Goal: Task Accomplishment & Management: Use online tool/utility

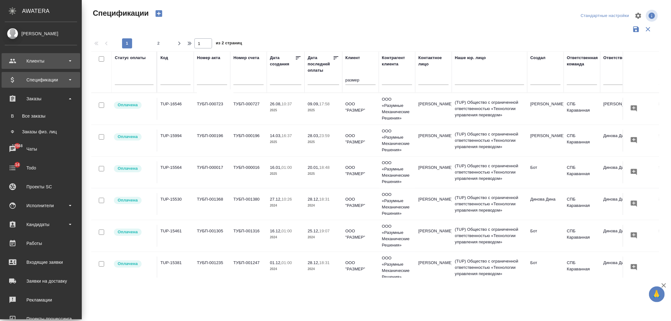
click at [49, 59] on div "Клиенты" at bounding box center [41, 60] width 72 height 9
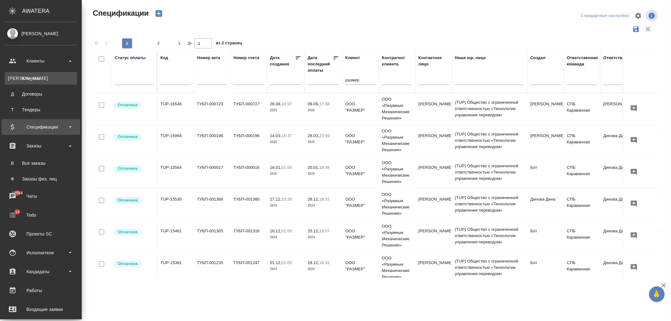
click at [59, 77] on div "Клиенты" at bounding box center [41, 78] width 66 height 6
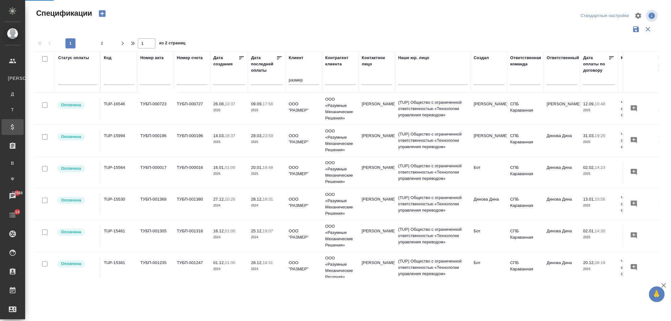
select select "RU"
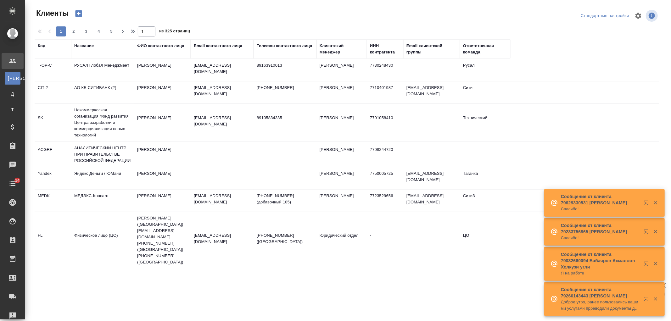
click at [89, 46] on div "Название" at bounding box center [83, 46] width 19 height 6
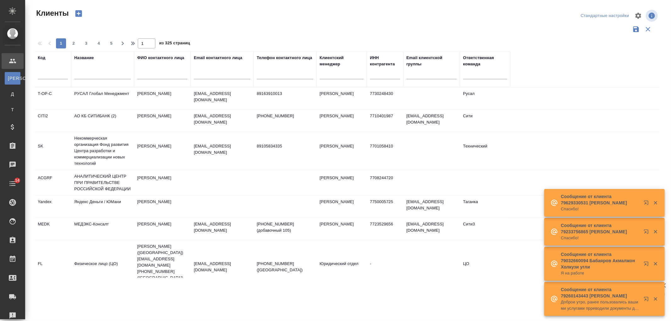
click at [102, 77] on input "text" at bounding box center [102, 75] width 57 height 8
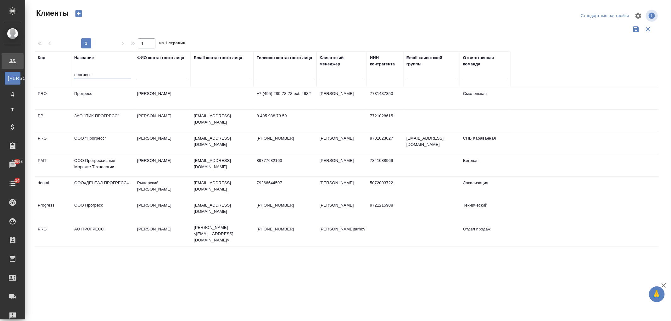
type input "прогресс"
click at [115, 139] on td "ООО "Прогресс"" at bounding box center [102, 143] width 63 height 22
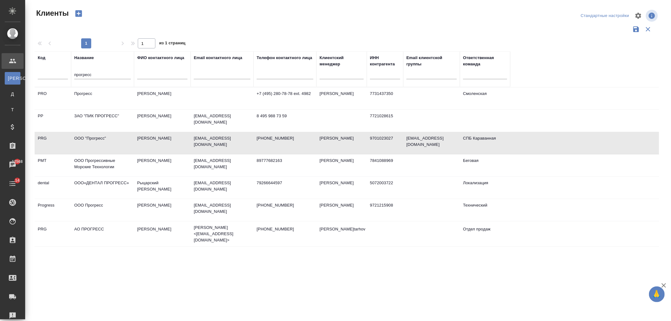
click at [115, 139] on td "ООО "Прогресс"" at bounding box center [102, 143] width 63 height 22
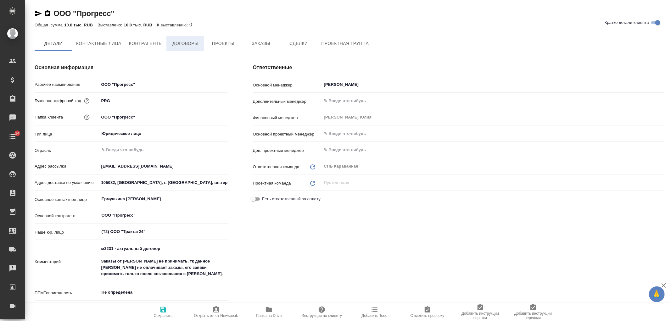
type textarea "x"
click at [172, 43] on span "Договоры" at bounding box center [185, 44] width 30 height 8
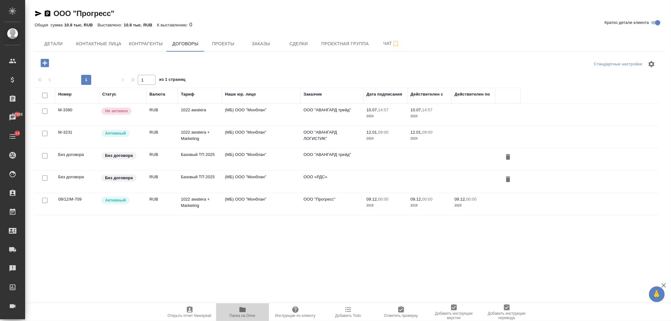
click at [240, 307] on icon "button" at bounding box center [242, 309] width 6 height 5
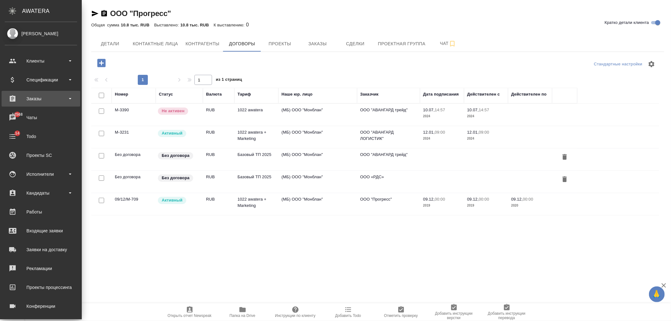
click at [52, 98] on div "Заказы" at bounding box center [41, 98] width 72 height 9
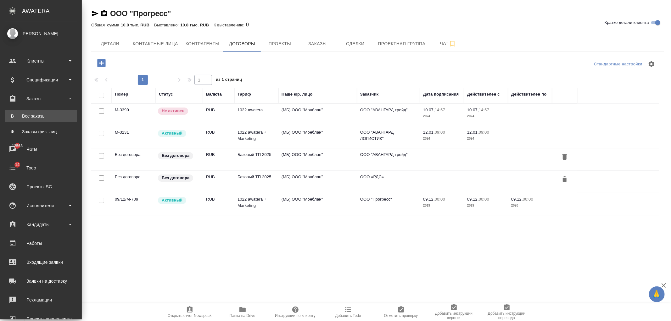
click at [39, 119] on link "В Все заказы" at bounding box center [41, 116] width 72 height 13
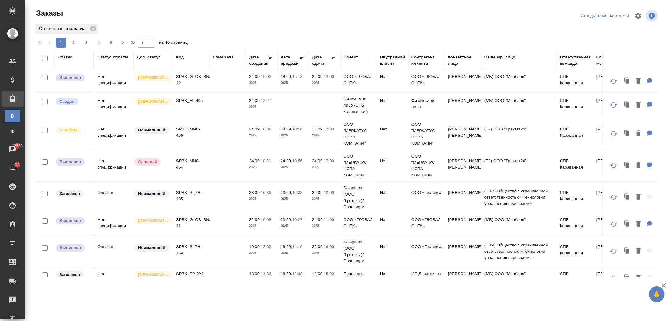
click at [279, 253] on td "19.09, 14:10 2025" at bounding box center [292, 251] width 31 height 22
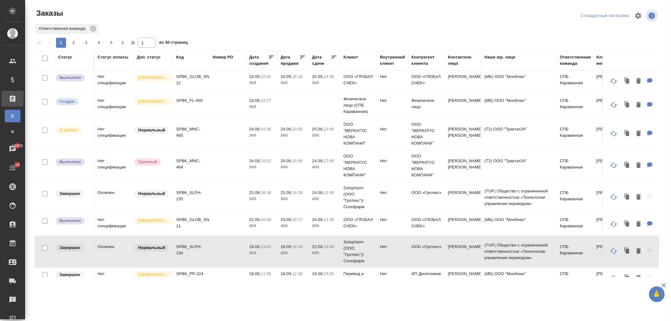
click at [208, 170] on td "SPBK_MNC-464" at bounding box center [191, 166] width 36 height 22
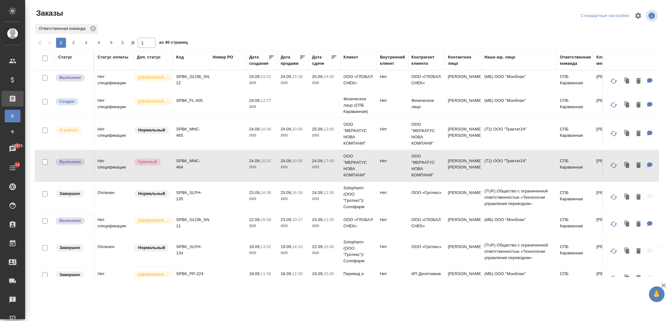
click at [212, 131] on td at bounding box center [227, 134] width 36 height 22
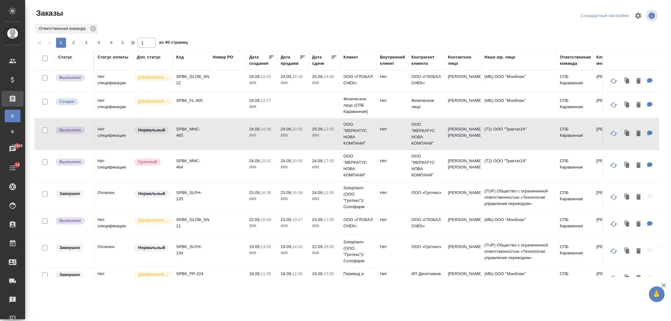
click at [222, 223] on td at bounding box center [227, 224] width 36 height 22
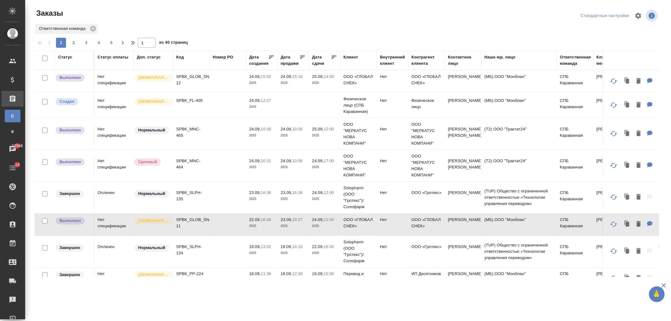
click at [232, 199] on td at bounding box center [227, 197] width 36 height 22
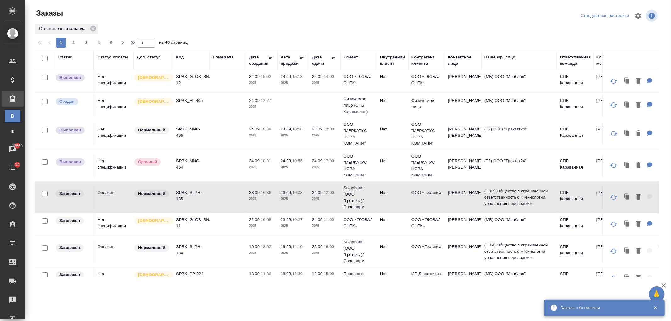
click at [204, 159] on p "SPBK_MNC-464" at bounding box center [191, 164] width 30 height 13
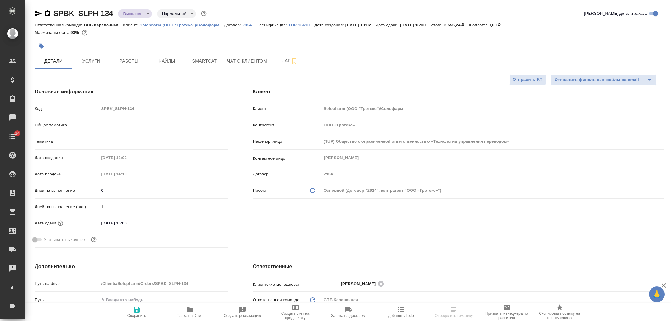
select select "RU"
click at [134, 13] on body "🙏 .cls-1 fill:#fff; AWATERA Ivanova Arina Клиенты Спецификации Заказы Чаты 14 T…" at bounding box center [335, 160] width 671 height 321
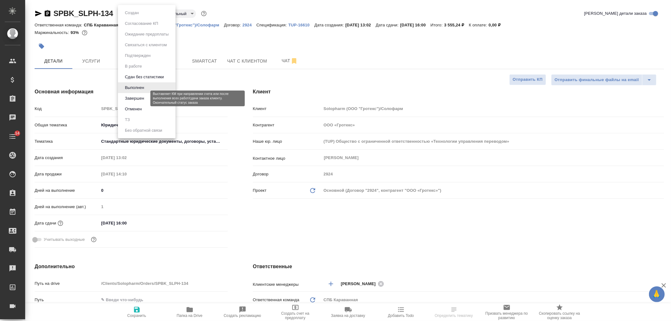
click at [145, 97] on button "Завершен" at bounding box center [134, 98] width 23 height 7
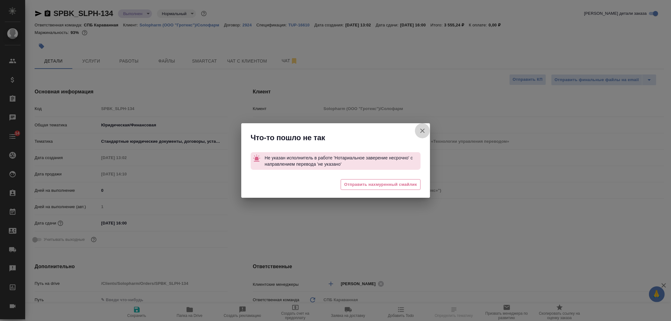
click at [425, 128] on icon "button" at bounding box center [422, 131] width 8 height 8
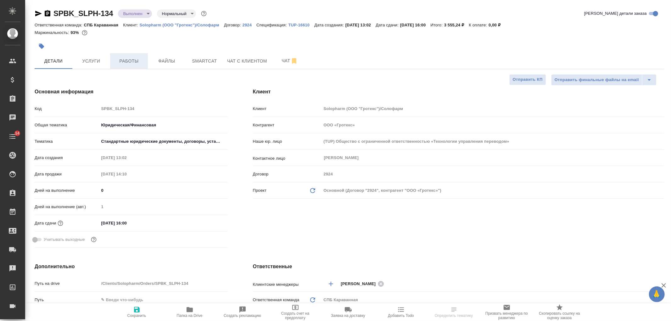
click at [124, 61] on span "Работы" at bounding box center [129, 61] width 30 height 8
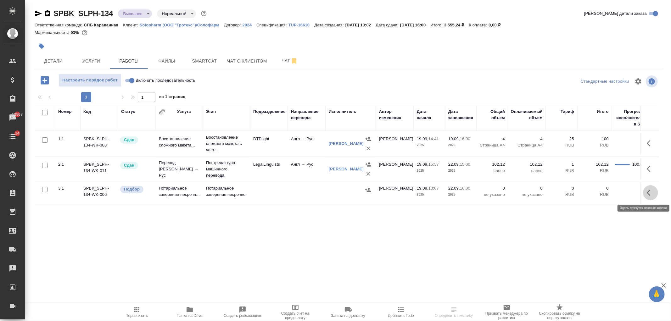
click at [648, 193] on icon "button" at bounding box center [648, 193] width 4 height 6
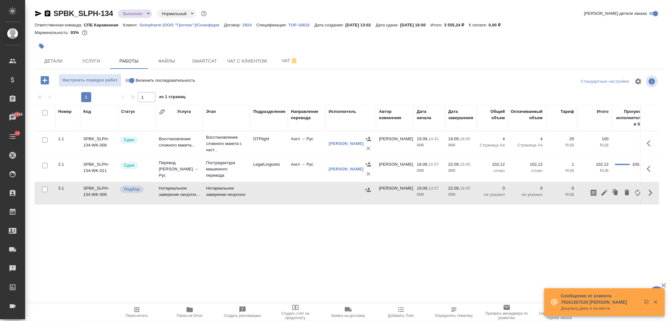
click at [264, 194] on td at bounding box center [269, 193] width 38 height 22
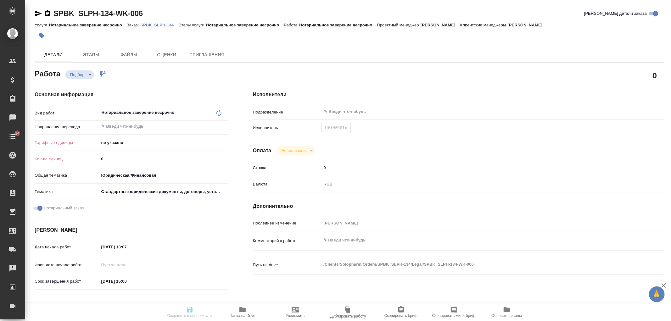
type textarea "x"
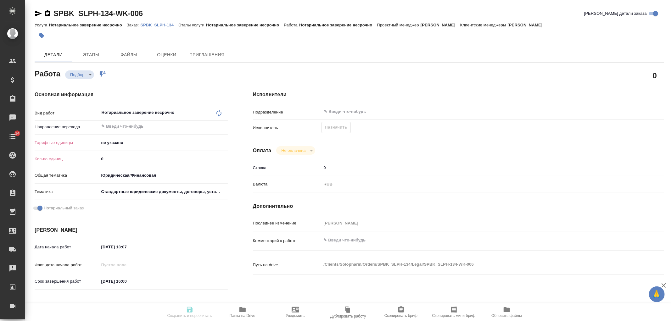
type textarea "x"
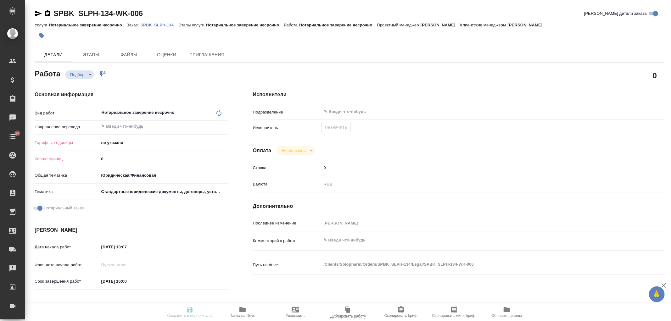
type textarea "x"
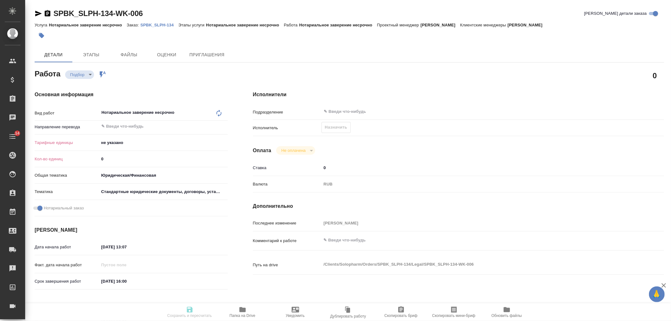
type textarea "x"
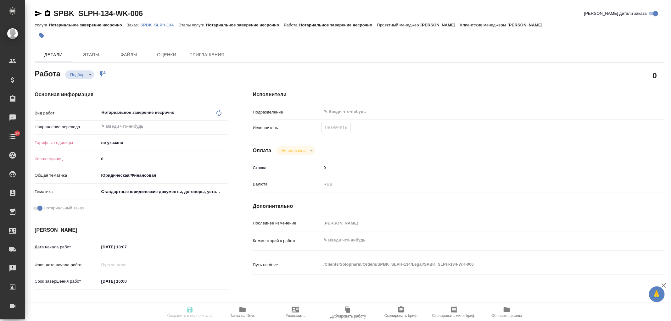
click at [151, 110] on div "Нотариальное заверение несрочно x ​" at bounding box center [157, 113] width 116 height 14
type textarea "x"
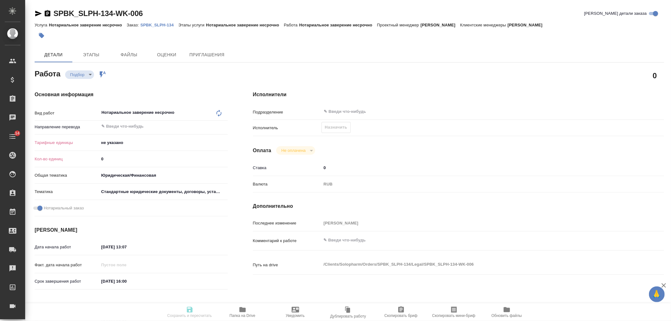
type textarea "x"
click at [218, 113] on icon at bounding box center [219, 113] width 8 height 8
type textarea "x"
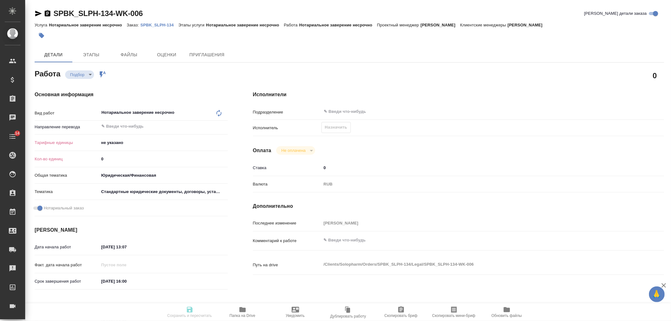
type textarea "x"
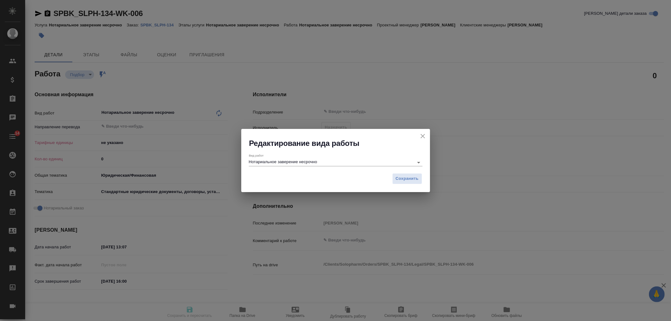
click at [318, 163] on input "Нотариальное заверение несрочно" at bounding box center [330, 162] width 162 height 8
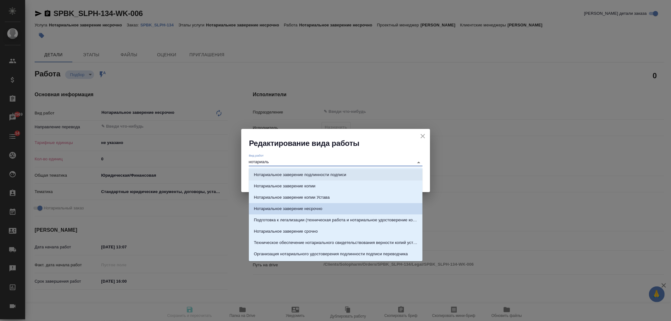
click at [324, 175] on p "Нотариальное заверение подлинности подписи" at bounding box center [300, 175] width 92 height 6
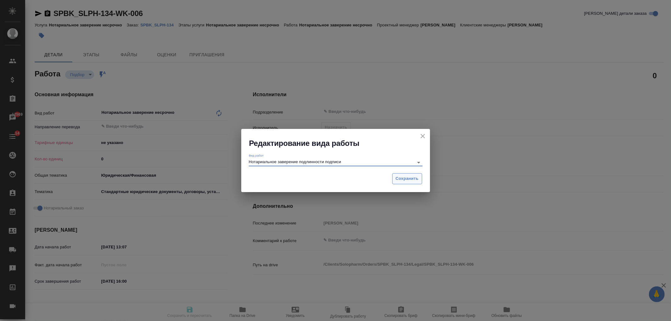
type input "Нотариальное заверение подлинности подписи"
click at [411, 180] on span "Сохранить" at bounding box center [406, 178] width 23 height 7
type textarea "x"
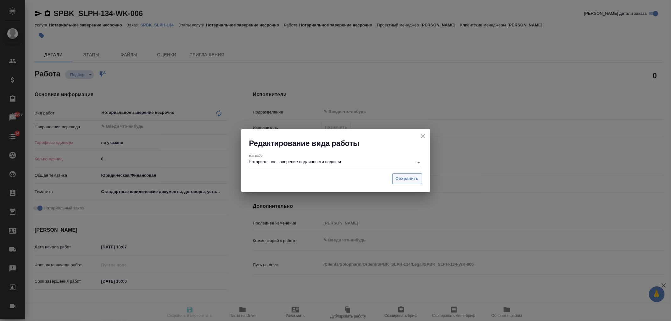
type textarea "x"
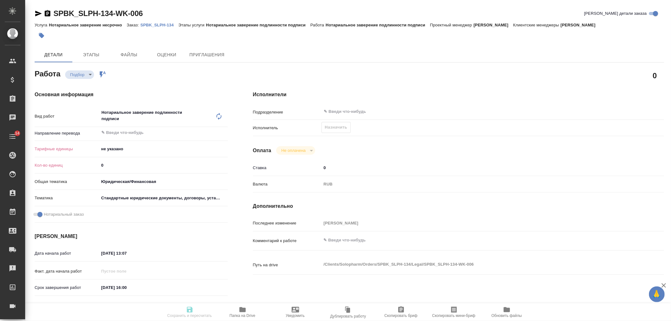
type textarea "x"
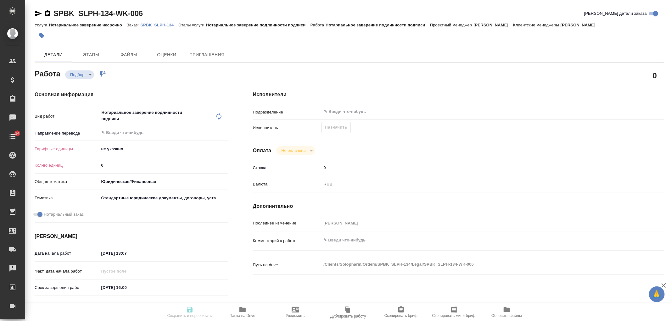
type textarea "x"
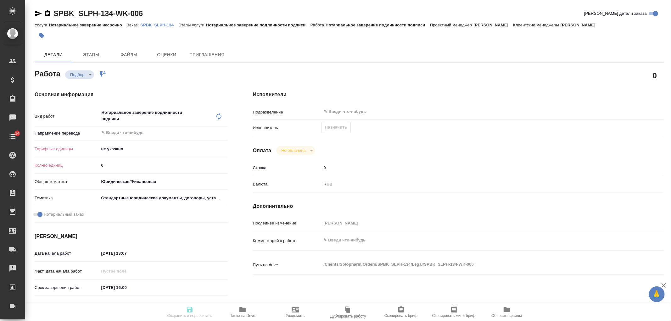
type textarea "x"
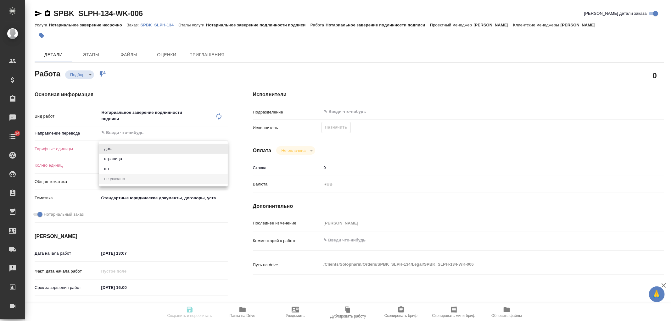
click at [124, 146] on body "🙏 .cls-1 fill:#fff; AWATERA Ivanova Arina Клиенты Спецификации Заказы Чаты 14 T…" at bounding box center [335, 160] width 671 height 321
type textarea "x"
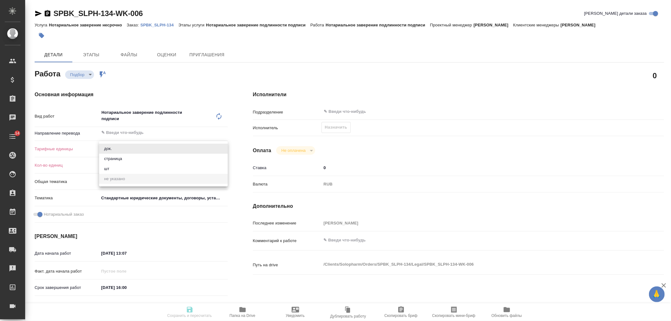
type textarea "x"
click at [134, 152] on li "док." at bounding box center [163, 149] width 129 height 10
type textarea "x"
type input "5a8b1489cc6b4906c91bfd8b"
type textarea "x"
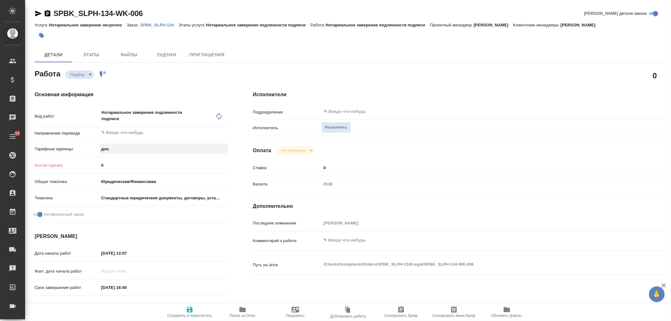
type textarea "x"
click at [130, 161] on input "0" at bounding box center [163, 165] width 128 height 9
type textarea "x"
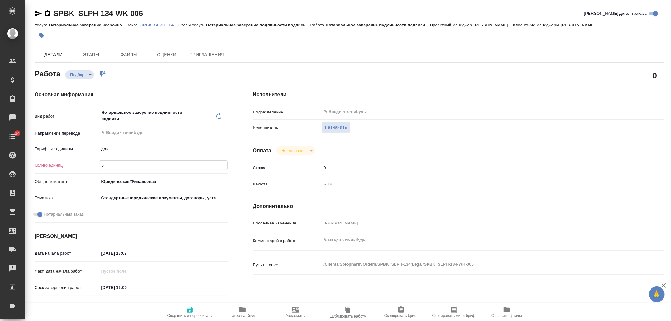
type textarea "x"
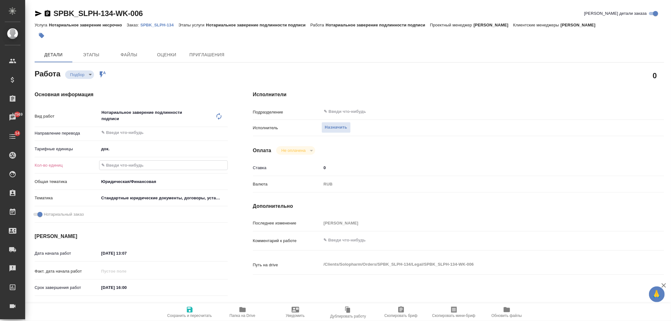
type input "2"
type textarea "x"
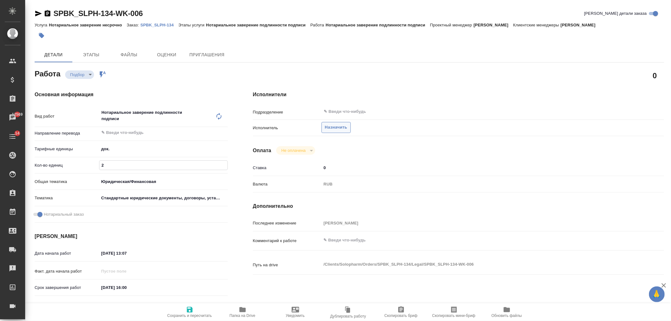
type input "2"
click at [338, 128] on span "Назначить" at bounding box center [336, 127] width 22 height 7
type textarea "x"
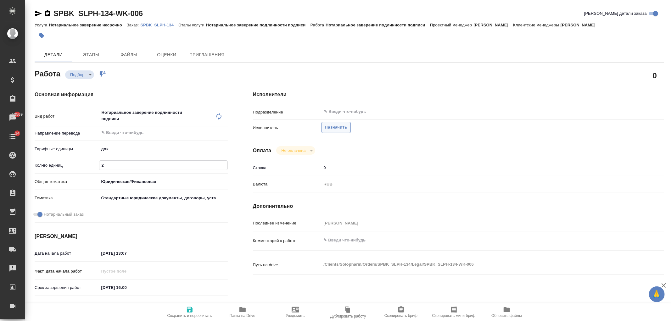
type textarea "x"
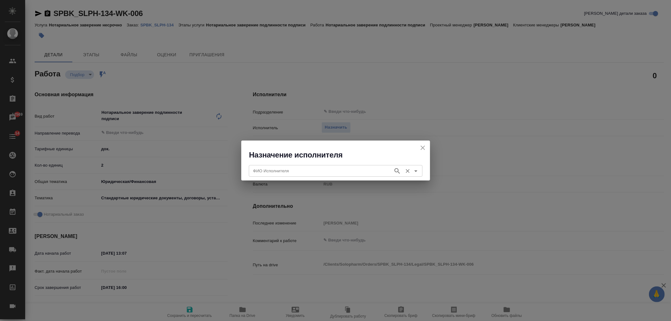
click at [290, 170] on input "ФИО Исполнителя" at bounding box center [320, 171] width 139 height 8
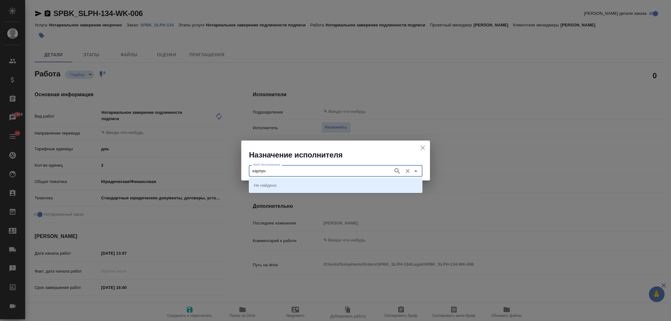
type input "карпун"
click at [288, 186] on p "НОТАРИУС Карпунина Ольга Васильевна" at bounding box center [271, 185] width 34 height 6
type input "НОТАРИУС Карпунина Ольга Васильевна"
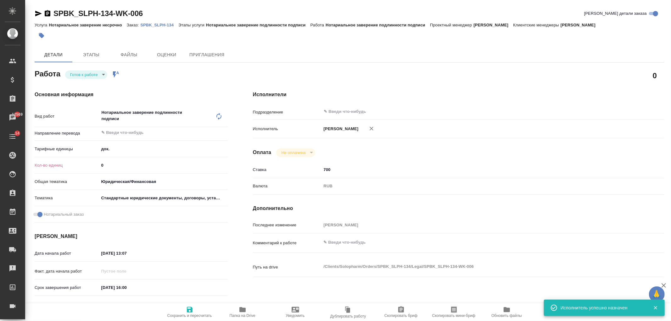
type textarea "x"
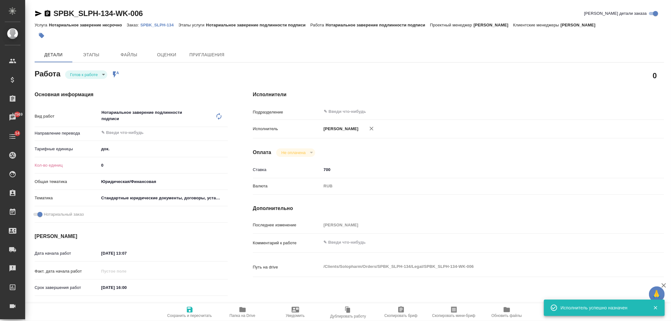
type textarea "x"
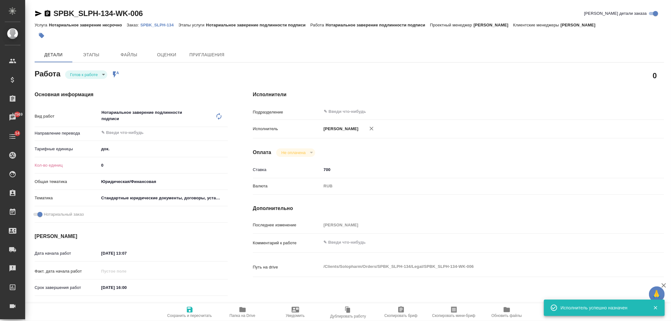
type textarea "x"
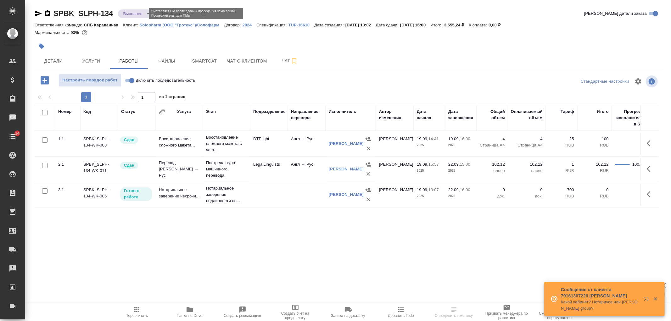
click at [138, 14] on body "🙏 .cls-1 fill:#fff; AWATERA Ivanova Arina Клиенты Спецификации Заказы Чаты 14 T…" at bounding box center [335, 160] width 671 height 321
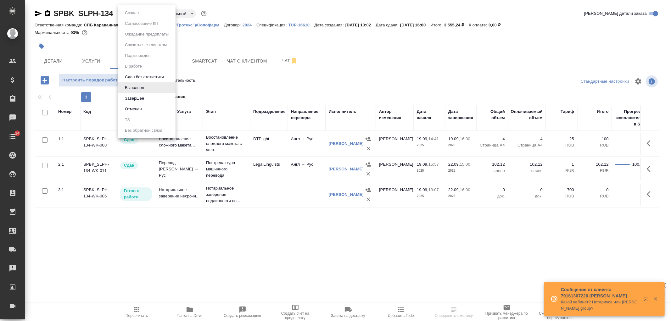
click at [149, 97] on li "Завершен" at bounding box center [147, 98] width 58 height 11
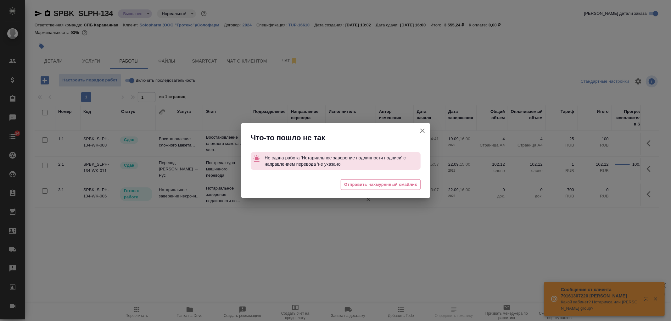
click at [422, 124] on button "Группировать работы по услугам" at bounding box center [422, 130] width 15 height 15
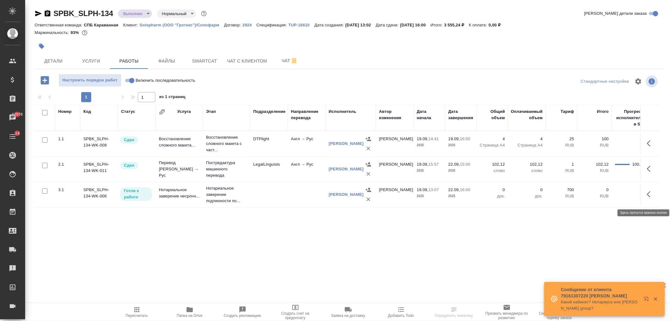
click at [654, 196] on button "button" at bounding box center [650, 194] width 15 height 15
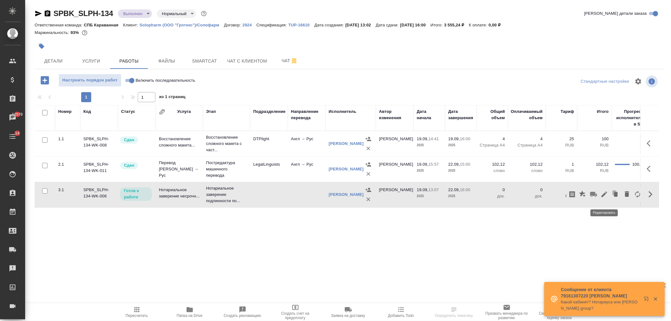
click at [605, 196] on icon "button" at bounding box center [604, 194] width 6 height 6
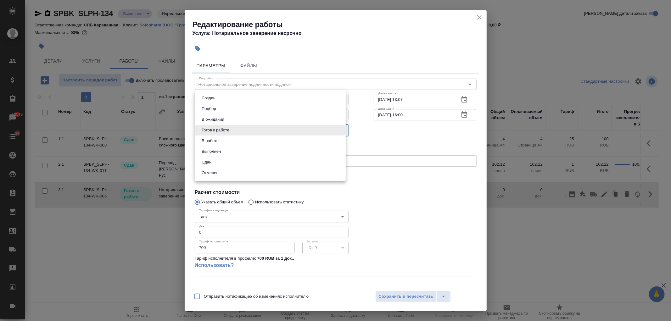
click at [219, 126] on body "🙏 .cls-1 fill:#fff; AWATERA Ivanova Arina Клиенты Спецификации Заказы 12570 Чат…" at bounding box center [335, 160] width 671 height 321
click at [228, 160] on li "Сдан" at bounding box center [270, 162] width 151 height 11
type input "closed"
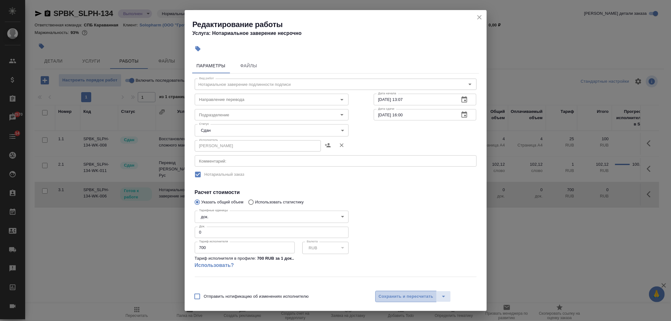
click at [403, 297] on span "Сохранить и пересчитать" at bounding box center [406, 296] width 55 height 7
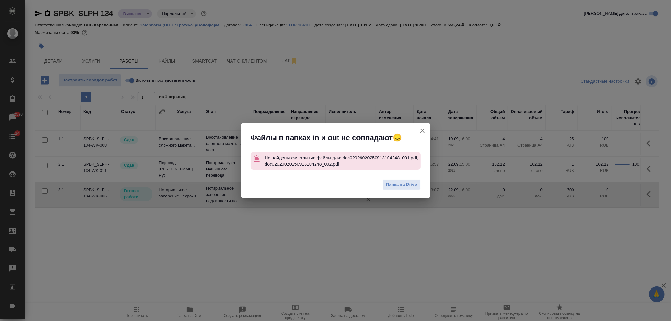
click at [424, 130] on icon "button" at bounding box center [422, 131] width 8 height 8
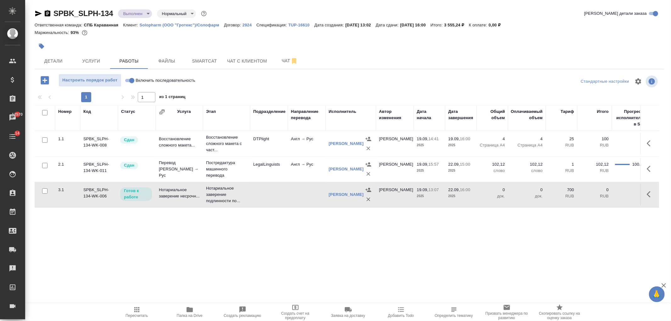
click at [131, 80] on input "Включить последовательность" at bounding box center [131, 81] width 23 height 8
checkbox input "true"
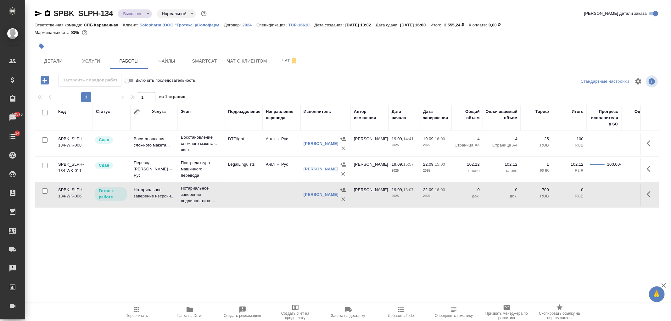
click at [650, 197] on icon "button" at bounding box center [650, 195] width 8 height 8
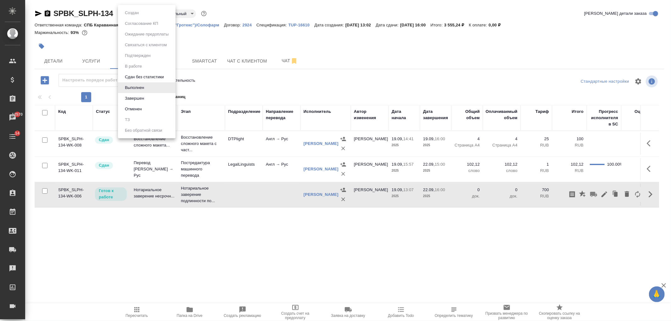
click at [141, 11] on body "🙏 .cls-1 fill:#fff; AWATERA Ivanova Arina Клиенты Спецификации Заказы 12570 Чат…" at bounding box center [335, 160] width 671 height 321
click at [159, 99] on li "Завершен" at bounding box center [147, 98] width 58 height 11
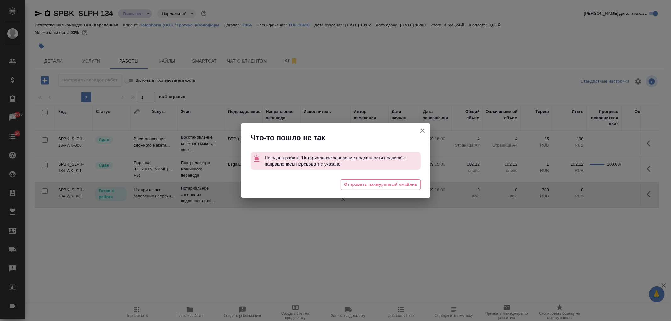
click at [424, 128] on icon "button" at bounding box center [422, 131] width 8 height 8
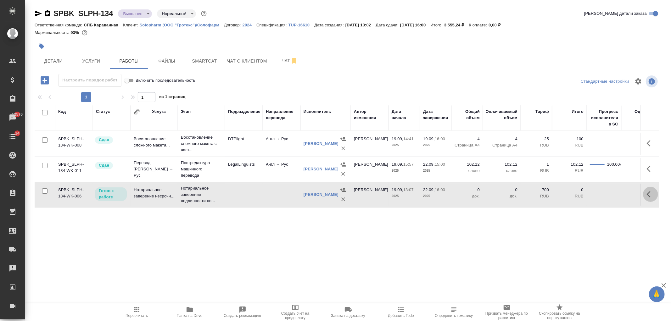
drag, startPoint x: 649, startPoint y: 196, endPoint x: 645, endPoint y: 196, distance: 4.4
click at [649, 196] on icon "button" at bounding box center [650, 195] width 8 height 8
click at [603, 197] on icon "button" at bounding box center [604, 194] width 6 height 6
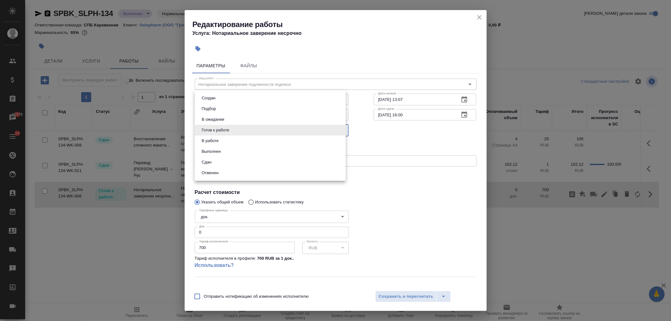
drag, startPoint x: 231, startPoint y: 127, endPoint x: 228, endPoint y: 140, distance: 13.0
click at [231, 129] on body "🙏 .cls-1 fill:#fff; AWATERA Ivanova Arina Клиенты Спецификации Заказы 12570 Чат…" at bounding box center [335, 160] width 671 height 321
click at [224, 161] on li "Сдан" at bounding box center [270, 162] width 151 height 11
type input "closed"
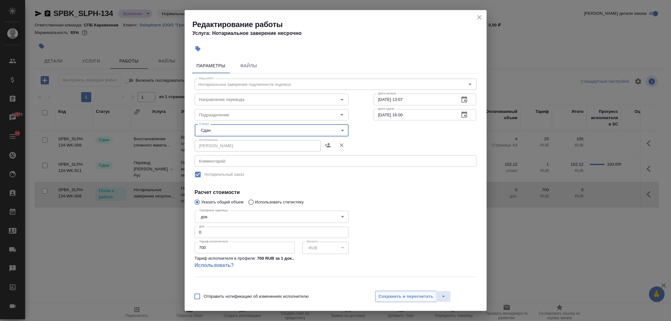
click at [392, 295] on span "Сохранить и пересчитать" at bounding box center [406, 296] width 55 height 7
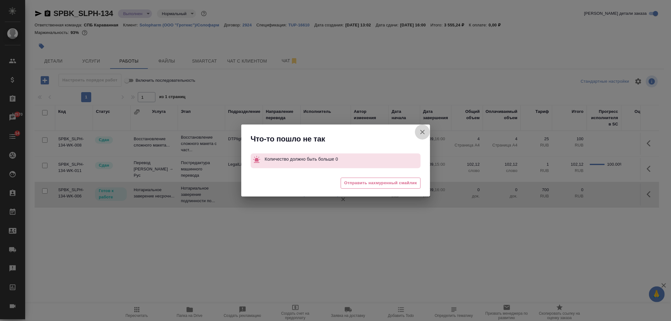
click at [419, 129] on icon "button" at bounding box center [422, 132] width 8 height 8
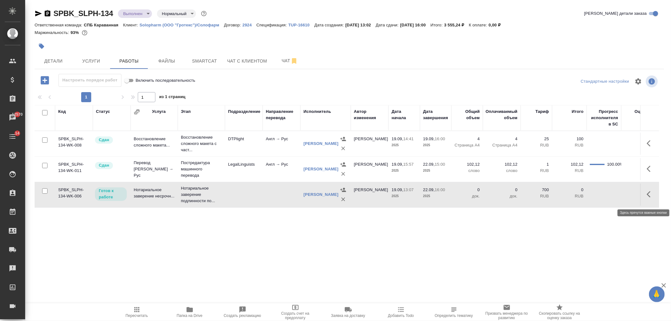
click at [648, 198] on icon "button" at bounding box center [650, 195] width 8 height 8
click at [605, 197] on icon "button" at bounding box center [604, 194] width 6 height 6
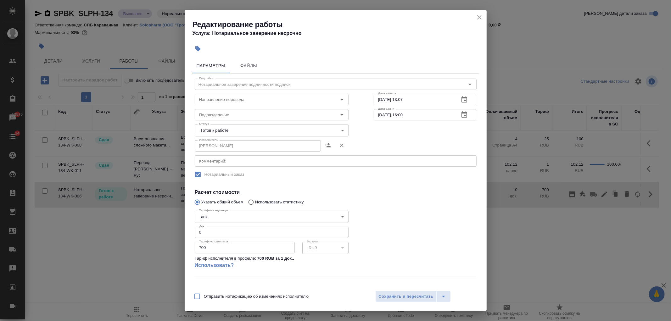
click at [204, 230] on input "0" at bounding box center [272, 232] width 154 height 11
type input "2"
click at [398, 302] on button "Сохранить и пересчитать" at bounding box center [406, 296] width 62 height 11
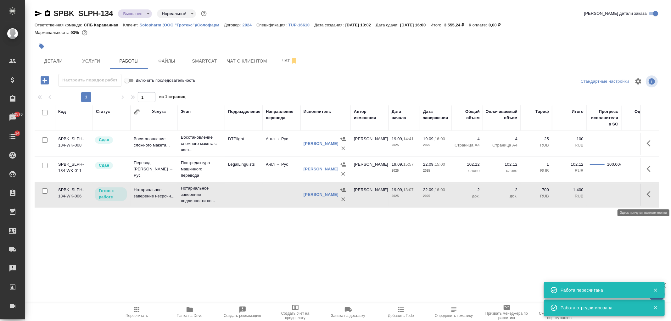
click at [651, 197] on icon "button" at bounding box center [650, 195] width 8 height 8
click at [602, 197] on icon "button" at bounding box center [604, 194] width 6 height 6
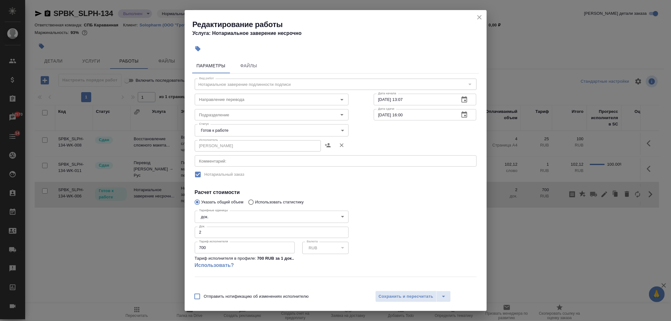
click at [287, 130] on body "🙏 .cls-1 fill:#fff; AWATERA Ivanova Arina Клиенты Спецификации Заказы 12570 Чат…" at bounding box center [335, 160] width 671 height 321
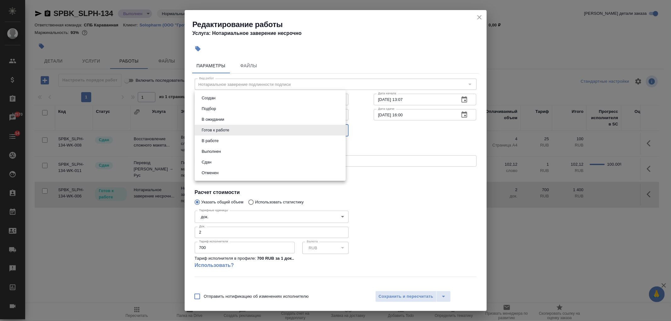
click at [244, 159] on li "Сдан" at bounding box center [270, 162] width 151 height 11
type input "closed"
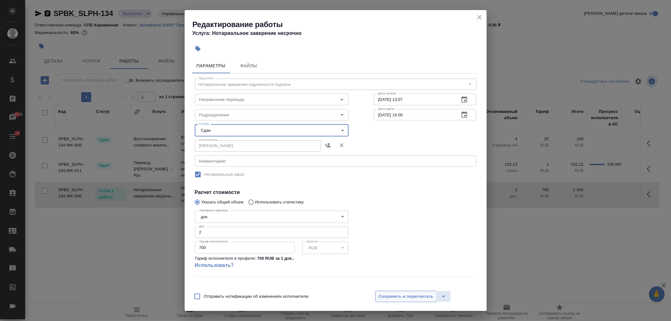
click at [398, 299] on span "Сохранить и пересчитать" at bounding box center [406, 296] width 55 height 7
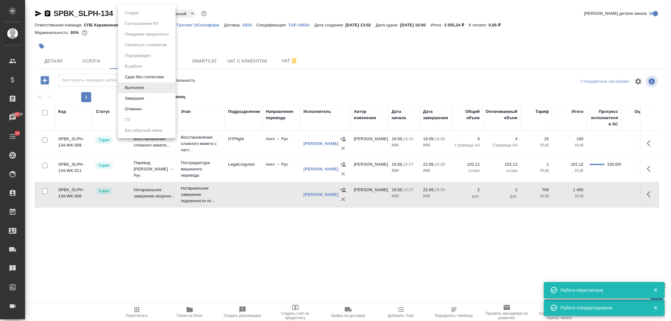
click at [141, 10] on body "🙏 .cls-1 fill:#fff; AWATERA Ivanova Arina Клиенты Спецификации Заказы 12570 Чат…" at bounding box center [335, 160] width 671 height 321
click at [147, 99] on li "Завершен" at bounding box center [147, 98] width 58 height 11
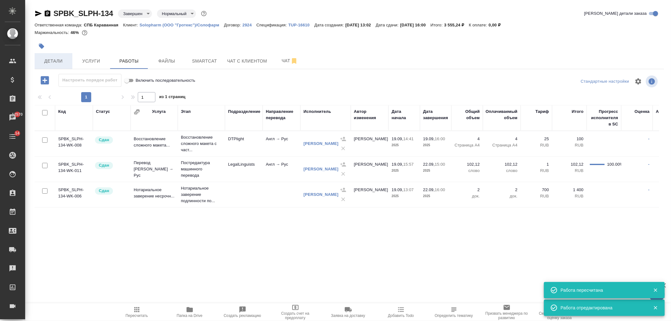
click at [59, 63] on span "Детали" at bounding box center [53, 61] width 30 height 8
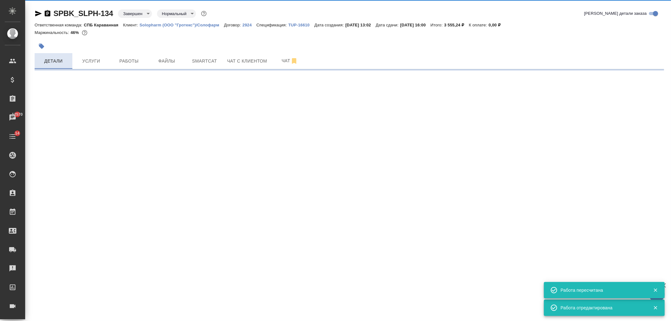
select select "RU"
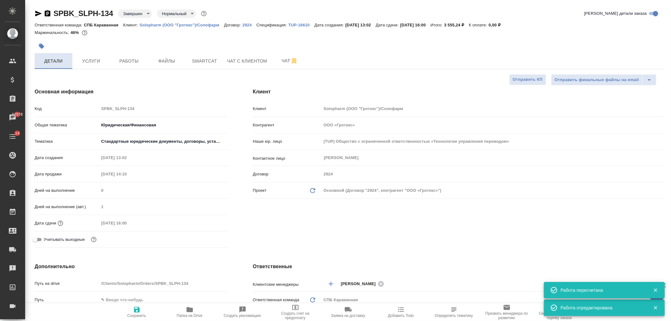
type textarea "x"
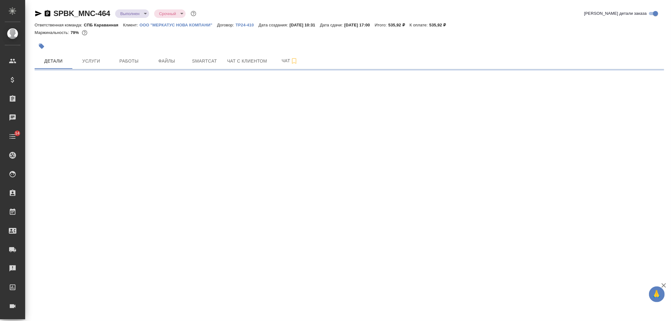
select select "RU"
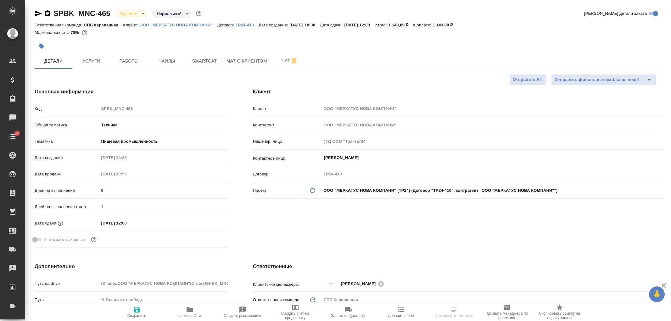
select select "RU"
click at [275, 64] on span "Чат" at bounding box center [289, 61] width 30 height 8
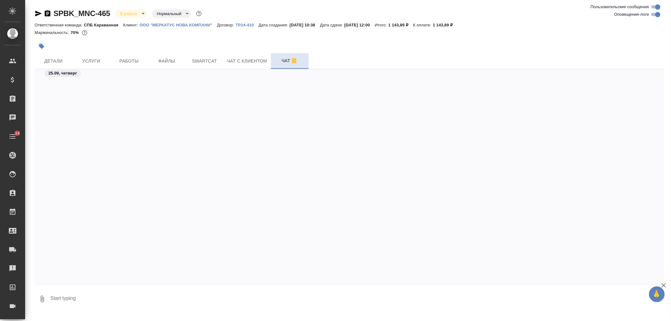
scroll to position [2147, 0]
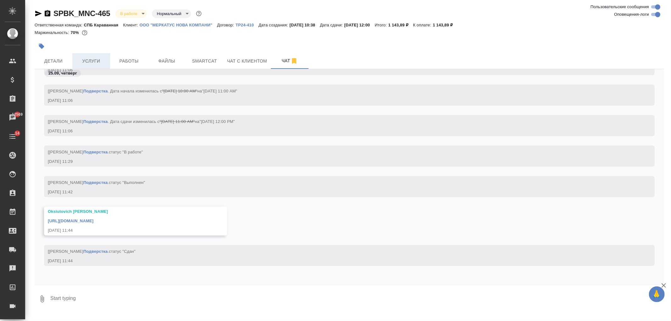
click at [78, 65] on button "Услуги" at bounding box center [91, 61] width 38 height 16
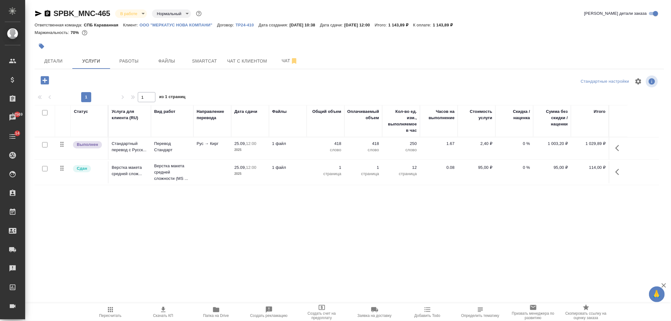
click at [37, 13] on icon "button" at bounding box center [38, 14] width 7 height 6
click at [280, 64] on span "Чат" at bounding box center [289, 61] width 30 height 8
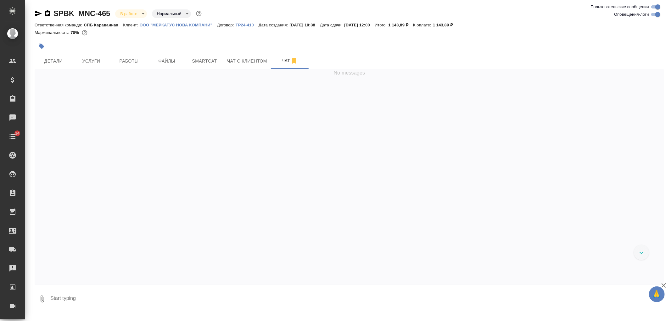
scroll to position [2147, 0]
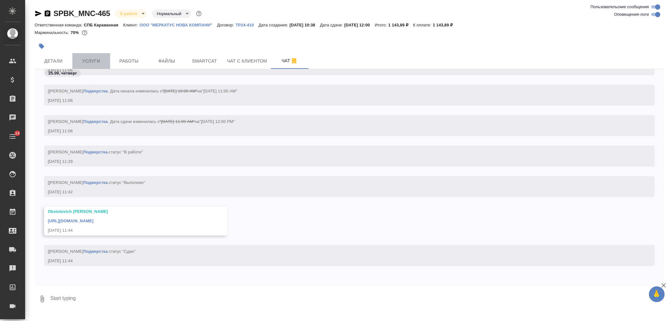
click at [89, 54] on button "Услуги" at bounding box center [91, 61] width 38 height 16
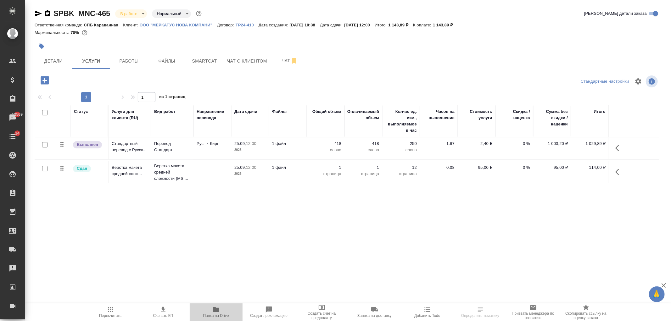
click at [214, 310] on icon "button" at bounding box center [216, 309] width 6 height 5
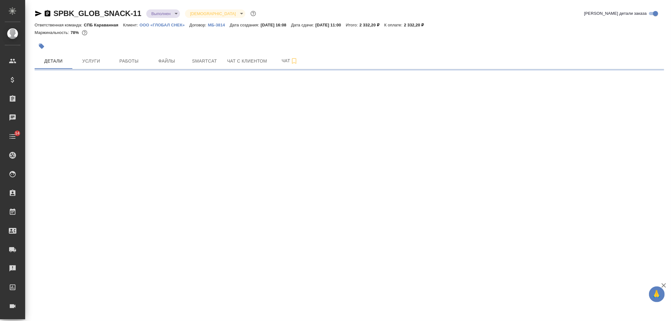
select select "RU"
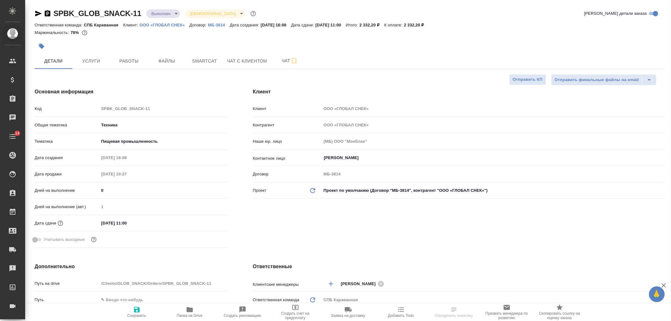
click at [160, 16] on body "🙏 .cls-1 fill:#fff; AWATERA Ivanova Arina Клиенты Спецификации Заказы Чаты 14 T…" at bounding box center [335, 160] width 671 height 321
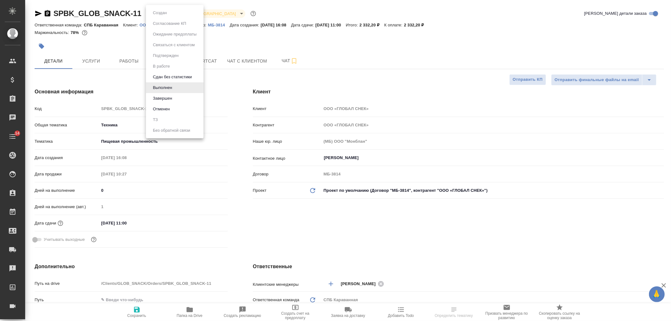
type textarea "x"
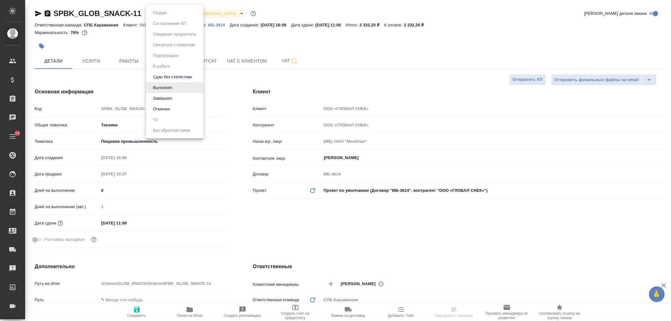
type textarea "x"
click at [177, 99] on li "Завершен" at bounding box center [175, 98] width 58 height 11
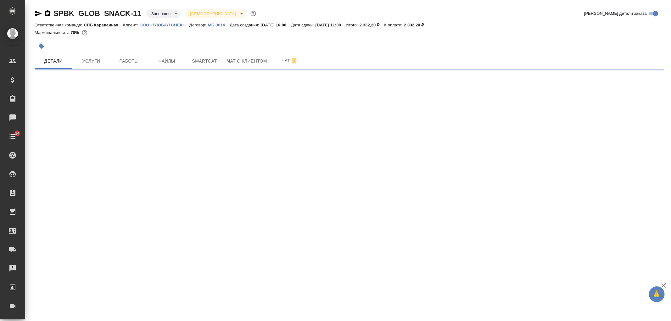
select select "RU"
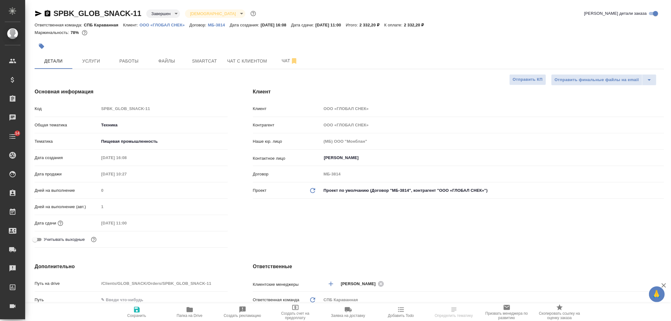
type textarea "x"
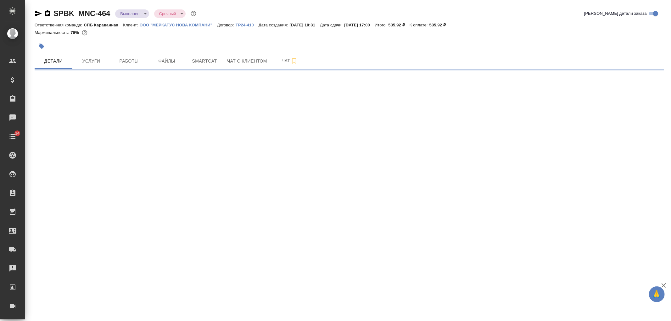
select select "RU"
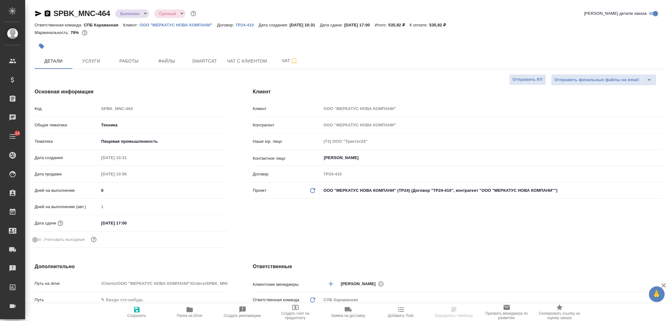
type textarea "x"
click at [139, 11] on body "🙏 .cls-1 fill:#fff; AWATERA [PERSON_NAME] Спецификации Заказы Чаты 14 Todo Прое…" at bounding box center [335, 160] width 671 height 321
type textarea "x"
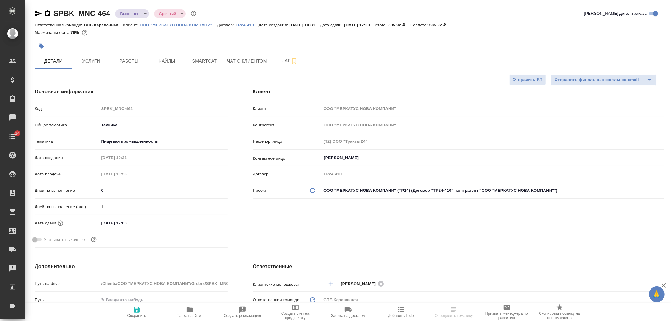
type textarea "x"
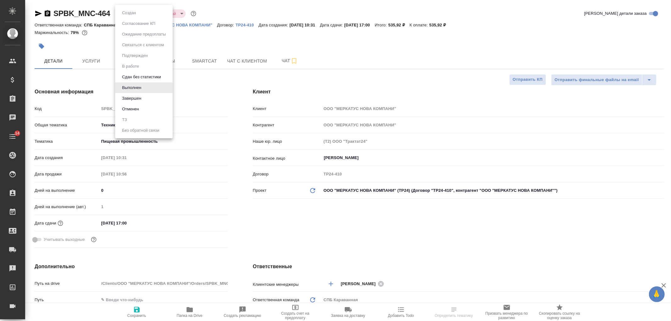
type textarea "x"
click at [152, 96] on li "Завершен" at bounding box center [144, 98] width 58 height 11
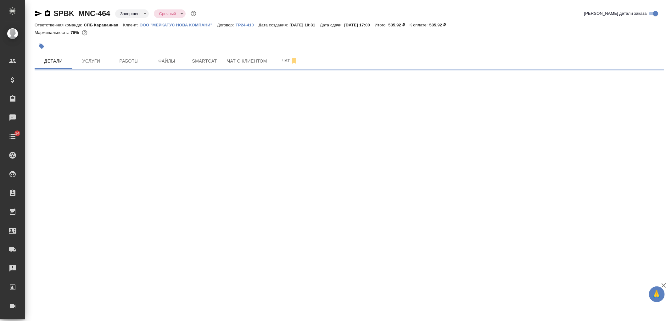
select select "RU"
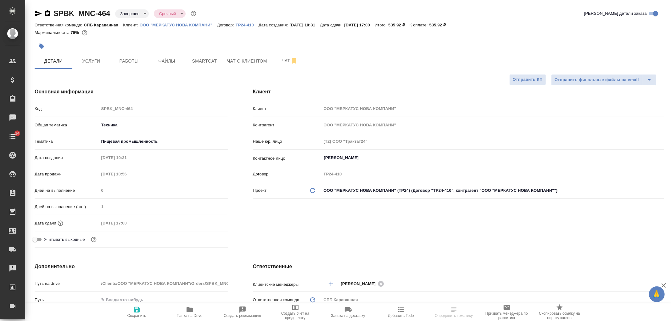
type textarea "x"
select select "RU"
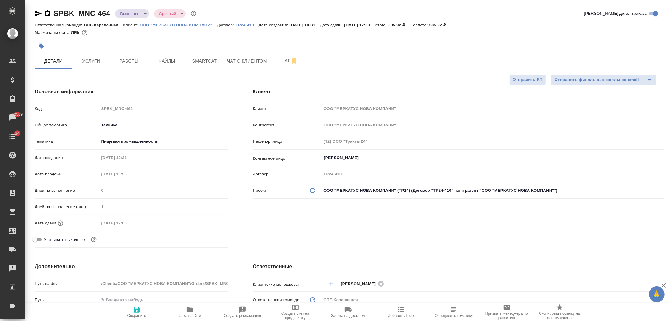
type textarea "x"
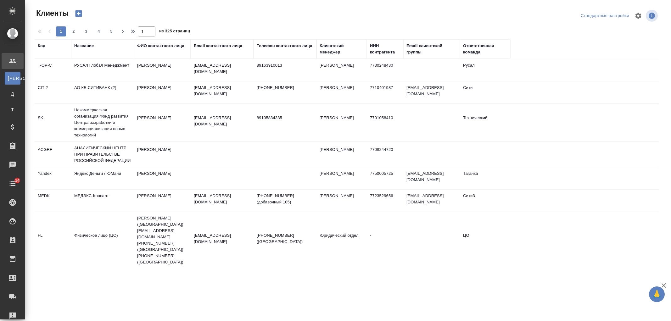
select select "RU"
click at [89, 43] on div "Название" at bounding box center [83, 46] width 19 height 6
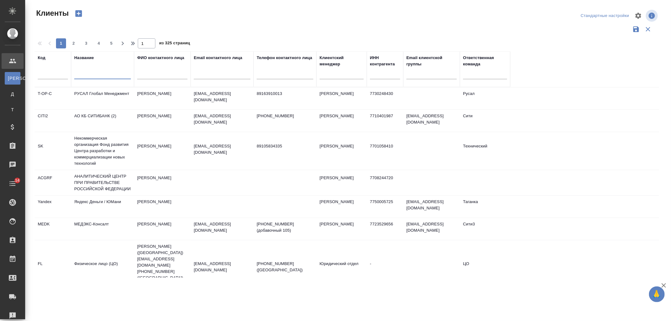
click at [96, 75] on input "text" at bounding box center [102, 75] width 57 height 8
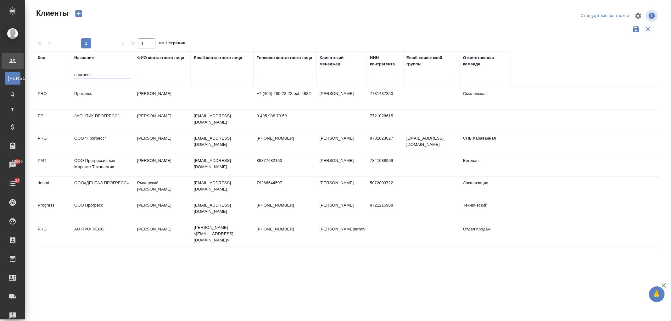
type input "прогресс"
click at [103, 147] on td "ООО "Прогресс"" at bounding box center [102, 143] width 63 height 22
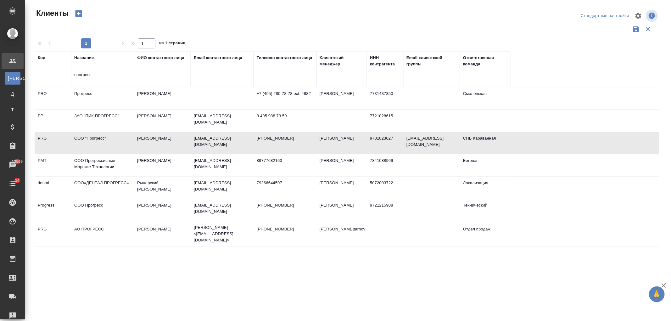
click at [103, 147] on td "ООО "Прогресс"" at bounding box center [102, 143] width 63 height 22
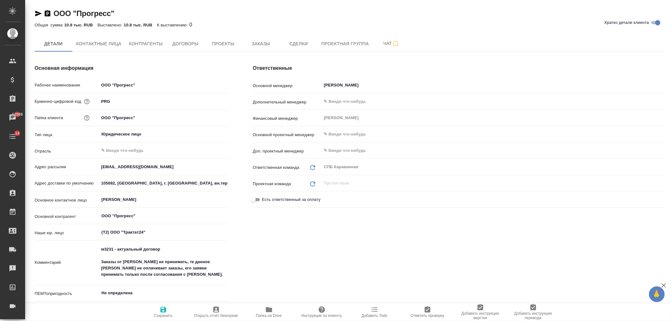
click at [40, 13] on icon "button" at bounding box center [39, 14] width 8 height 8
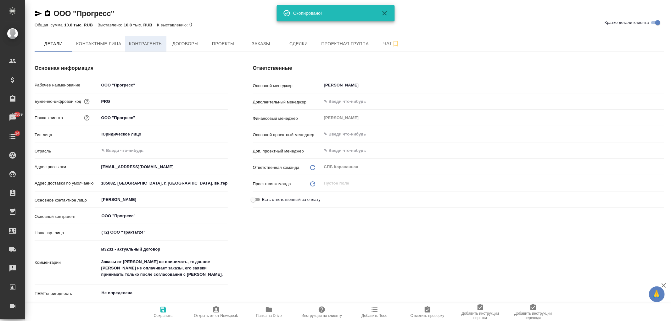
click at [152, 50] on button "Контрагенты" at bounding box center [145, 44] width 41 height 16
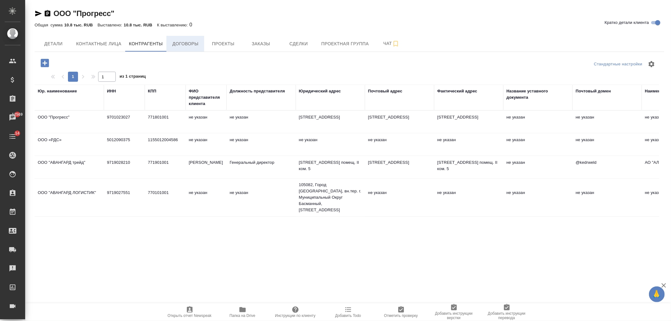
click at [185, 50] on button "Договоры" at bounding box center [185, 44] width 38 height 16
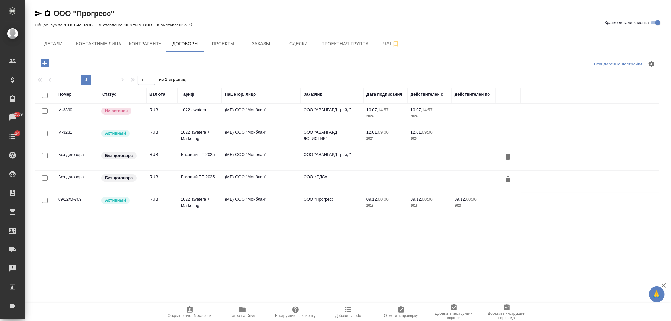
click at [192, 140] on td "1022 awatera + Marketing" at bounding box center [200, 137] width 44 height 22
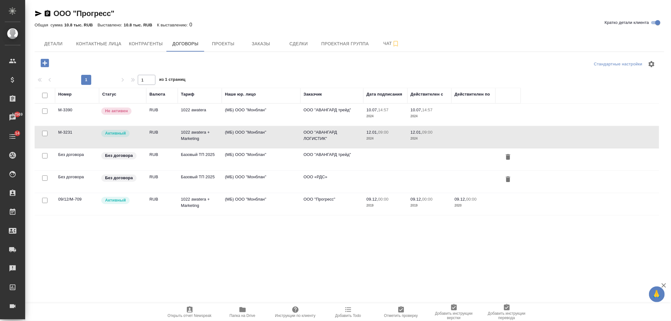
click at [192, 140] on td "1022 awatera + Marketing" at bounding box center [200, 137] width 44 height 22
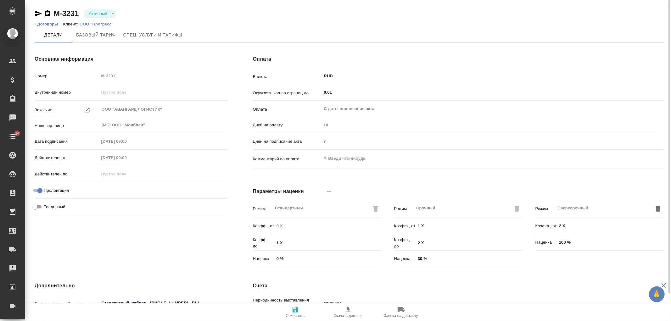
click at [38, 14] on icon "button" at bounding box center [38, 14] width 7 height 6
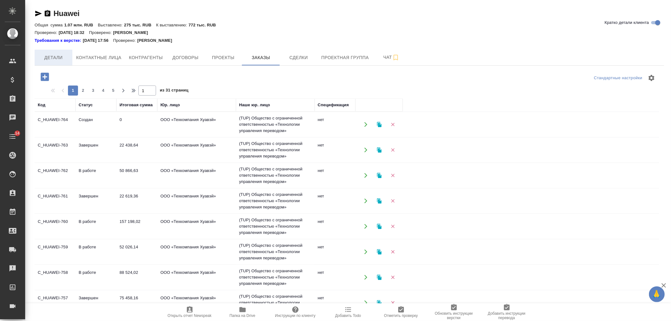
click at [58, 60] on span "Детали" at bounding box center [53, 58] width 30 height 8
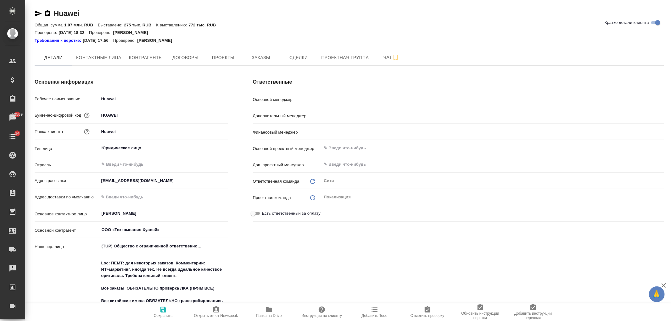
type textarea "x"
type input "Димитриева Юлия"
type input "Лямина Надежда"
type input "Левченко Юлия"
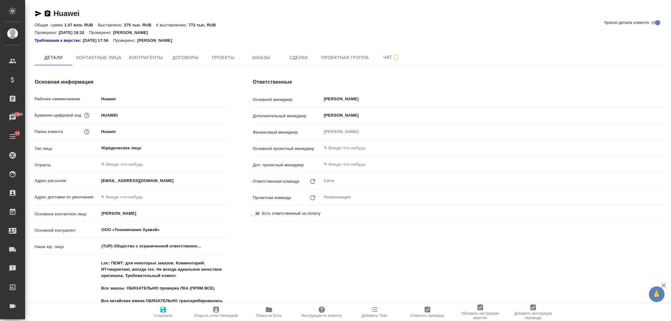
type textarea "x"
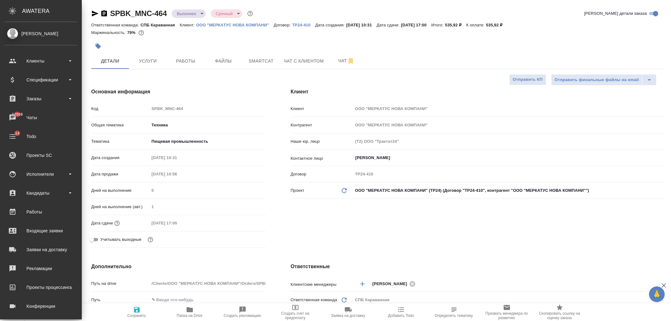
select select "RU"
click at [57, 57] on div "Клиенты" at bounding box center [41, 60] width 72 height 9
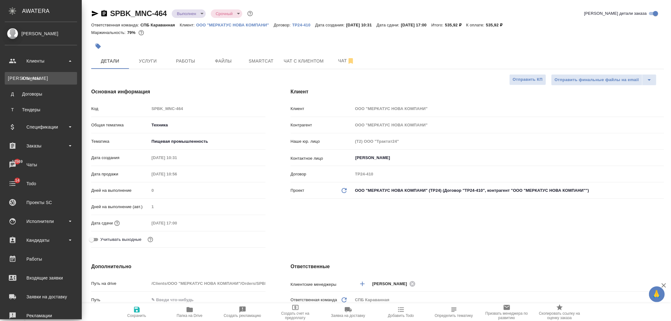
click at [53, 82] on link "К Клиенты" at bounding box center [41, 78] width 72 height 13
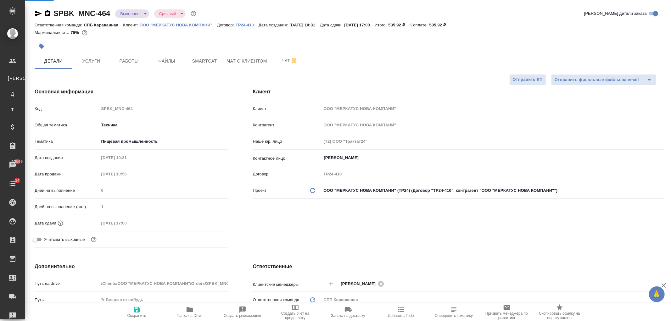
select select "RU"
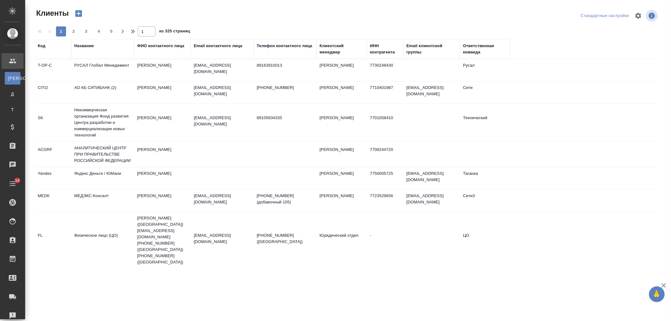
click at [85, 46] on div "Название" at bounding box center [83, 46] width 19 height 6
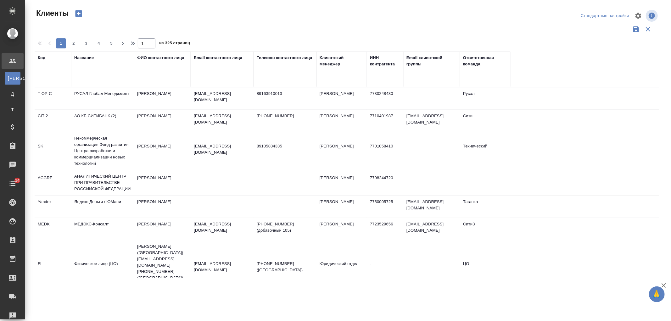
click at [102, 71] on input "text" at bounding box center [102, 75] width 57 height 8
type input "g"
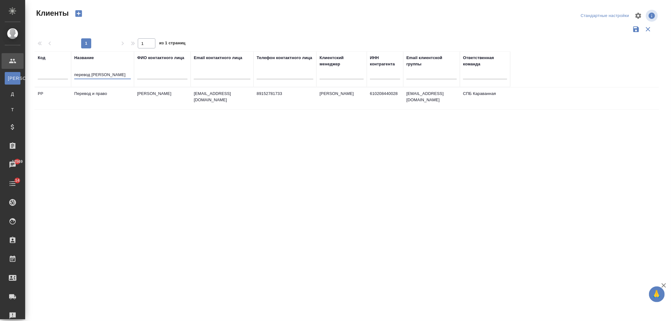
type input "перевод и"
click at [145, 97] on td "[PERSON_NAME]" at bounding box center [162, 98] width 57 height 22
click at [145, 97] on td "Десятников Андрей Васильевич" at bounding box center [162, 98] width 57 height 22
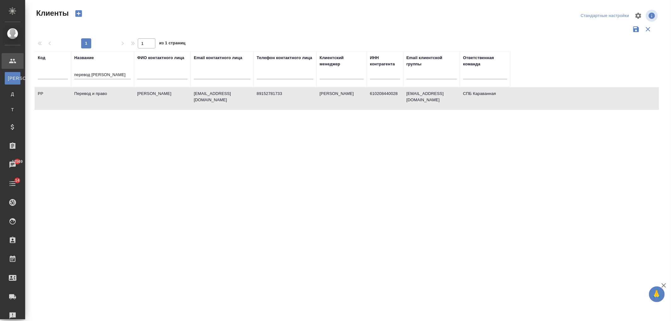
click at [187, 106] on td "Десятников Андрей Васильевич" at bounding box center [162, 98] width 57 height 22
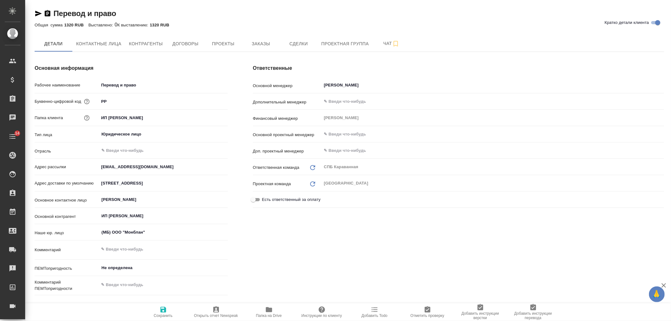
type textarea "x"
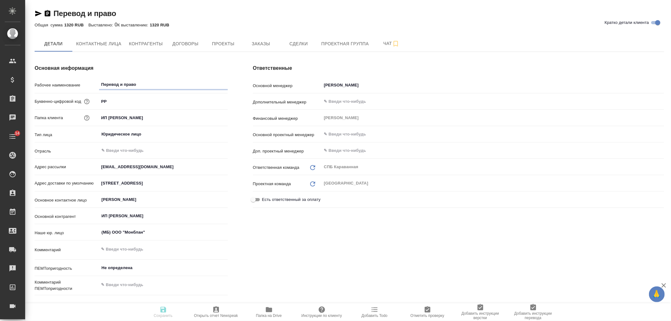
type textarea "x"
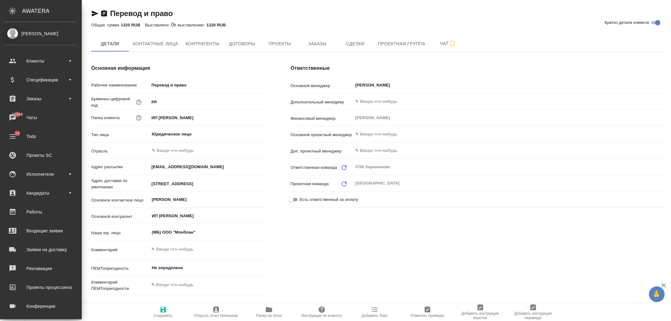
type textarea "x"
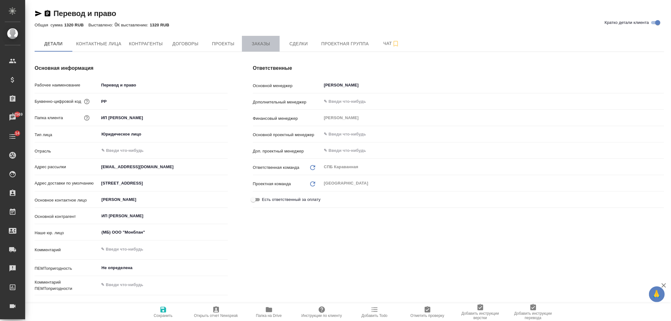
click at [263, 42] on span "Заказы" at bounding box center [261, 44] width 30 height 8
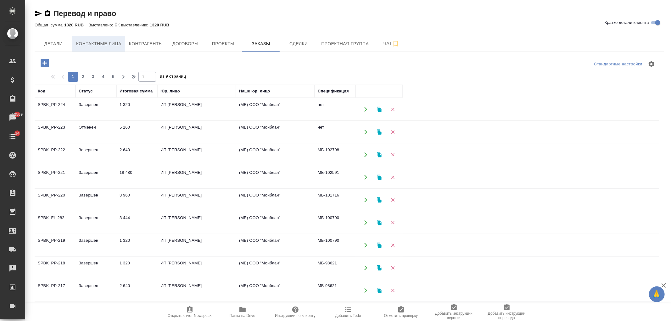
click at [86, 42] on span "Контактные лица" at bounding box center [98, 44] width 45 height 8
select select "RU"
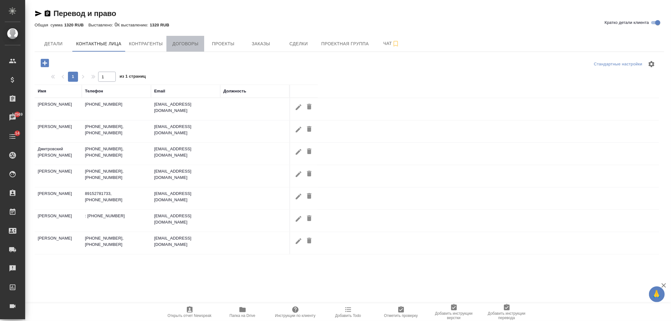
click at [180, 45] on span "Договоры" at bounding box center [185, 44] width 30 height 8
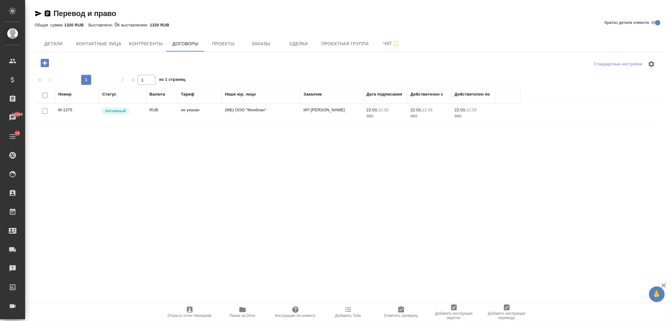
click at [191, 117] on td "не указан" at bounding box center [200, 115] width 44 height 22
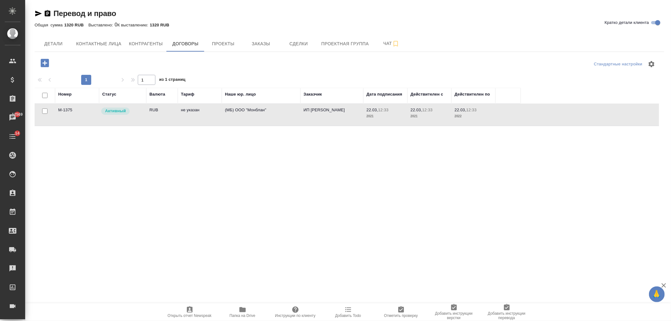
click at [191, 117] on td "не указан" at bounding box center [200, 115] width 44 height 22
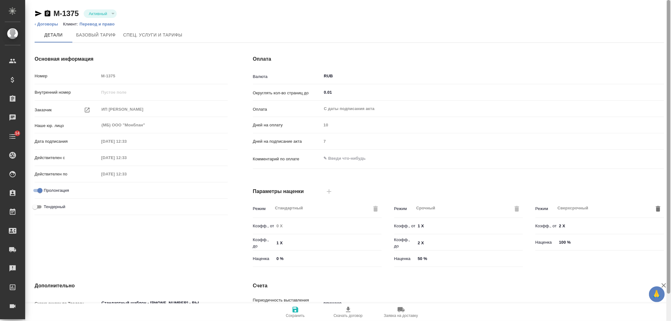
scroll to position [106, 0]
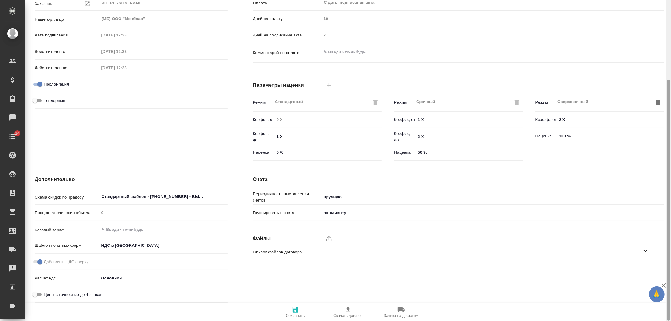
drag, startPoint x: 670, startPoint y: 72, endPoint x: 670, endPoint y: 123, distance: 50.6
click at [670, 123] on div at bounding box center [668, 160] width 5 height 321
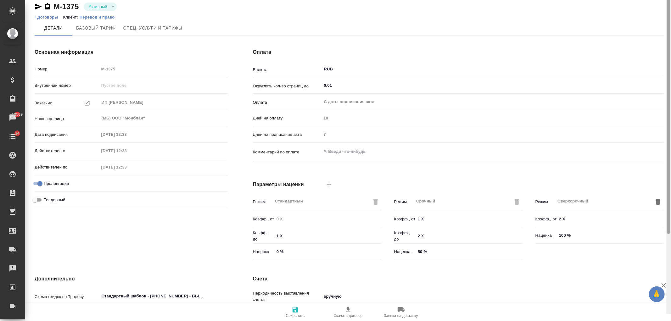
scroll to position [0, 0]
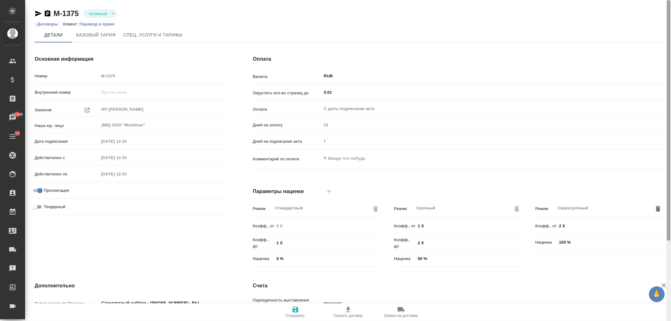
drag, startPoint x: 668, startPoint y: 166, endPoint x: 669, endPoint y: 69, distance: 96.5
click at [669, 69] on div at bounding box center [667, 120] width 3 height 241
click at [211, 238] on div "Основная информация Номер М-1375 Внутренний номер Заказчик ИП Десятников А.В. ​…" at bounding box center [131, 162] width 218 height 239
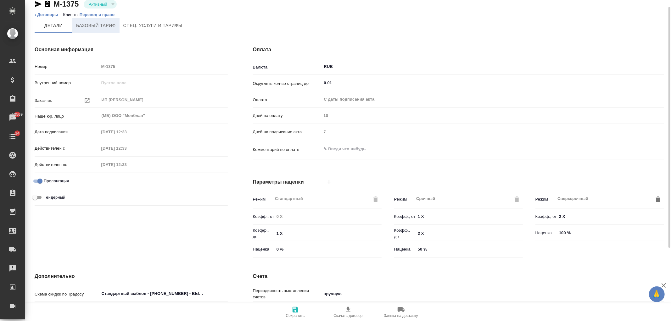
click at [99, 24] on span "Базовый тариф" at bounding box center [96, 26] width 40 height 8
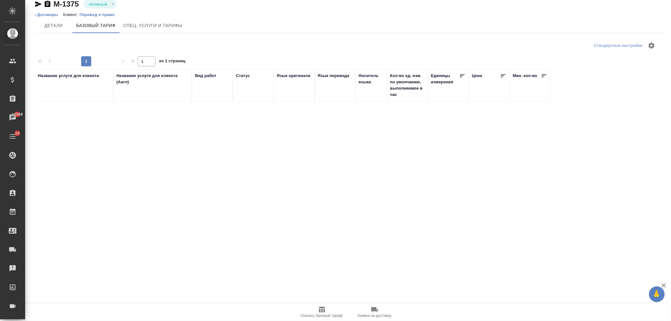
click at [52, 25] on span "Детали" at bounding box center [53, 26] width 30 height 8
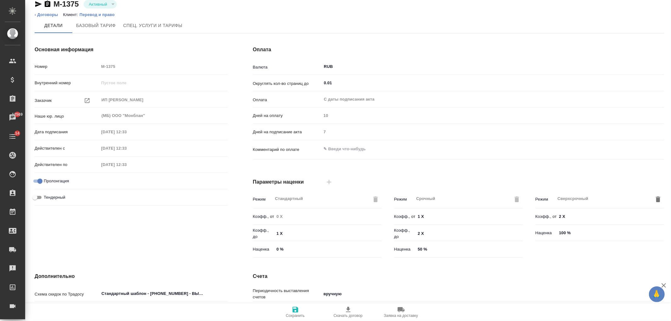
click at [209, 246] on div "Основная информация Номер М-1375 Внутренний номер Заказчик ИП Десятников А.В. ​…" at bounding box center [131, 152] width 218 height 239
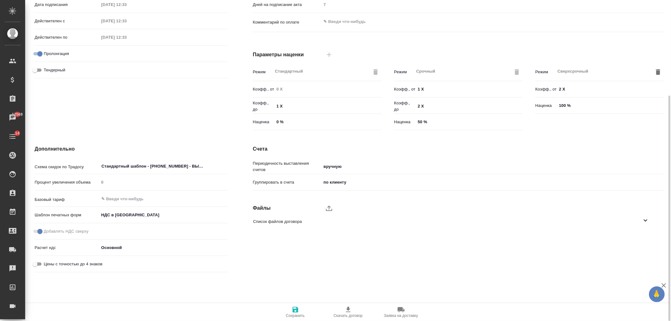
scroll to position [154, 0]
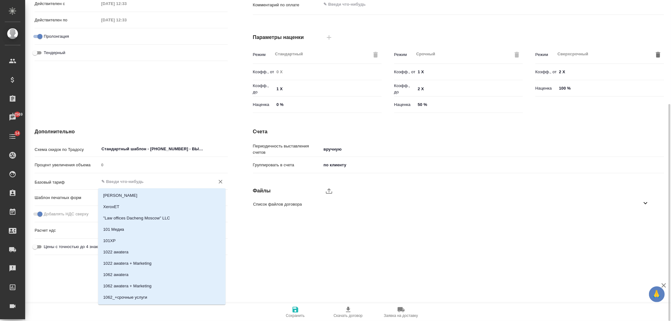
click at [110, 178] on input "text" at bounding box center [153, 182] width 104 height 8
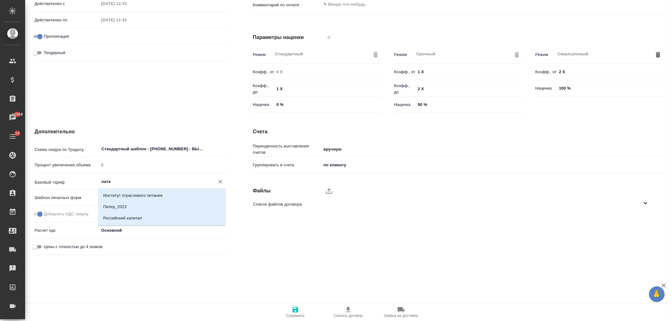
type input "питер"
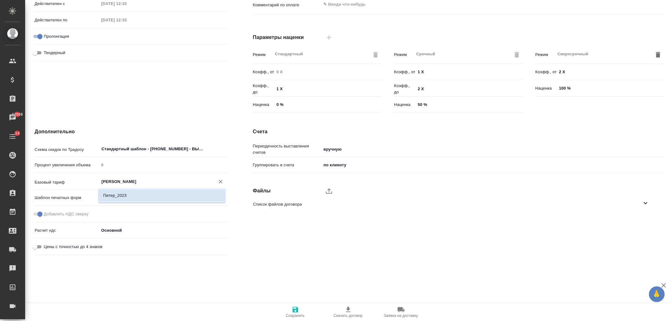
click at [148, 200] on li "Питер_2023" at bounding box center [161, 195] width 127 height 11
type textarea "x"
type input "Питер_2023"
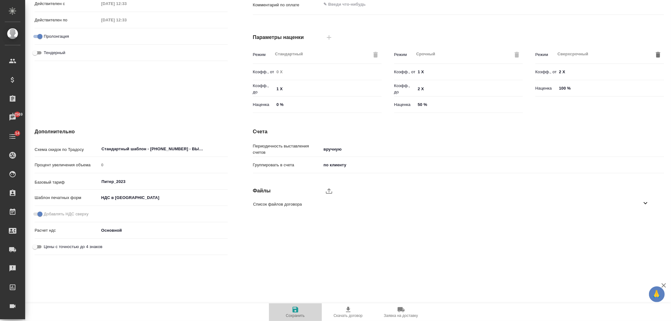
click at [290, 309] on span "Сохранить" at bounding box center [295, 312] width 45 height 12
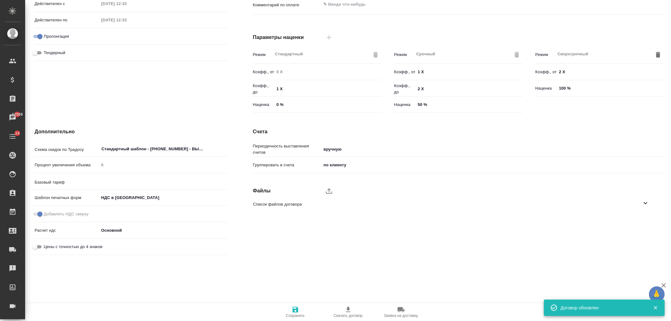
type input "Питер_2023"
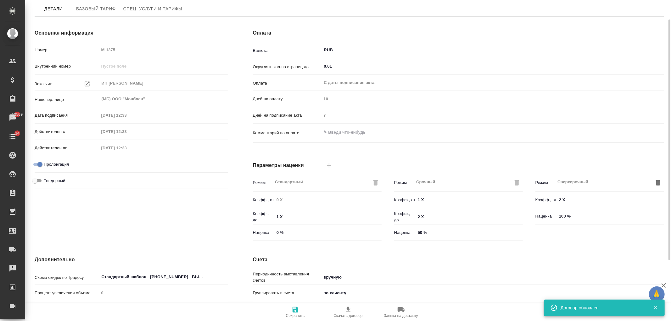
scroll to position [0, 0]
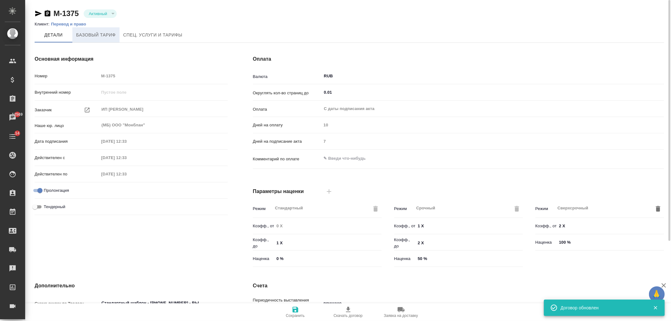
click at [90, 31] on span "Базовый тариф" at bounding box center [96, 35] width 40 height 8
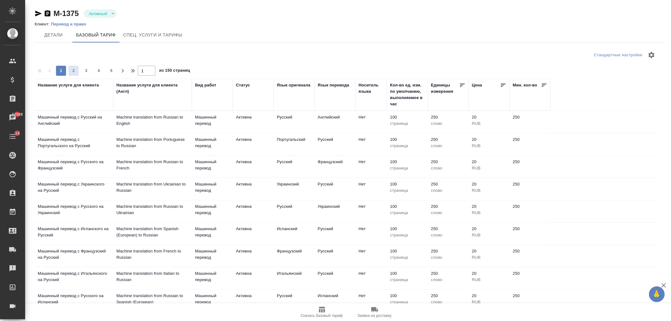
click at [76, 71] on span "2" at bounding box center [74, 71] width 10 height 6
click at [119, 70] on icon "button" at bounding box center [123, 71] width 8 height 8
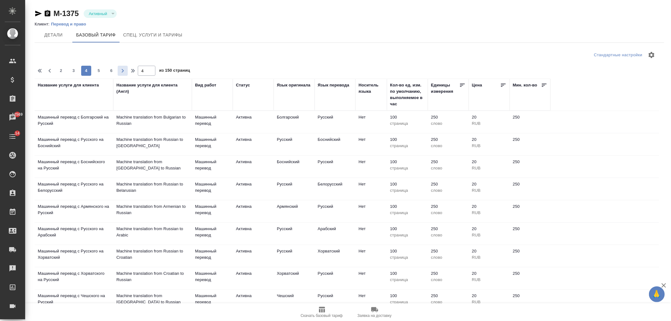
click at [119, 70] on icon "button" at bounding box center [123, 71] width 8 height 8
type input "5"
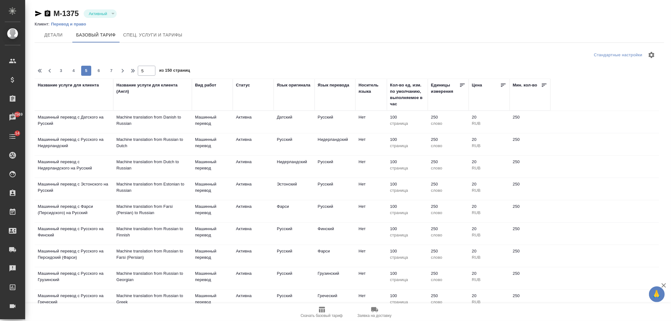
click at [82, 86] on div "Название услуги для клиента" at bounding box center [68, 85] width 61 height 6
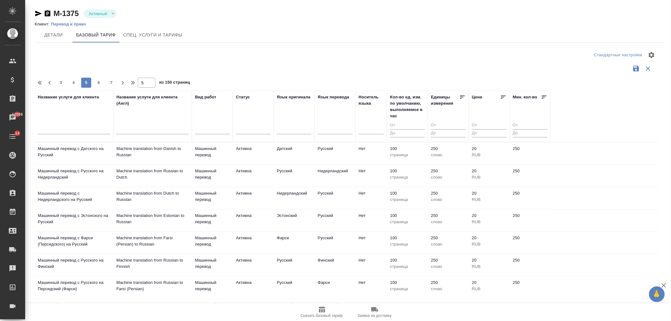
click at [87, 131] on input "text" at bounding box center [74, 130] width 72 height 8
type input "техническое"
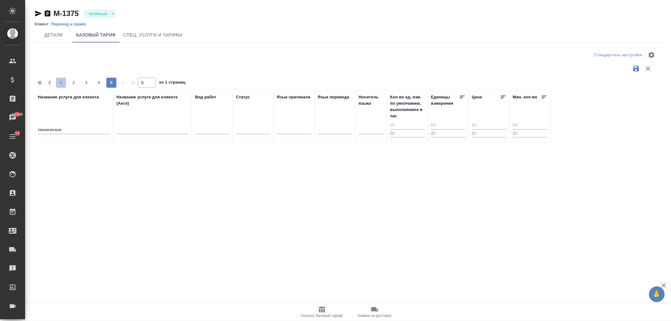
click at [57, 80] on span "1" at bounding box center [61, 83] width 10 height 6
type input "1"
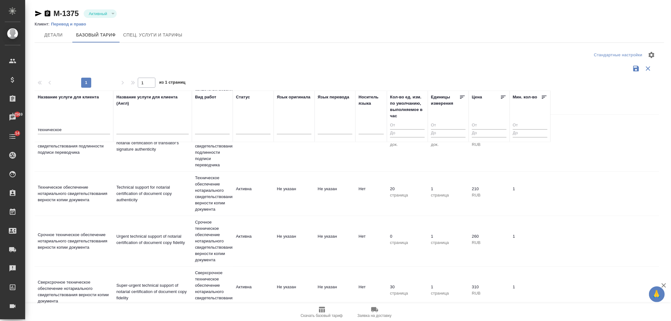
scroll to position [136, 0]
drag, startPoint x: 71, startPoint y: 131, endPoint x: 5, endPoint y: 130, distance: 66.3
click at [5, 130] on div ".cls-1 fill:#fff; AWATERA Ivanova Arina Клиенты Спецификации Заказы 12569 Чаты …" at bounding box center [335, 160] width 671 height 321
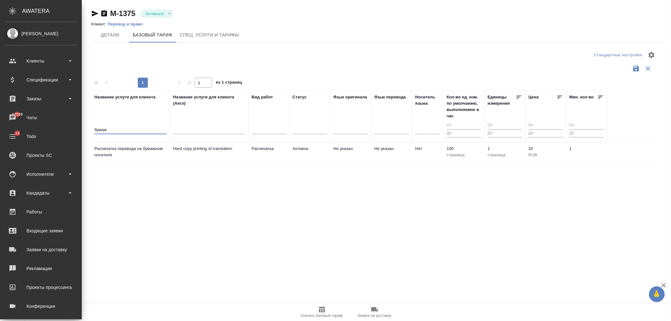
scroll to position [0, 0]
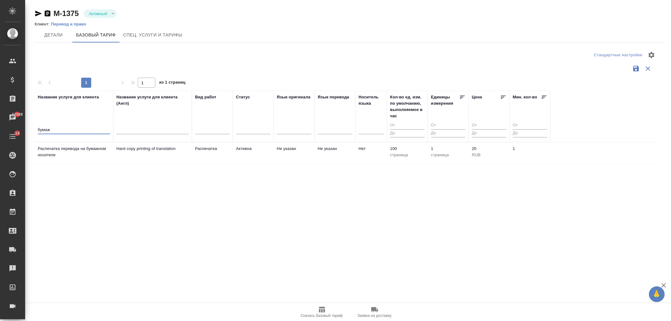
type input "бумаж"
drag, startPoint x: 59, startPoint y: 127, endPoint x: 31, endPoint y: 127, distance: 28.0
click at [31, 127] on div "М-1375 Активный active Клиент: Перевод и право Детали Базовый тариф Спец. услуг…" at bounding box center [349, 160] width 636 height 320
click at [47, 35] on span "Детали" at bounding box center [53, 35] width 30 height 8
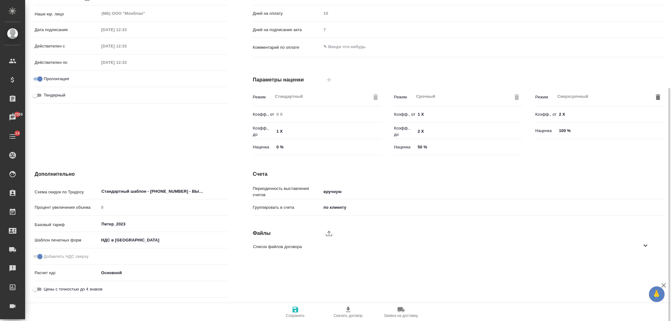
scroll to position [122, 0]
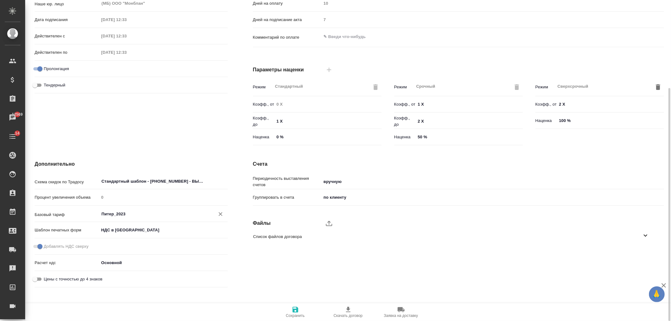
click at [142, 208] on div "Питер_2023 ​" at bounding box center [163, 213] width 129 height 11
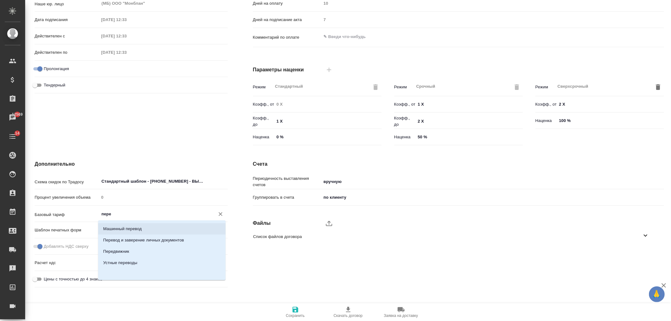
scroll to position [0, 0]
drag, startPoint x: 123, startPoint y: 213, endPoint x: 62, endPoint y: 209, distance: 61.7
click at [62, 209] on div "Базовый тариф пере ​" at bounding box center [131, 213] width 193 height 11
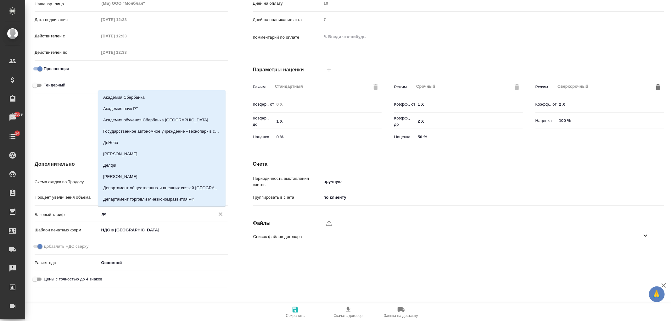
type input "д"
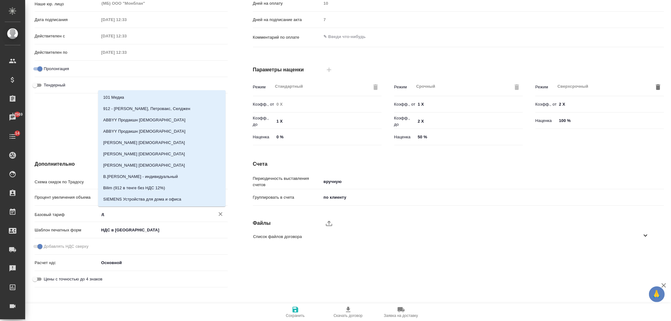
type textarea "x"
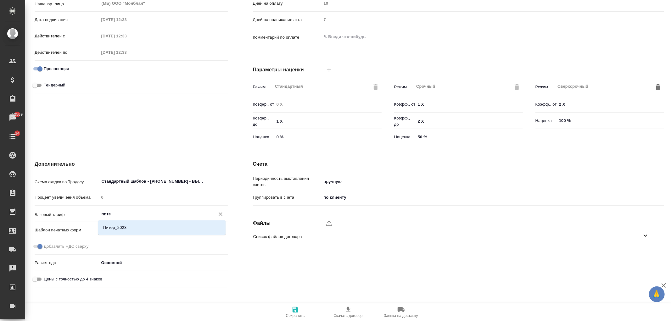
type input "питер"
click at [145, 233] on li "Питер_2023" at bounding box center [161, 227] width 127 height 11
type textarea "x"
type input "Питер_2023"
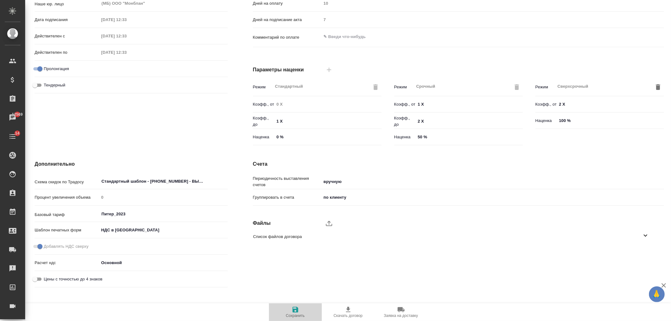
click at [304, 313] on span "Сохранить" at bounding box center [295, 315] width 19 height 4
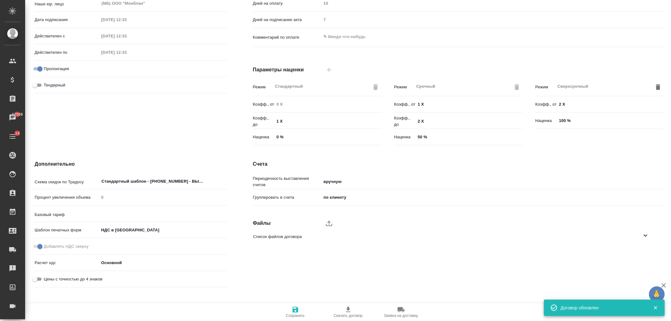
type input "Питер_2023"
click at [169, 110] on div "Основная информация Номер М-1375 Внутренний номер Заказчик ИП Десятников А.В. ​…" at bounding box center [131, 40] width 218 height 239
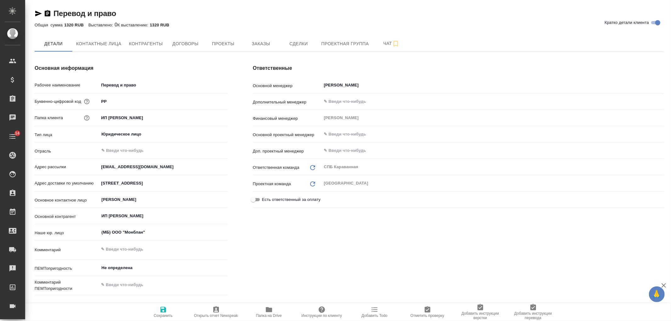
click at [274, 308] on span "Папка на Drive" at bounding box center [268, 312] width 45 height 12
click at [362, 225] on div "Ответственные Основной менеджер Иванова Арина ​ Дополнительный менеджер ​ Финан…" at bounding box center [458, 181] width 436 height 258
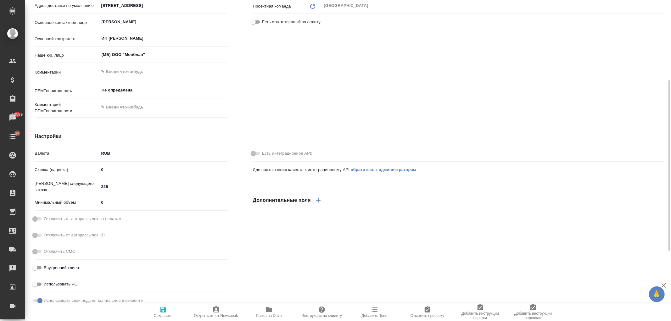
scroll to position [168, 0]
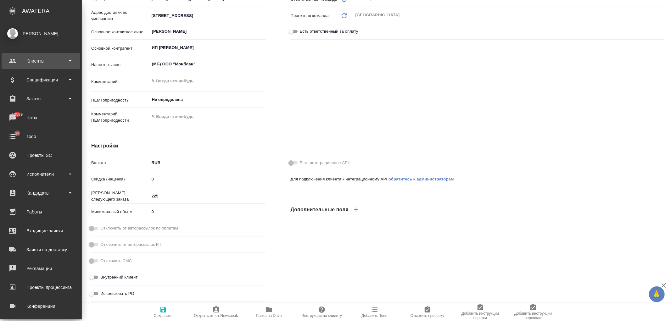
click at [55, 58] on div "Клиенты" at bounding box center [41, 60] width 72 height 9
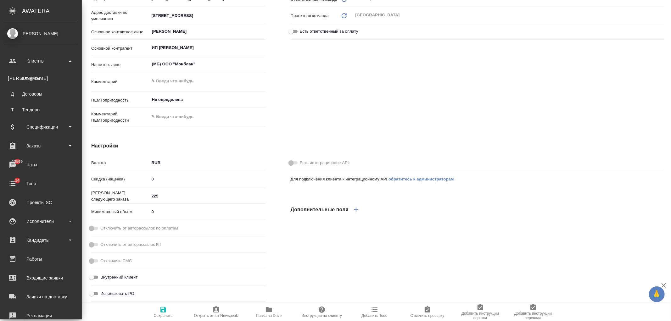
click at [53, 69] on ul "К Клиенты Д Договоры Т Тендеры" at bounding box center [41, 92] width 82 height 47
click at [52, 74] on link "К Клиенты" at bounding box center [41, 78] width 72 height 13
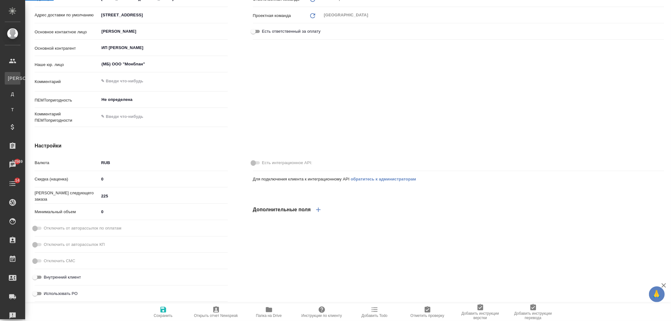
select select "RU"
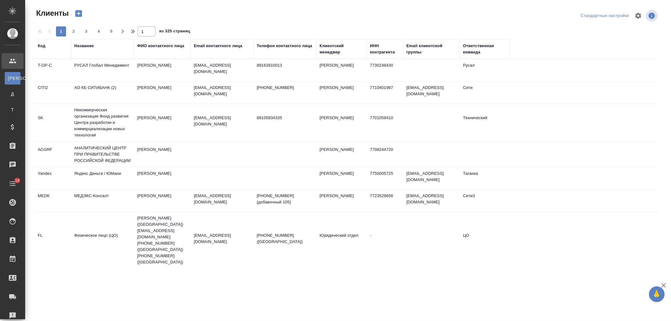
click at [80, 43] on div "Название" at bounding box center [83, 46] width 19 height 6
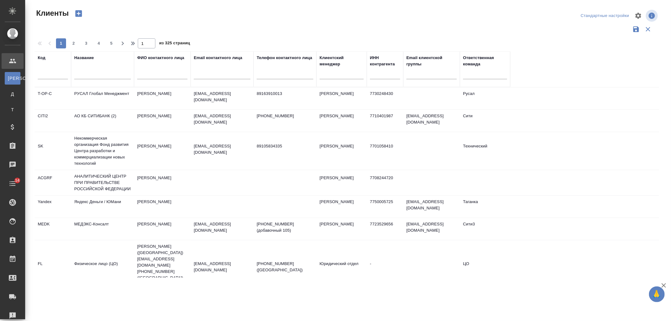
click at [99, 73] on input "text" at bounding box center [102, 75] width 57 height 8
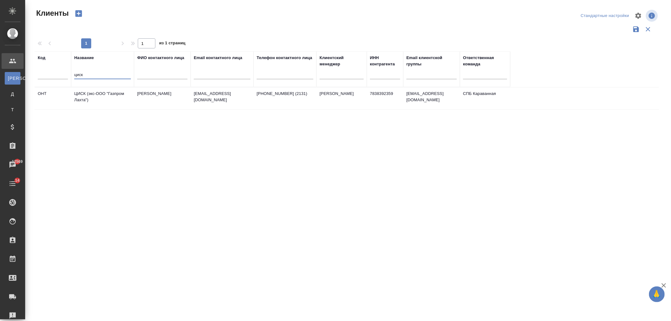
type input "циск"
click at [106, 93] on td "ЦИСК (экс-ООО "Газпром Лахта")" at bounding box center [102, 98] width 63 height 22
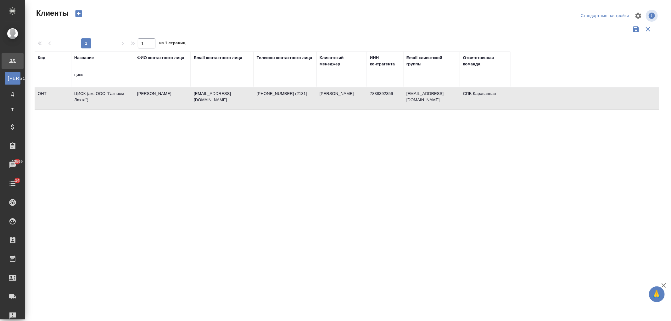
click at [106, 93] on td "ЦИСК (экс-ООО "Газпром Лахта")" at bounding box center [102, 98] width 63 height 22
click at [156, 91] on td "Лозан Елена Васильевна" at bounding box center [162, 98] width 57 height 22
click at [156, 91] on td "[PERSON_NAME]" at bounding box center [162, 98] width 57 height 22
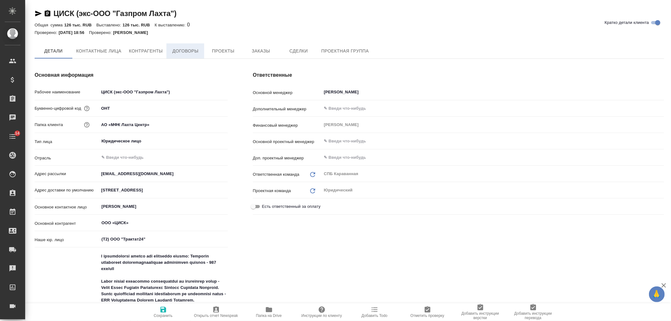
type textarea "x"
click at [172, 48] on span "Договоры" at bounding box center [185, 51] width 30 height 8
type textarea "x"
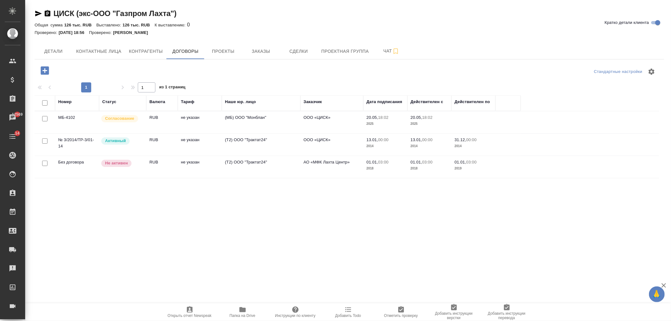
click at [174, 139] on td "RUB" at bounding box center [161, 145] width 31 height 22
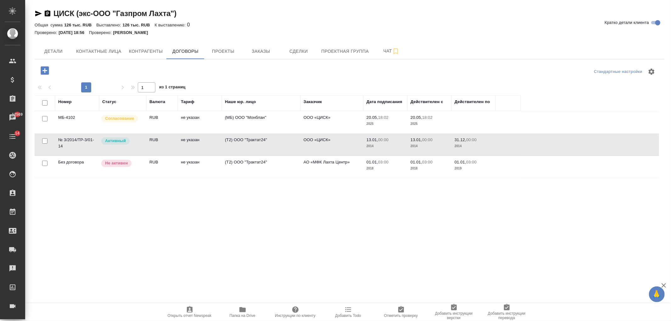
click at [174, 139] on td "RUB" at bounding box center [161, 145] width 31 height 22
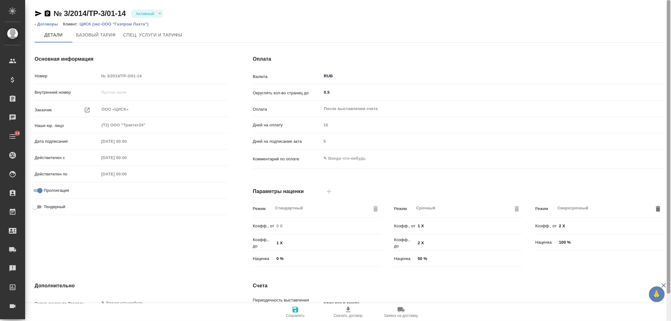
click at [670, 55] on div at bounding box center [668, 160] width 5 height 321
drag, startPoint x: 670, startPoint y: 81, endPoint x: 670, endPoint y: 102, distance: 21.4
click at [670, 102] on div at bounding box center [668, 160] width 5 height 321
drag, startPoint x: 667, startPoint y: 74, endPoint x: 649, endPoint y: 1, distance: 75.8
click at [649, 2] on div "№ 3/2014/ТР-3/01-14 Активный active ‹ Договоры Клиент: ЦИСК (экс-ООО "Газпром Л…" at bounding box center [347, 160] width 645 height 321
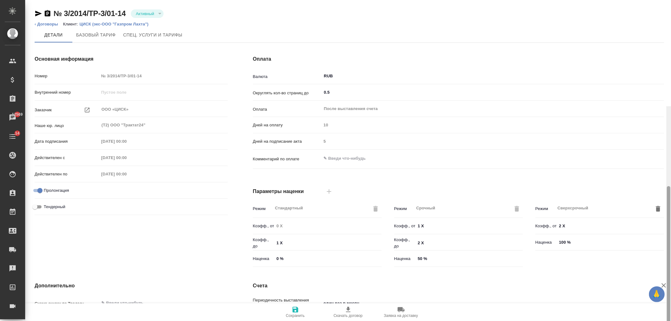
scroll to position [106, 0]
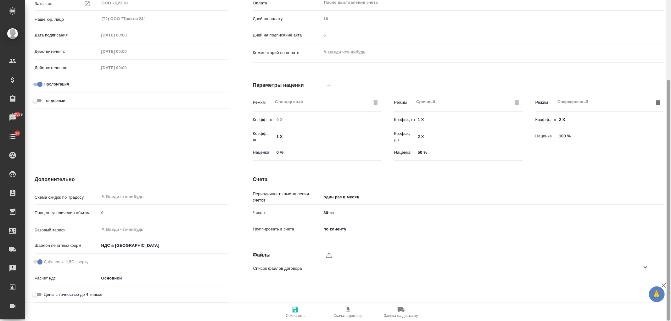
drag, startPoint x: 670, startPoint y: 75, endPoint x: 670, endPoint y: 128, distance: 53.1
click at [670, 128] on div at bounding box center [668, 160] width 5 height 321
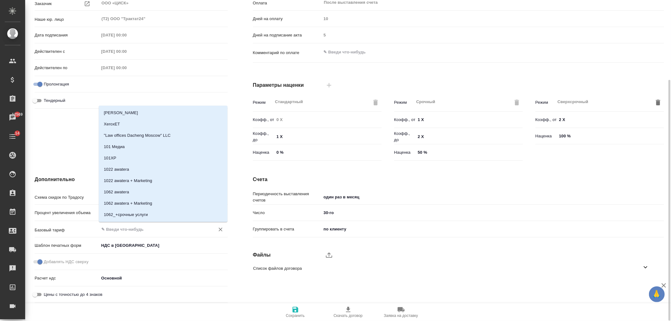
click at [117, 225] on input "text" at bounding box center [153, 229] width 104 height 8
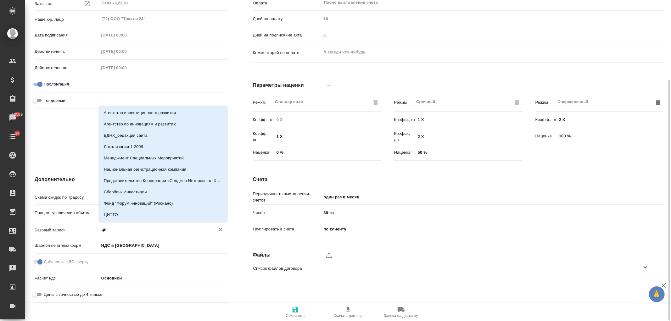
type input "ц"
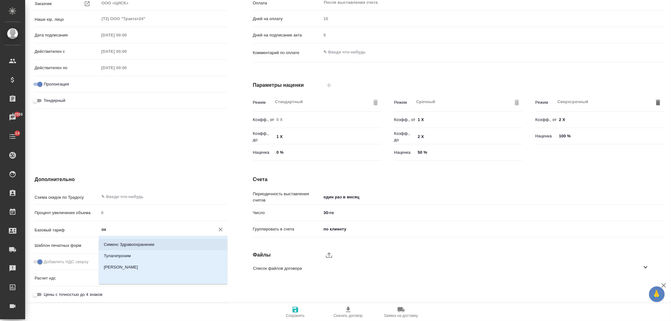
scroll to position [0, 0]
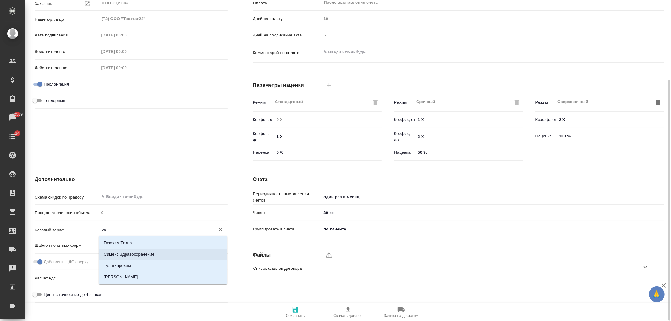
type input "о"
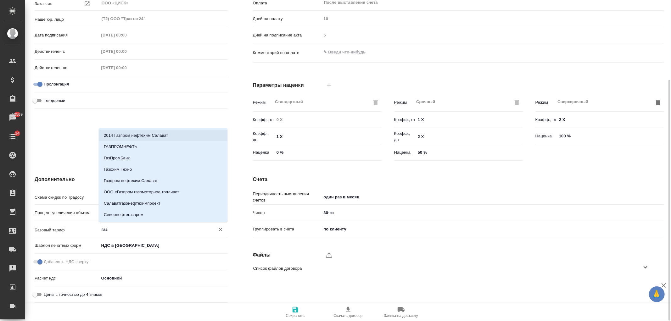
type input "газ"
click at [157, 113] on div "Основная информация Номер № 3/2014/ТР-3/01-14 Внутренний номер Заказчик ООО «ЦИ…" at bounding box center [131, 55] width 218 height 239
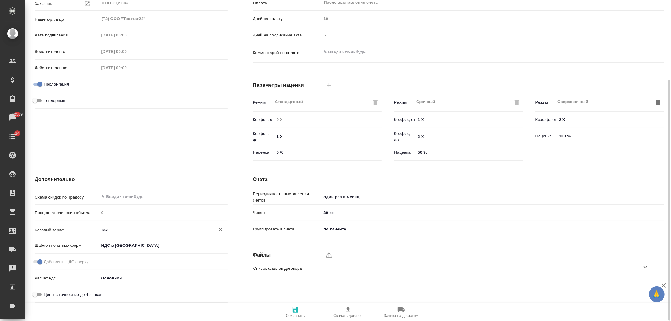
click at [136, 230] on input "газ" at bounding box center [153, 229] width 104 height 8
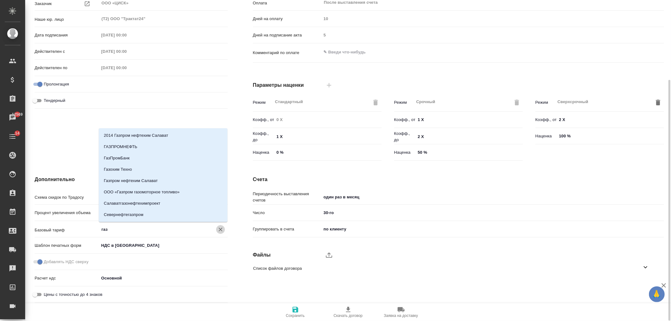
click at [218, 229] on icon "Очистить" at bounding box center [220, 229] width 6 height 6
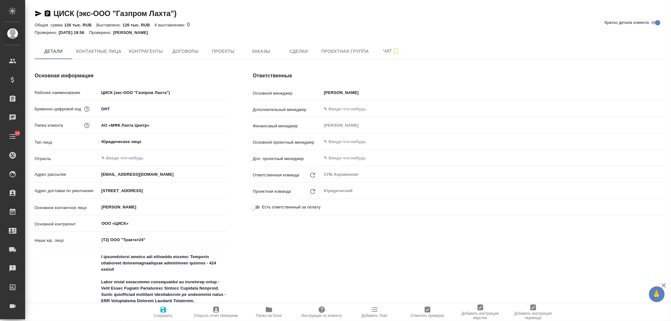
click at [261, 315] on span "Папка на Drive" at bounding box center [269, 315] width 26 height 4
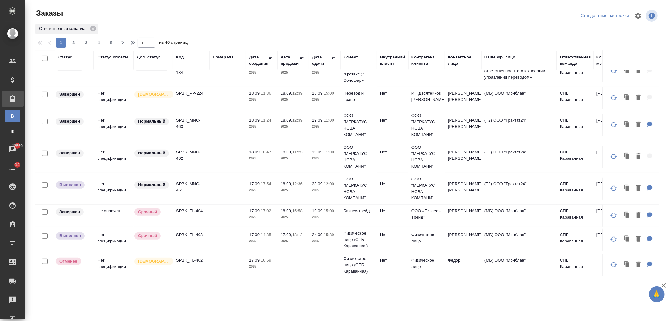
scroll to position [218, 0]
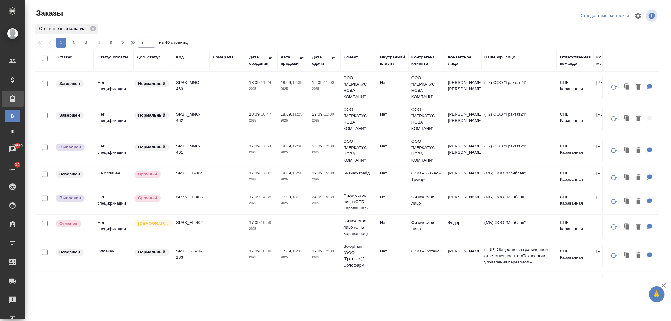
click at [224, 203] on td at bounding box center [227, 202] width 36 height 22
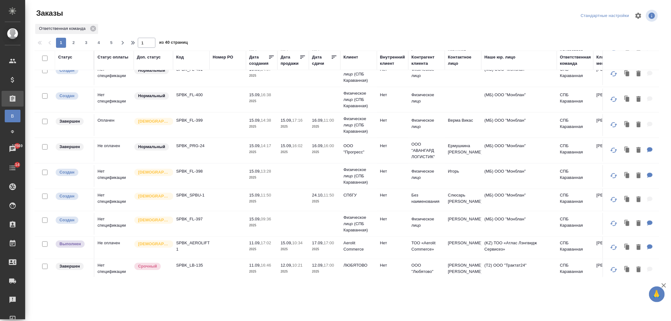
scroll to position [464, 0]
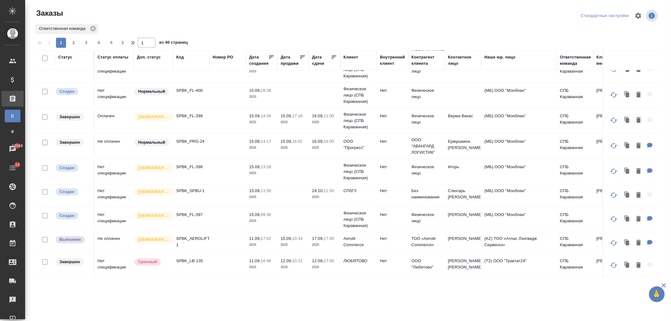
click at [237, 242] on td at bounding box center [227, 243] width 36 height 22
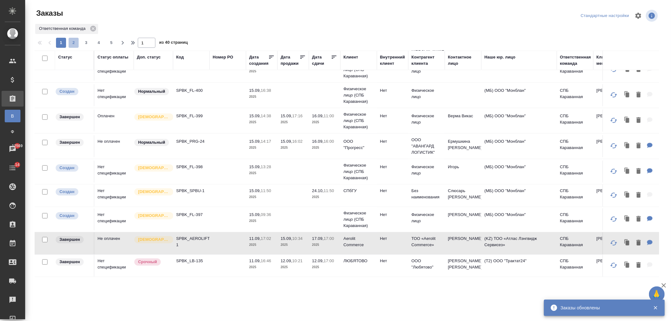
click at [76, 42] on span "2" at bounding box center [74, 43] width 10 height 6
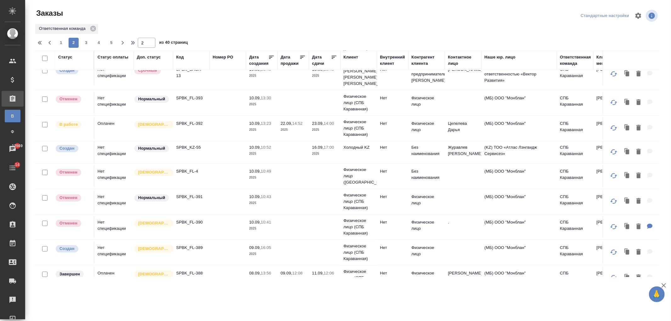
scroll to position [36, 0]
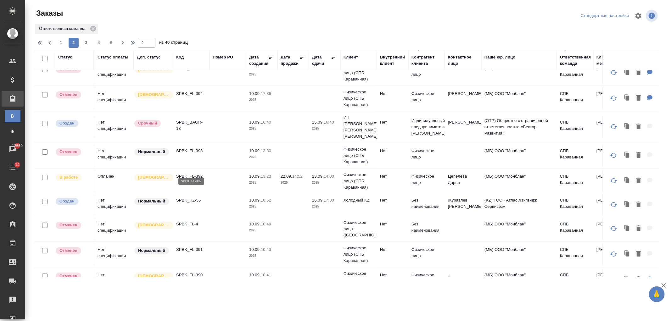
click at [203, 173] on p "SPBK_FL-392" at bounding box center [191, 176] width 30 height 6
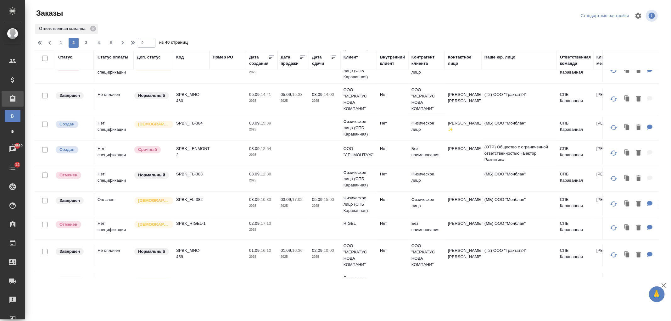
scroll to position [382, 0]
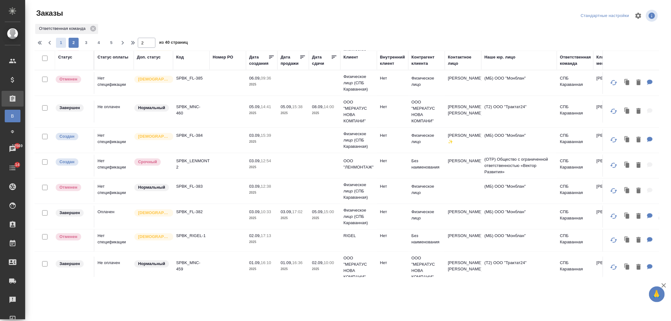
click at [57, 40] on span "1" at bounding box center [61, 43] width 10 height 6
type input "1"
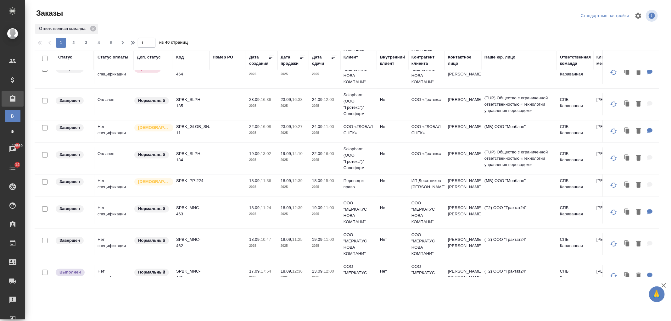
scroll to position [231, 0]
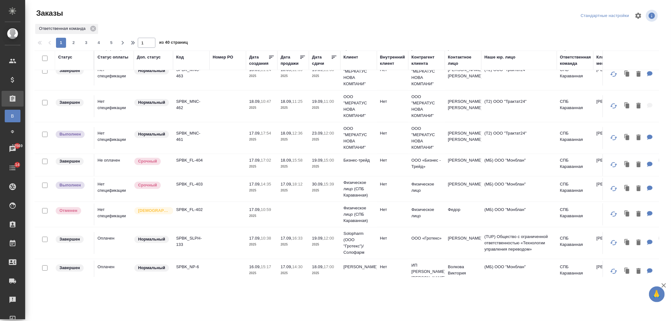
click at [214, 144] on td at bounding box center [227, 138] width 36 height 22
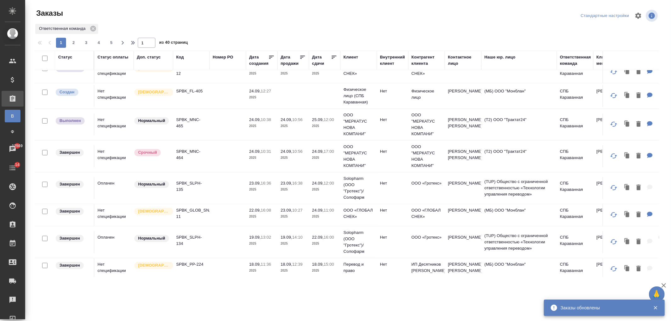
scroll to position [0, 0]
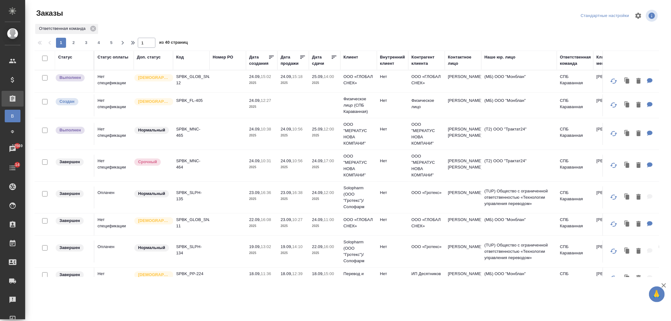
click at [220, 137] on td at bounding box center [227, 134] width 36 height 22
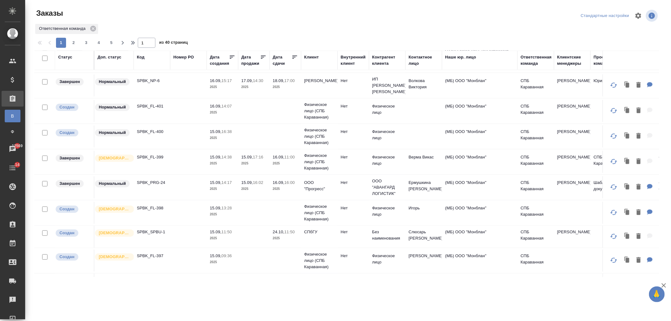
scroll to position [417, 0]
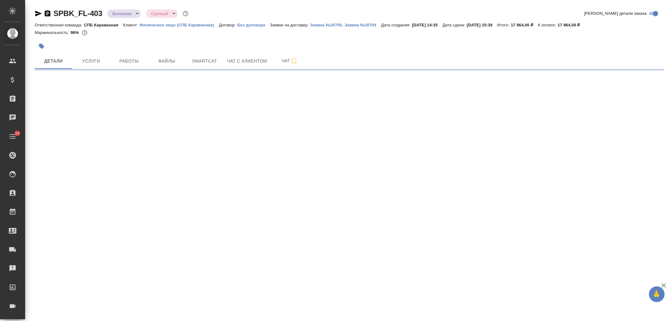
select select "RU"
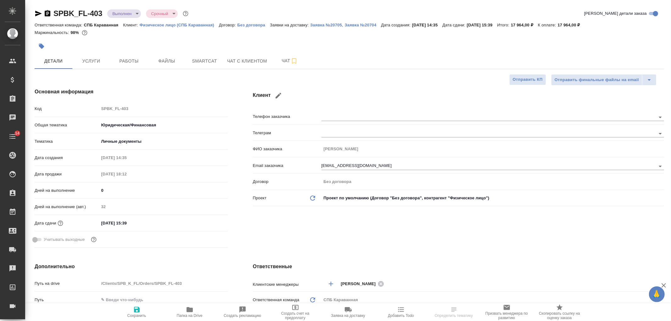
type textarea "x"
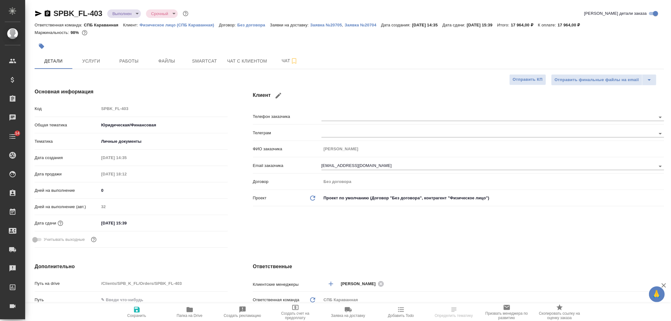
type textarea "x"
click at [108, 224] on input "24.09.2025 15:39" at bounding box center [126, 222] width 55 height 9
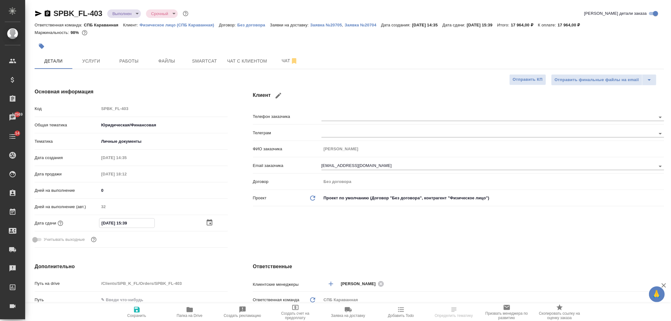
click at [213, 221] on div at bounding box center [217, 223] width 22 height 8
click at [208, 222] on icon "button" at bounding box center [210, 223] width 8 height 8
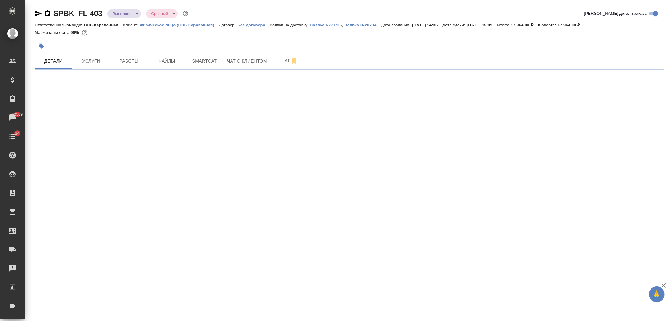
select select "RU"
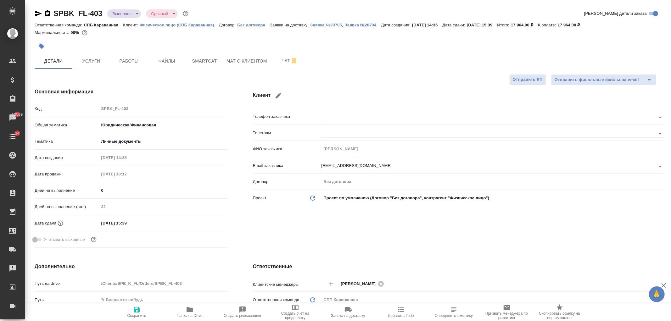
type textarea "x"
click at [149, 220] on input "24.09.2025 15:39" at bounding box center [126, 222] width 55 height 9
click at [216, 219] on div at bounding box center [217, 223] width 22 height 8
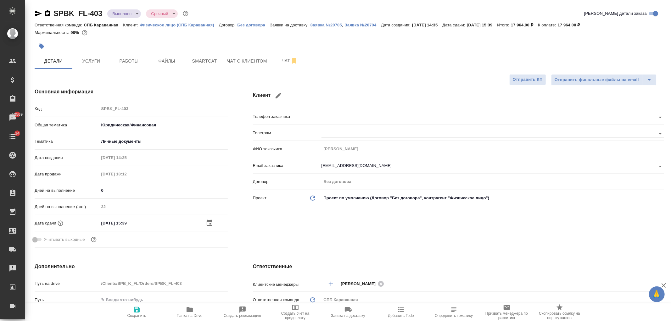
click at [211, 221] on icon "button" at bounding box center [210, 222] width 6 height 6
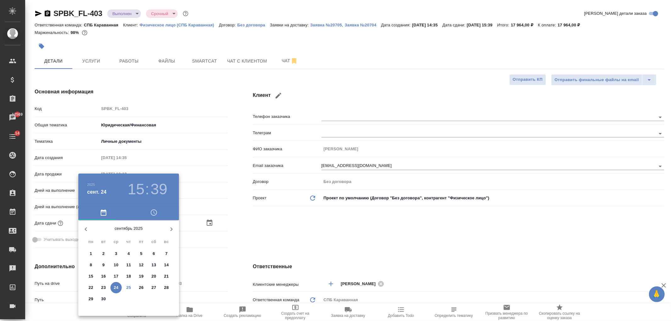
click at [101, 300] on span "30" at bounding box center [103, 299] width 11 height 6
type input "30.09.2025 15:39"
type textarea "x"
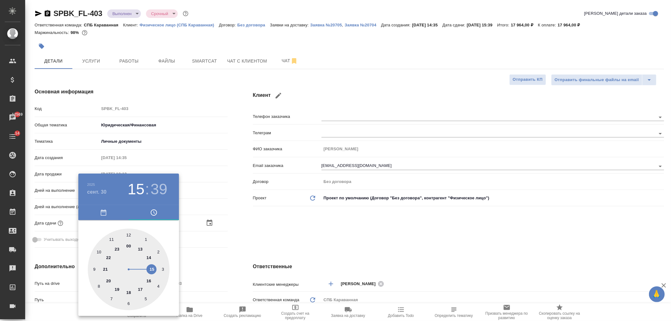
click at [264, 243] on div at bounding box center [335, 160] width 671 height 321
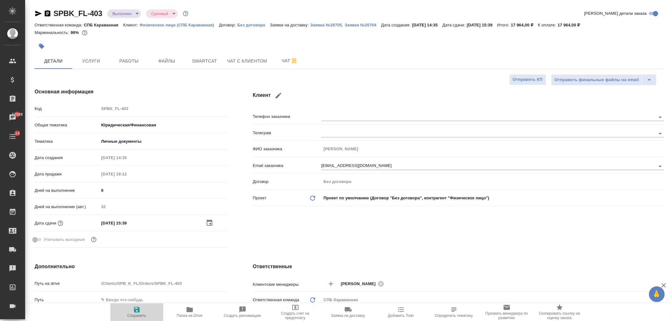
click at [133, 307] on icon "button" at bounding box center [137, 310] width 8 height 8
type textarea "x"
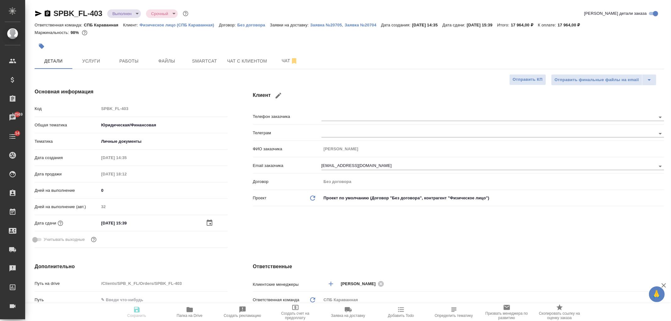
type textarea "x"
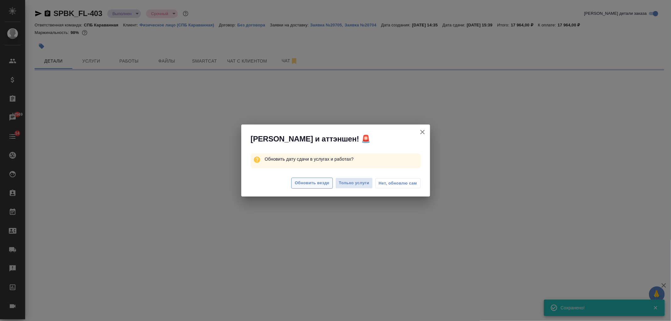
select select "RU"
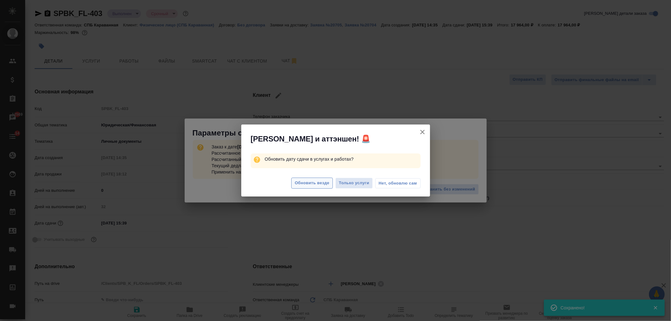
type textarea "x"
click at [389, 183] on span "Нет, обновлю сам" at bounding box center [398, 183] width 38 height 6
type textarea "x"
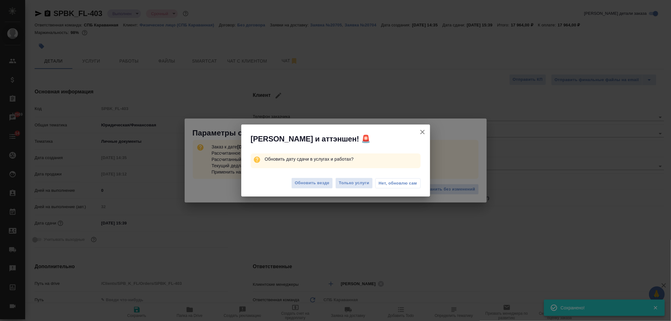
type textarea "x"
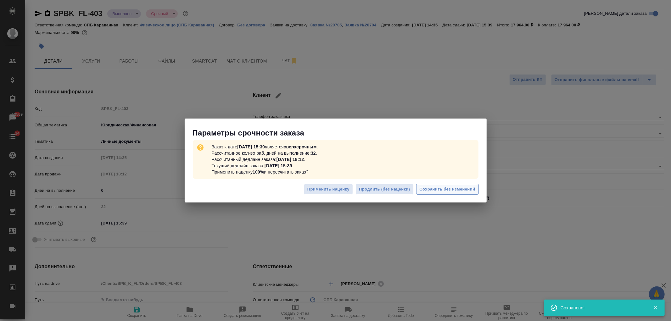
click at [462, 191] on span "Сохранить без изменений" at bounding box center [447, 189] width 56 height 7
type textarea "x"
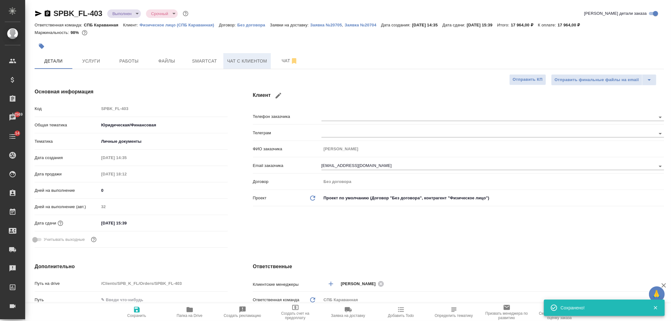
type textarea "x"
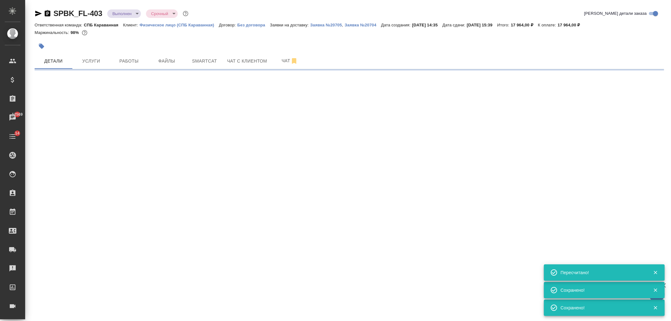
select select "RU"
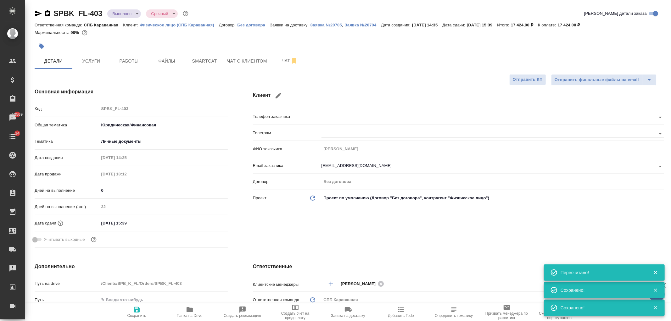
type textarea "x"
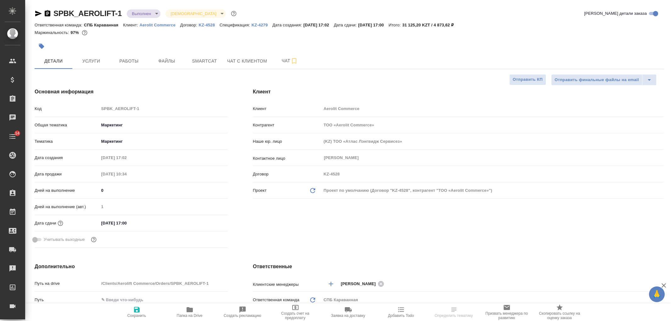
select select "RU"
click at [152, 10] on body "🙏 .cls-1 fill:#fff; AWATERA [PERSON_NAME] Спецификации Заказы Чаты 14 Todo Прое…" at bounding box center [335, 160] width 671 height 321
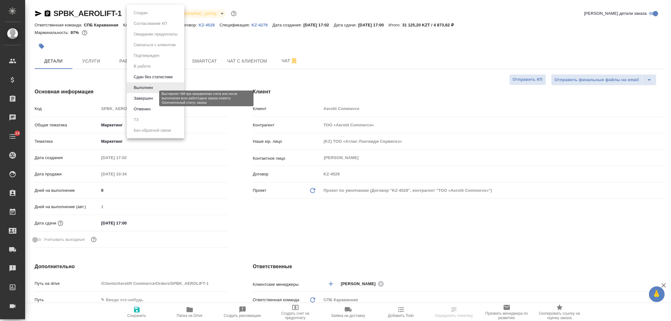
click at [152, 98] on button "Завершен" at bounding box center [143, 98] width 23 height 7
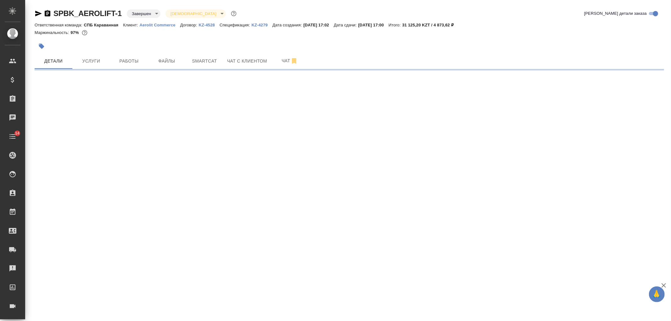
select select "RU"
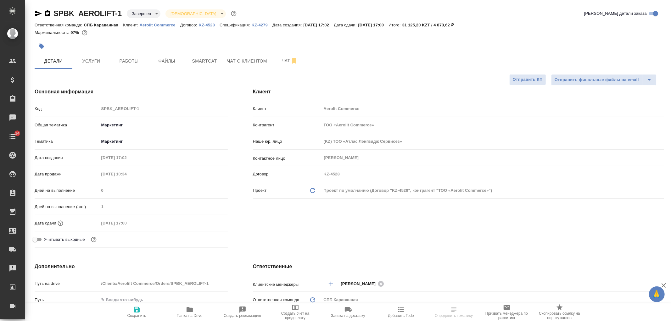
type textarea "x"
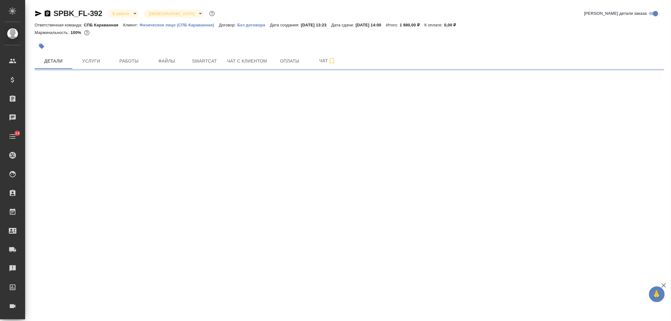
select select "RU"
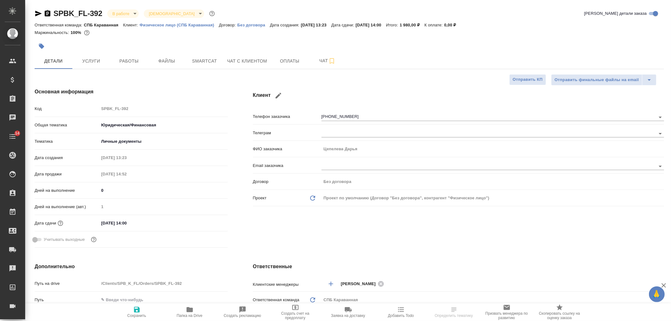
type textarea "x"
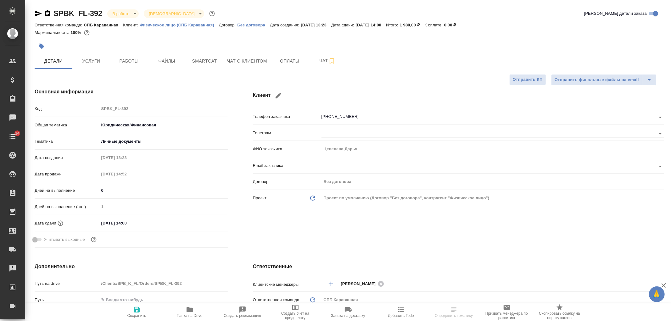
type textarea "x"
click at [101, 64] on span "Услуги" at bounding box center [91, 61] width 30 height 8
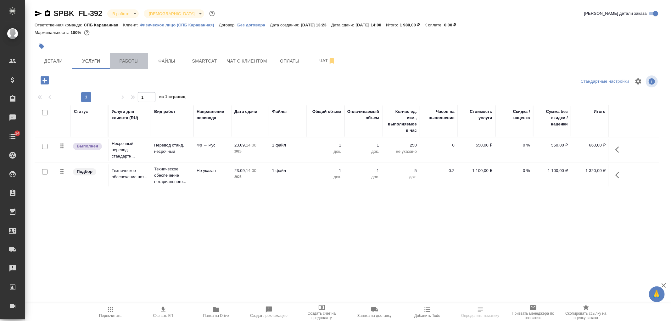
click at [126, 62] on span "Работы" at bounding box center [129, 61] width 30 height 8
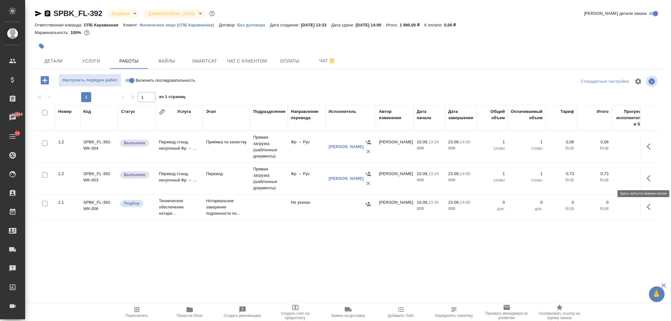
click at [649, 180] on icon "button" at bounding box center [650, 178] width 8 height 8
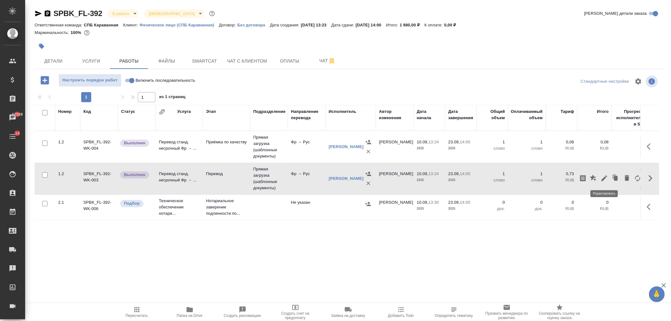
click at [604, 183] on button "button" at bounding box center [604, 178] width 11 height 15
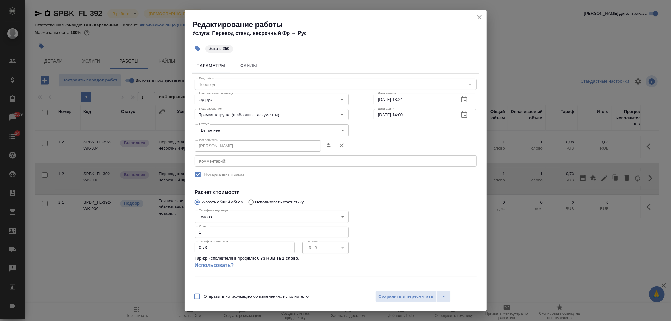
click at [208, 233] on input "1" at bounding box center [272, 232] width 154 height 11
type input "250"
click at [427, 303] on div "Отправить нотификацию об изменениях исполнителю Сохранить и пересчитать" at bounding box center [336, 299] width 302 height 24
click at [413, 298] on span "Сохранить и пересчитать" at bounding box center [406, 296] width 55 height 7
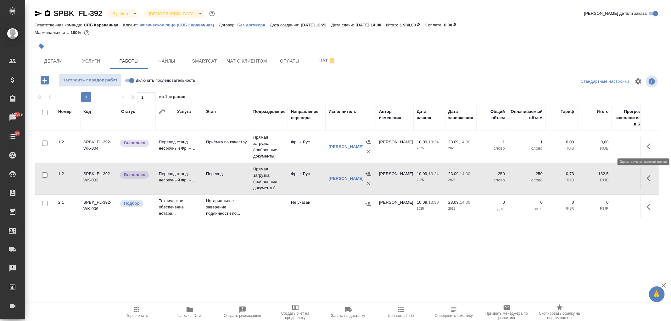
click at [649, 144] on icon "button" at bounding box center [650, 147] width 8 height 8
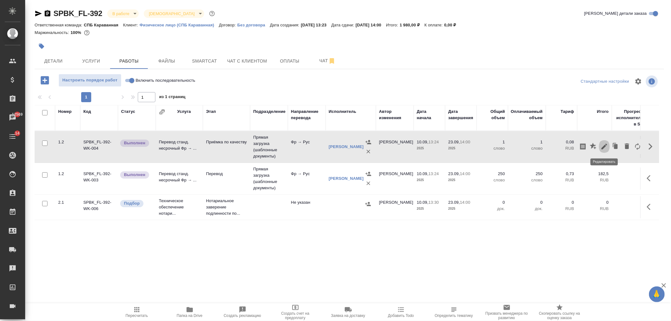
click at [604, 144] on icon "button" at bounding box center [604, 147] width 8 height 8
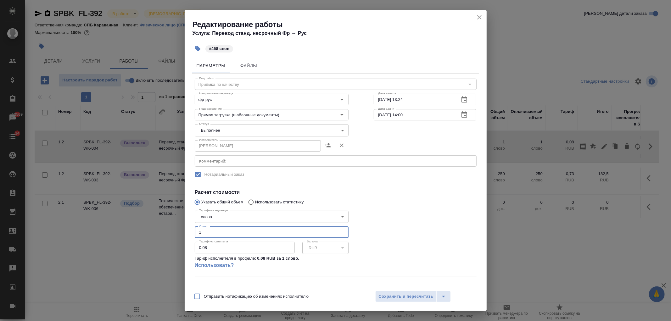
drag, startPoint x: 206, startPoint y: 235, endPoint x: 189, endPoint y: 228, distance: 17.9
click at [189, 228] on div "Параметры Файлы Вид работ Приёмка по качеству Вид работ Направление перевода фр…" at bounding box center [336, 171] width 302 height 231
type input "459"
click at [395, 299] on span "Сохранить и пересчитать" at bounding box center [406, 296] width 55 height 7
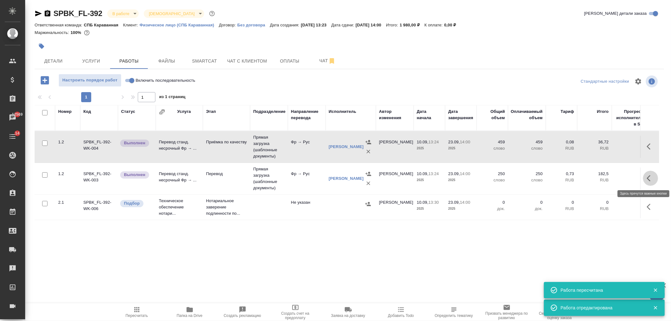
click at [648, 174] on button "button" at bounding box center [650, 178] width 15 height 15
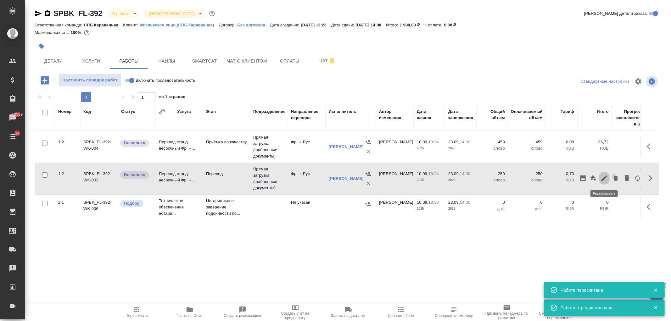
click at [604, 180] on icon "button" at bounding box center [604, 178] width 8 height 8
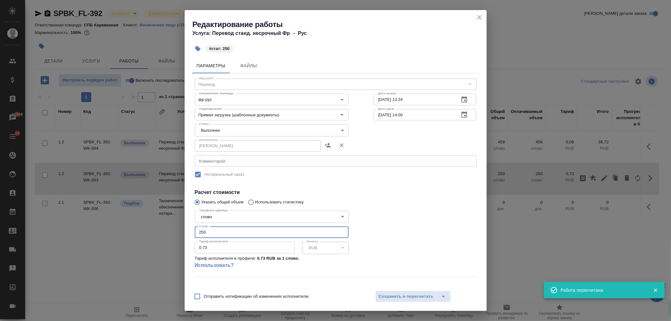
click at [208, 233] on input "250" at bounding box center [272, 232] width 154 height 11
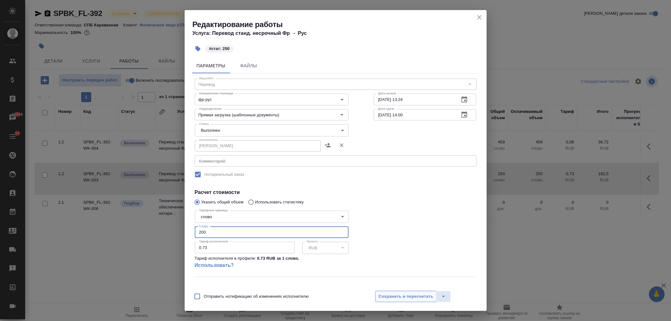
type input "200"
click at [406, 296] on span "Сохранить и пересчитать" at bounding box center [406, 296] width 55 height 7
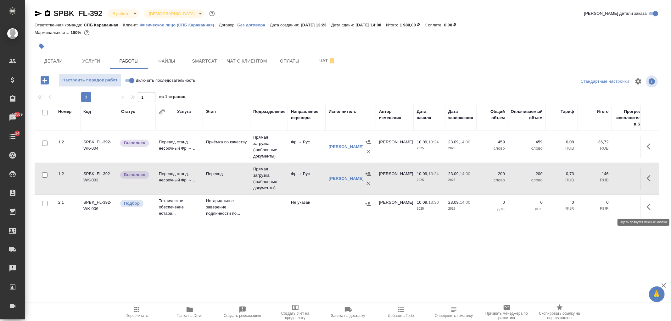
click at [647, 209] on icon "button" at bounding box center [650, 207] width 8 height 8
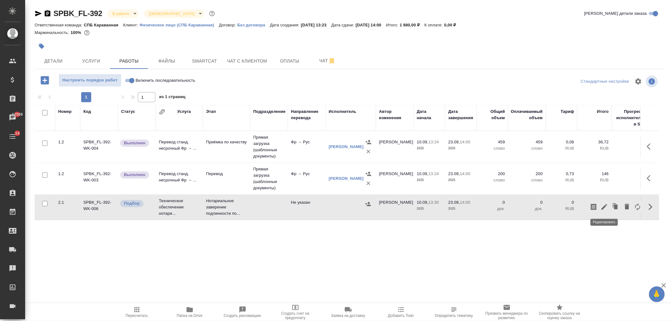
click at [604, 208] on icon "button" at bounding box center [604, 207] width 6 height 6
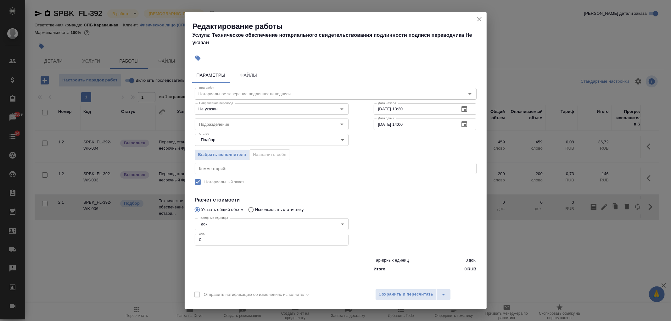
click at [211, 241] on input "0" at bounding box center [272, 239] width 154 height 11
type input "1"
click at [403, 290] on button "Сохранить и пересчитать" at bounding box center [406, 294] width 62 height 11
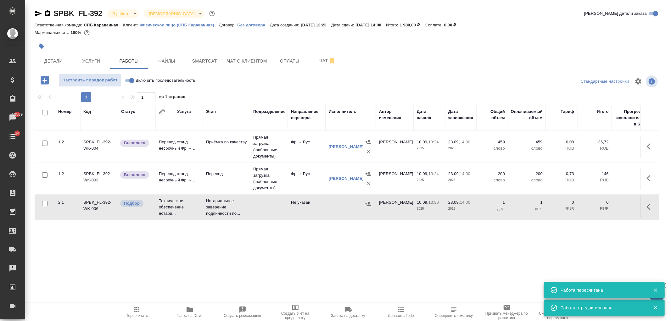
click at [651, 205] on icon "button" at bounding box center [650, 207] width 8 height 8
click at [605, 208] on icon "button" at bounding box center [604, 207] width 8 height 8
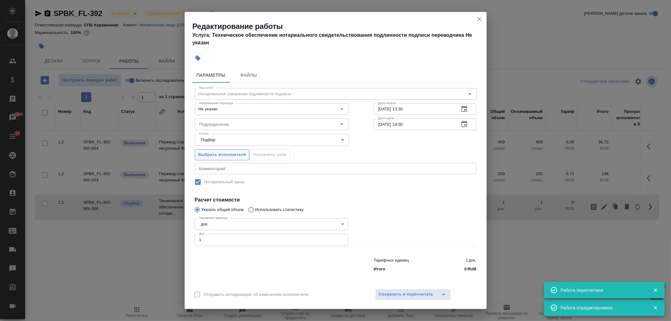
click at [210, 158] on span "Выбрать исполнителя" at bounding box center [222, 154] width 48 height 7
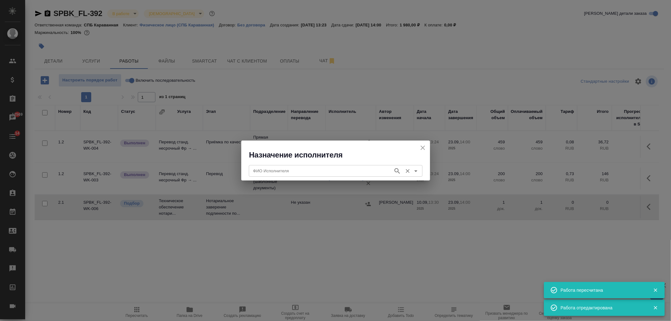
click at [275, 167] on input "ФИО Исполнителя" at bounding box center [320, 171] width 139 height 8
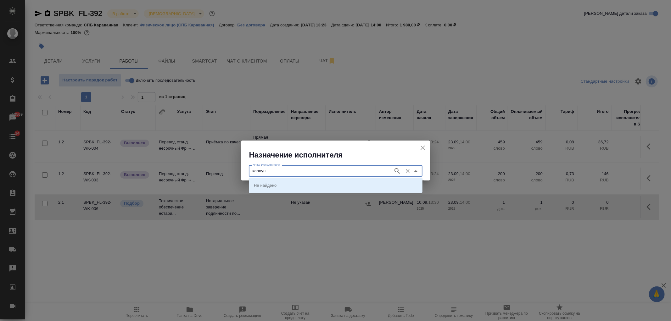
type input "карпун"
click at [288, 187] on p "НОТАРИУС Карпунина Ольга Васильевна" at bounding box center [271, 185] width 34 height 6
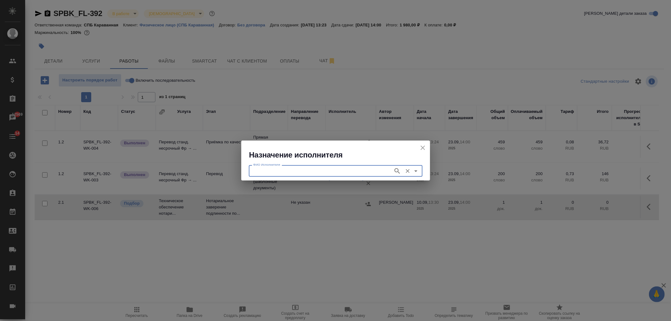
type input "НОТАРИУС Карпунина Ольга Васильевна"
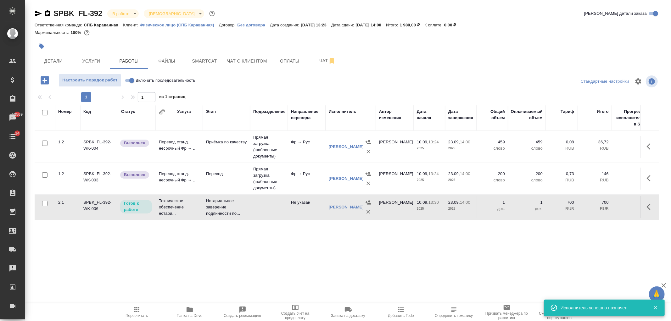
click at [130, 16] on body "🙏 .cls-1 fill:#fff; AWATERA Ivanova Arina Клиенты Спецификации Заказы 12569 Чат…" at bounding box center [335, 160] width 671 height 321
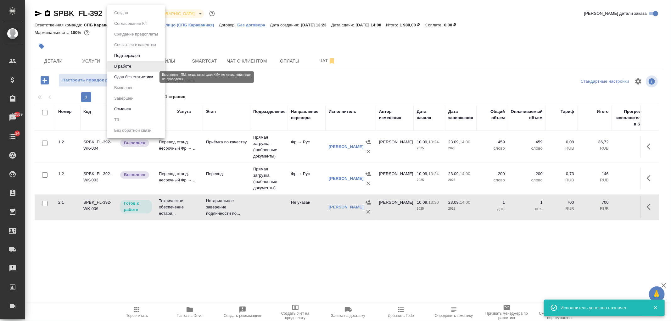
click at [134, 78] on button "Сдан без статистики" at bounding box center [133, 77] width 43 height 7
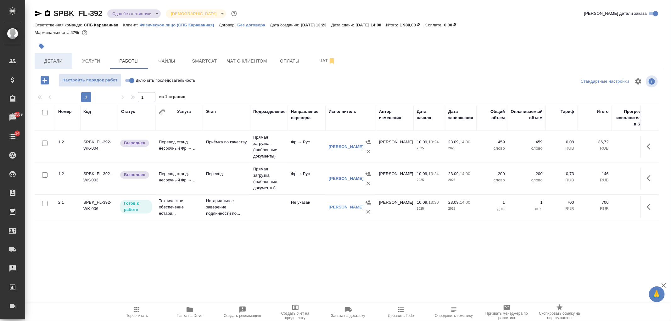
click at [50, 54] on button "Детали" at bounding box center [54, 61] width 38 height 16
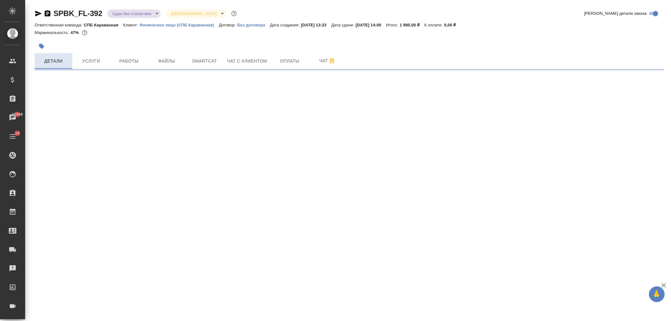
select select "RU"
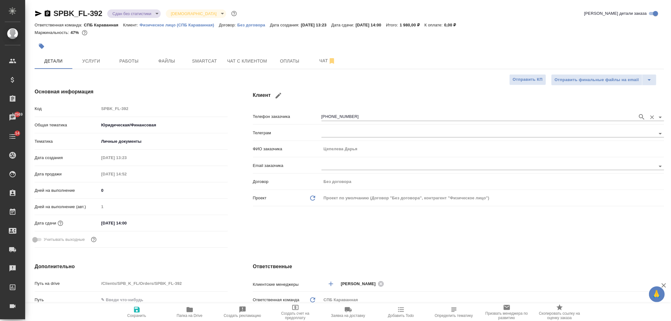
type textarea "x"
click at [134, 10] on body "🙏 .cls-1 fill:#fff; AWATERA Ivanova Arina Клиенты Спецификации Заказы 12569 Чат…" at bounding box center [335, 160] width 671 height 321
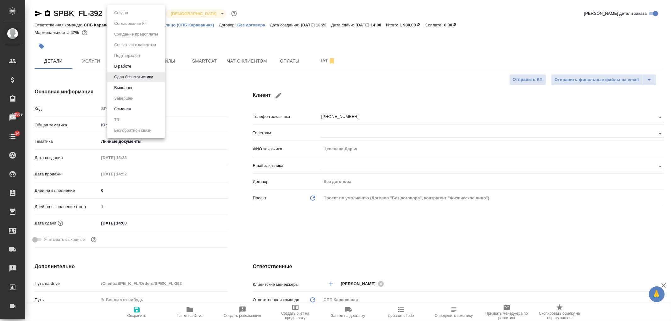
click at [306, 214] on div at bounding box center [335, 160] width 671 height 321
click at [126, 9] on body "🙏 .cls-1 fill:#fff; AWATERA Ivanova Arina Клиенты Спецификации Заказы 12569 Чат…" at bounding box center [335, 160] width 671 height 321
click at [130, 87] on button "Выполнен" at bounding box center [123, 87] width 23 height 7
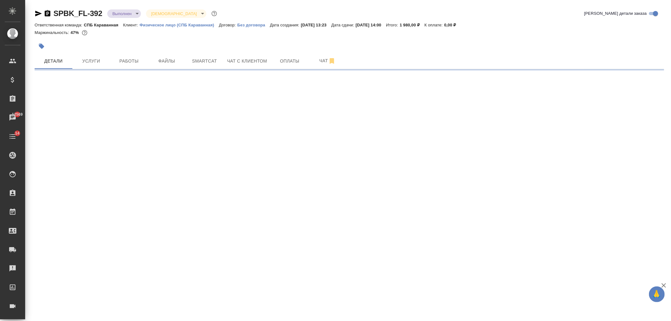
click at [127, 12] on body "🙏 .cls-1 fill:#fff; AWATERA Ivanova Arina Клиенты Спецификации Заказы 12569 Чат…" at bounding box center [335, 160] width 671 height 321
select select "RU"
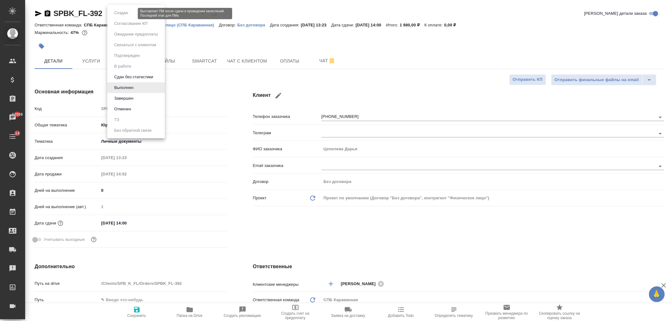
type textarea "x"
click at [148, 95] on li "Завершен" at bounding box center [136, 98] width 58 height 11
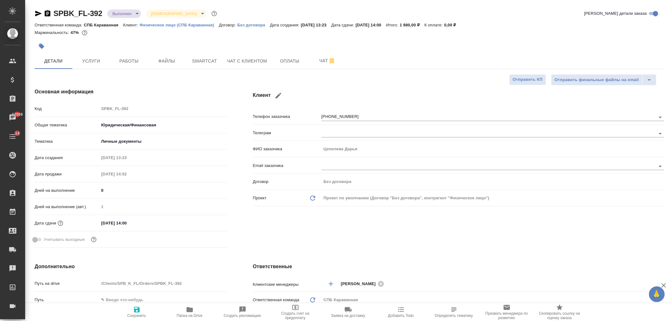
type textarea "x"
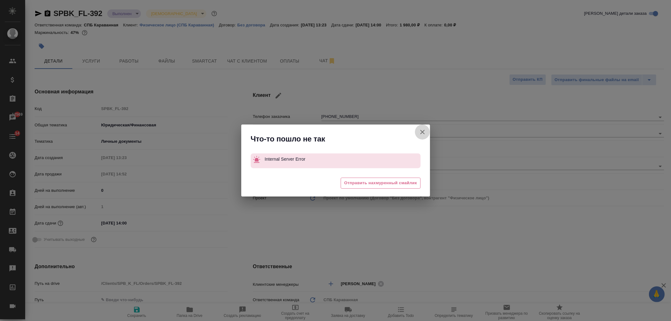
click at [421, 134] on icon "button" at bounding box center [422, 132] width 8 height 8
type textarea "x"
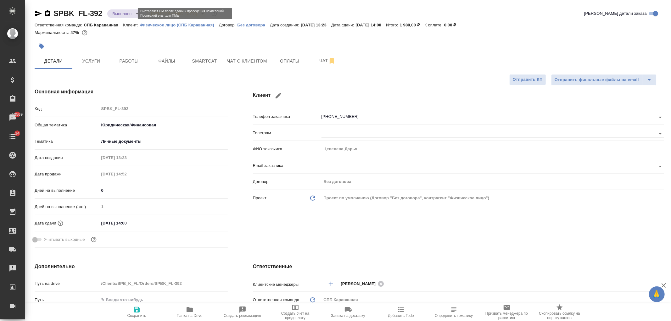
click at [123, 12] on body "🙏 .cls-1 fill:#fff; AWATERA Ivanova Arina Клиенты Спецификации Заказы 12569 Чат…" at bounding box center [335, 160] width 671 height 321
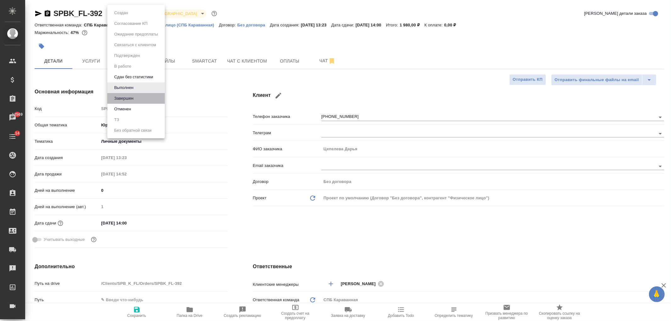
click at [137, 97] on li "Завершен" at bounding box center [136, 98] width 58 height 11
type textarea "x"
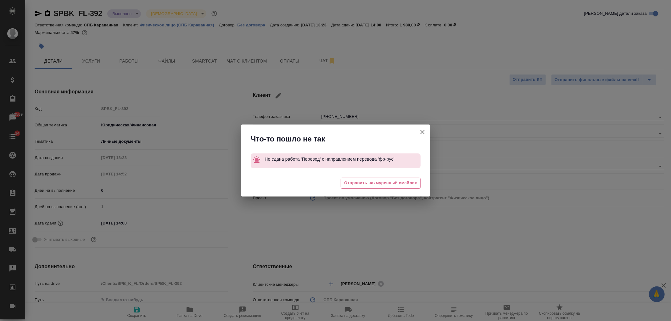
click at [426, 132] on button "Клиент не указал номер" at bounding box center [422, 131] width 15 height 15
type textarea "x"
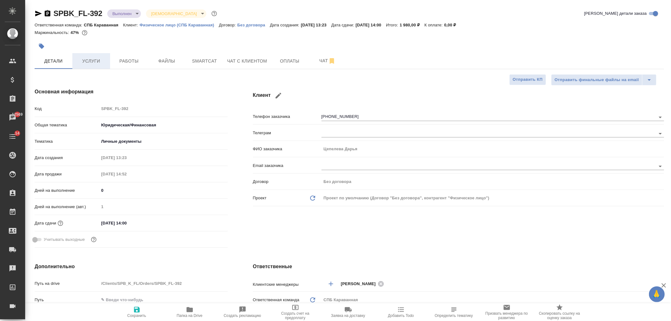
click at [90, 62] on span "Услуги" at bounding box center [91, 61] width 30 height 8
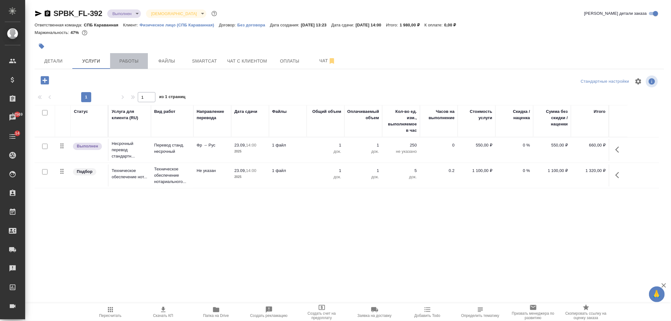
click at [120, 59] on span "Работы" at bounding box center [129, 61] width 30 height 8
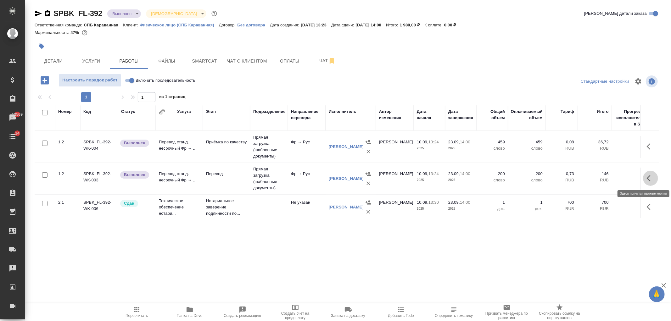
click at [646, 176] on icon "button" at bounding box center [650, 178] width 8 height 8
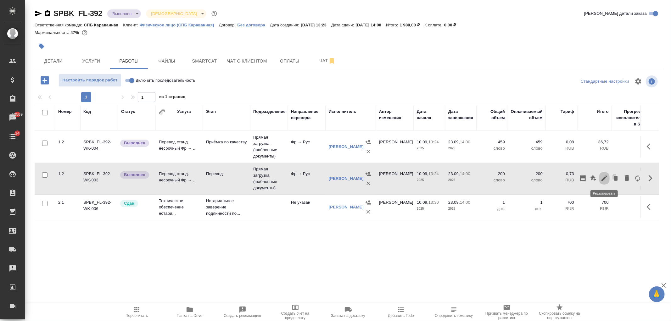
click at [605, 180] on icon "button" at bounding box center [604, 178] width 8 height 8
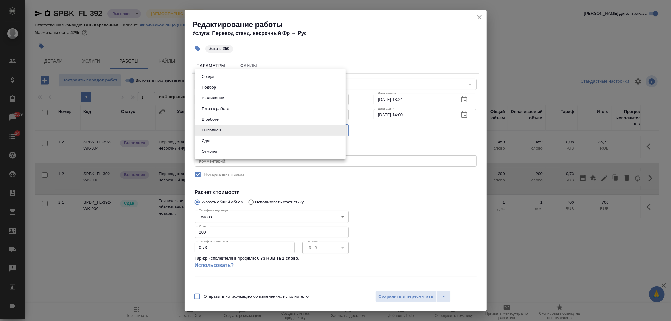
click at [249, 127] on body "🙏 .cls-1 fill:#fff; AWATERA Ivanova Arina Клиенты Спецификации Заказы 12569 Чат…" at bounding box center [335, 160] width 671 height 321
click at [234, 142] on li "Сдан" at bounding box center [270, 140] width 151 height 11
type input "closed"
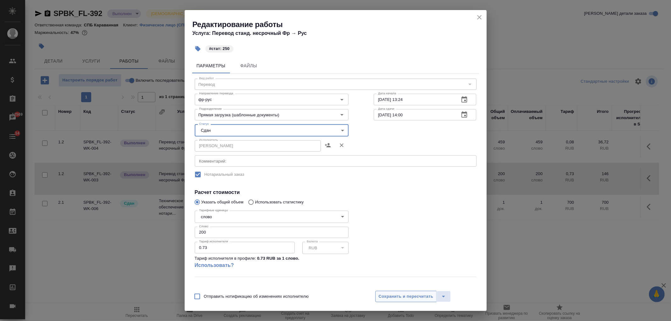
click at [401, 296] on span "Сохранить и пересчитать" at bounding box center [406, 296] width 55 height 7
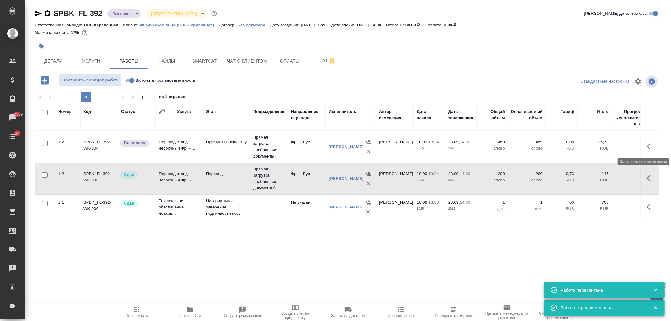
click at [649, 146] on icon "button" at bounding box center [650, 147] width 8 height 8
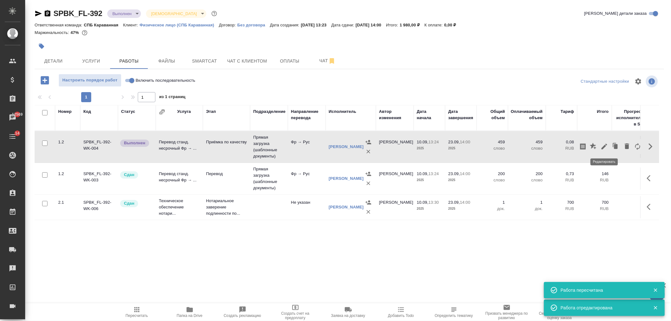
click at [605, 145] on icon "button" at bounding box center [604, 147] width 6 height 6
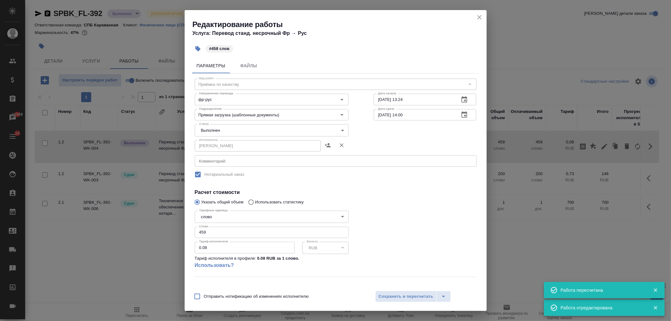
click at [255, 134] on body "🙏 .cls-1 fill:#fff; AWATERA Ivanova Arina Клиенты Спецификации Заказы 12569 Чат…" at bounding box center [335, 160] width 671 height 321
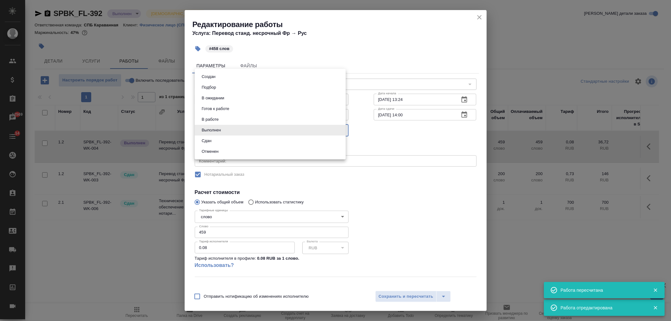
click at [216, 141] on li "Сдан" at bounding box center [270, 140] width 151 height 11
type input "closed"
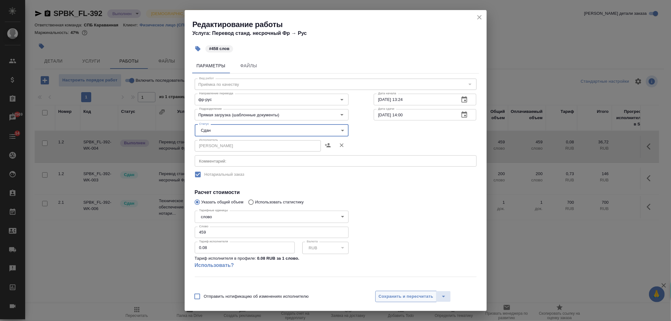
click at [410, 296] on span "Сохранить и пересчитать" at bounding box center [406, 296] width 55 height 7
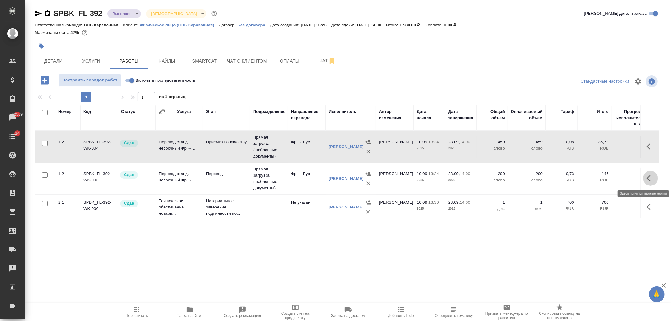
click at [649, 180] on icon "button" at bounding box center [650, 178] width 8 height 8
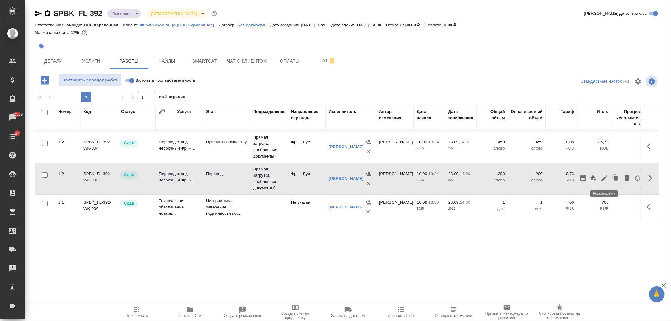
click at [607, 180] on icon "button" at bounding box center [604, 178] width 8 height 8
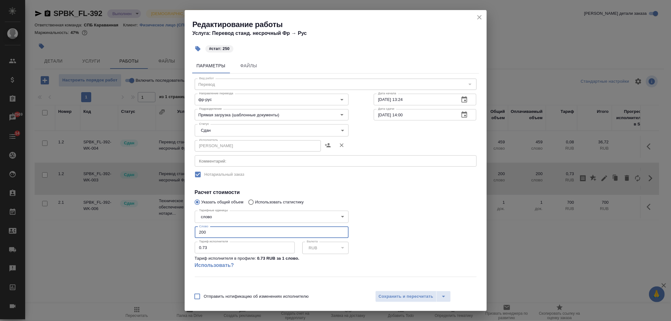
drag, startPoint x: 196, startPoint y: 230, endPoint x: 225, endPoint y: 234, distance: 29.2
click at [225, 234] on input "200" at bounding box center [272, 232] width 154 height 11
type input "150"
click at [395, 294] on span "Сохранить и пересчитать" at bounding box center [406, 296] width 55 height 7
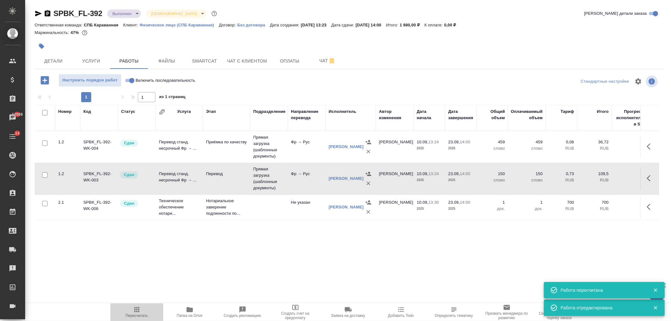
click at [129, 304] on button "Пересчитать" at bounding box center [136, 312] width 53 height 18
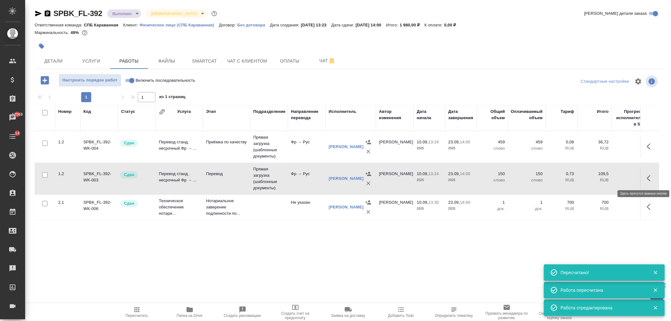
click at [650, 175] on icon "button" at bounding box center [650, 178] width 8 height 8
click at [607, 180] on icon "button" at bounding box center [604, 178] width 8 height 8
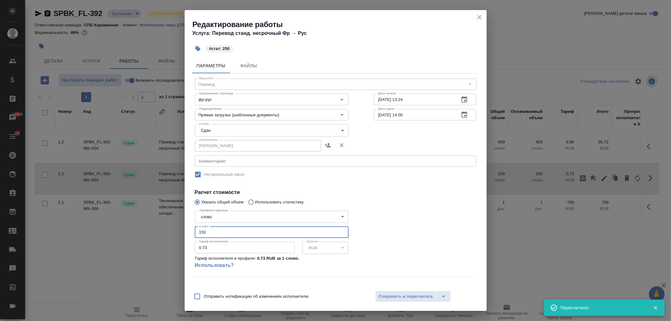
drag, startPoint x: 212, startPoint y: 230, endPoint x: 169, endPoint y: 232, distance: 43.1
click at [170, 232] on div "Редактирование работы Услуга: Перевод станд. несрочный Фр → Рус #стат: 250 Пара…" at bounding box center [335, 160] width 671 height 321
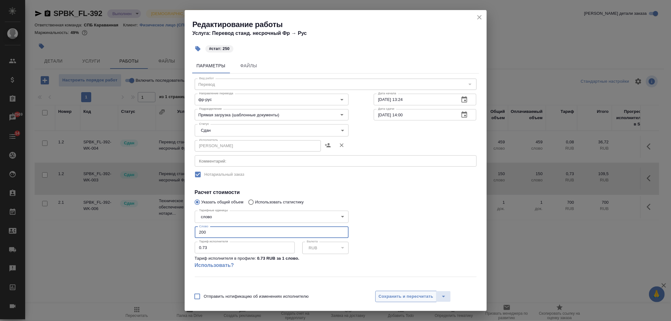
type input "200"
click at [411, 298] on span "Сохранить и пересчитать" at bounding box center [406, 296] width 55 height 7
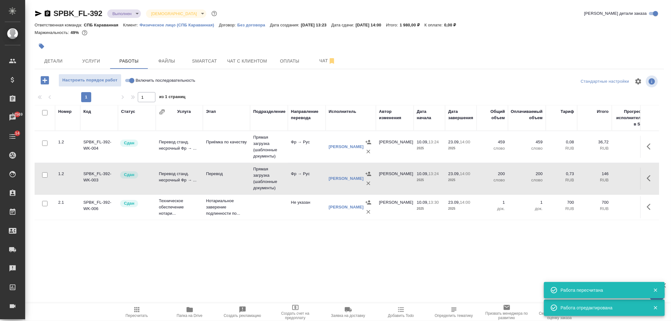
click at [139, 313] on icon "button" at bounding box center [137, 310] width 8 height 8
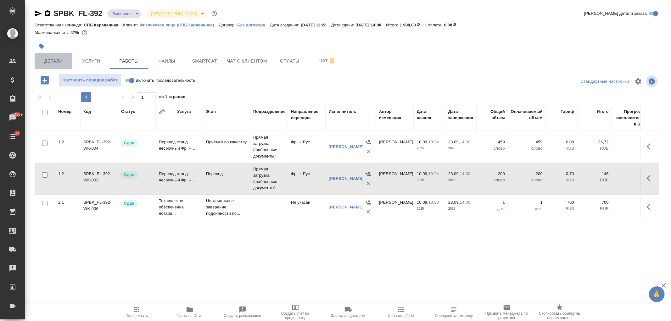
click at [48, 61] on span "Детали" at bounding box center [53, 61] width 30 height 8
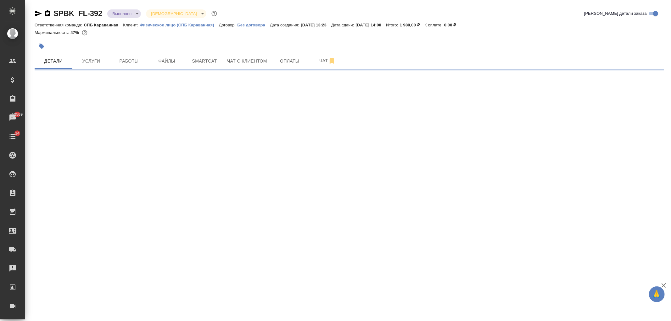
select select "RU"
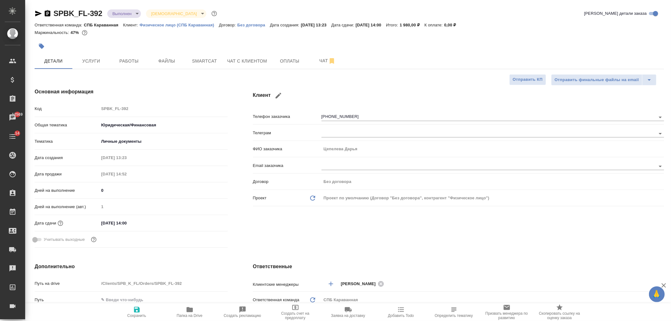
type textarea "x"
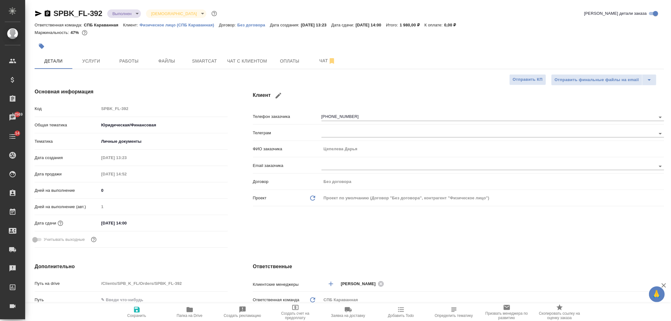
type textarea "x"
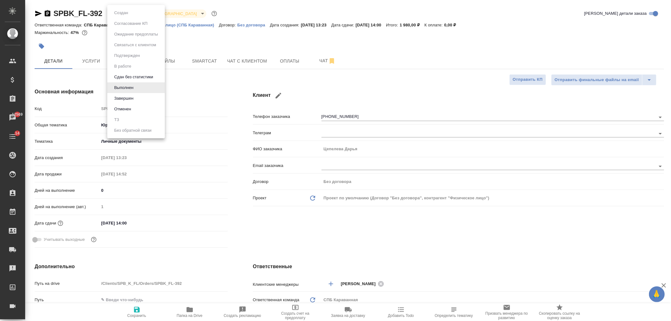
click at [132, 16] on body "🙏 .cls-1 fill:#fff; AWATERA Ivanova Arina Клиенты Спецификации Заказы 12569 Чат…" at bounding box center [335, 160] width 671 height 321
click at [137, 96] on li "Завершен" at bounding box center [136, 98] width 58 height 11
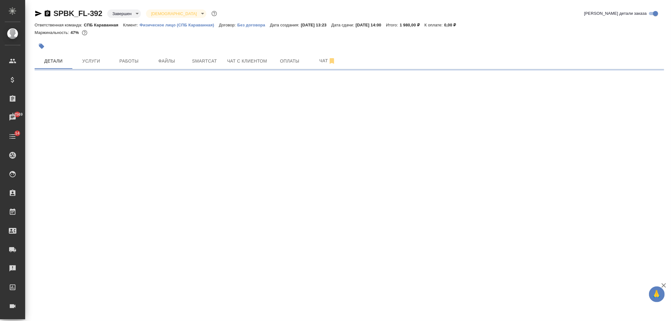
select select "RU"
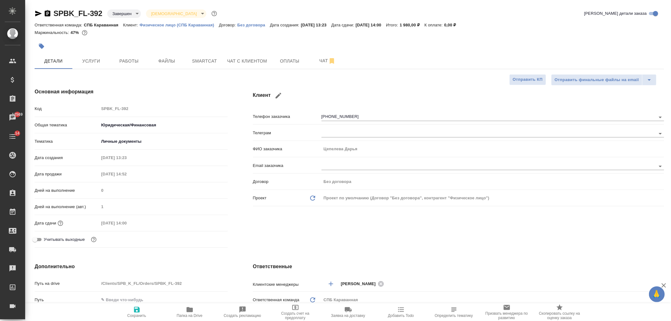
type textarea "x"
click at [91, 65] on button "Услуги" at bounding box center [91, 61] width 38 height 16
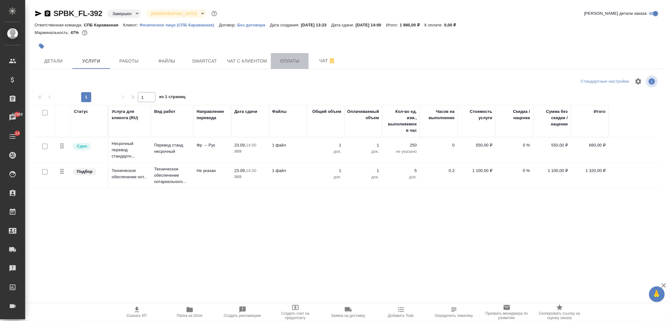
click at [306, 60] on button "Оплаты" at bounding box center [290, 61] width 38 height 16
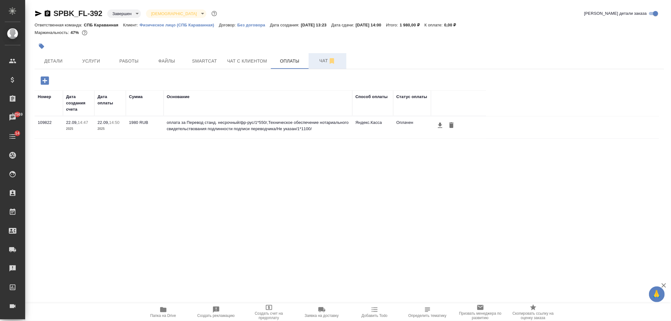
click at [315, 60] on span "Чат" at bounding box center [327, 61] width 30 height 8
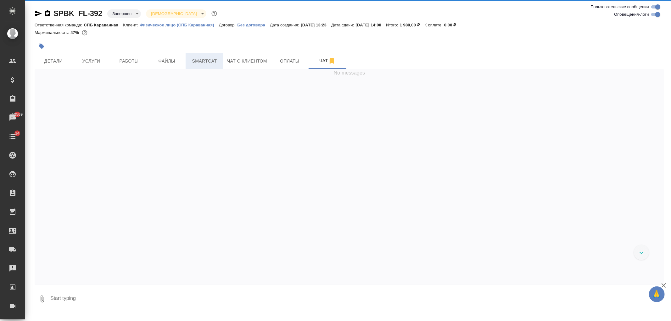
scroll to position [1011, 0]
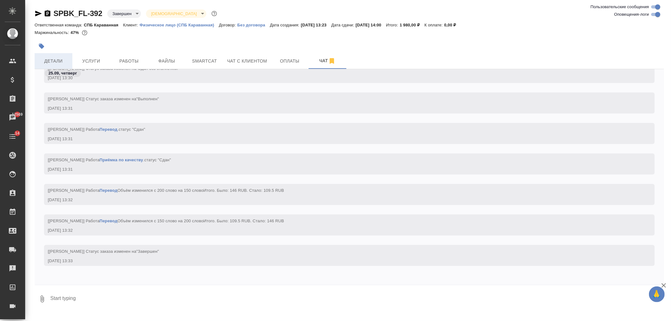
click at [48, 64] on span "Детали" at bounding box center [53, 61] width 30 height 8
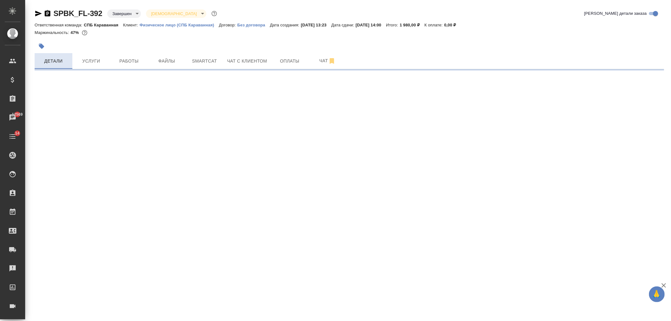
select select "RU"
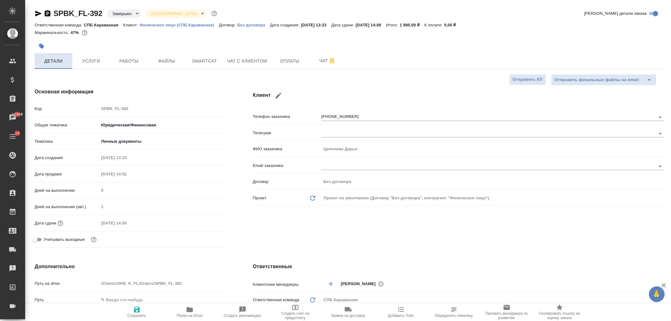
type textarea "x"
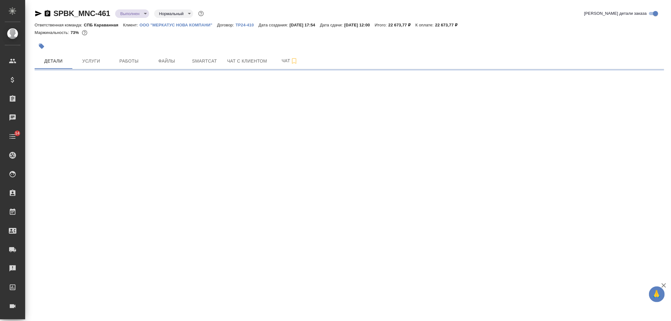
select select "RU"
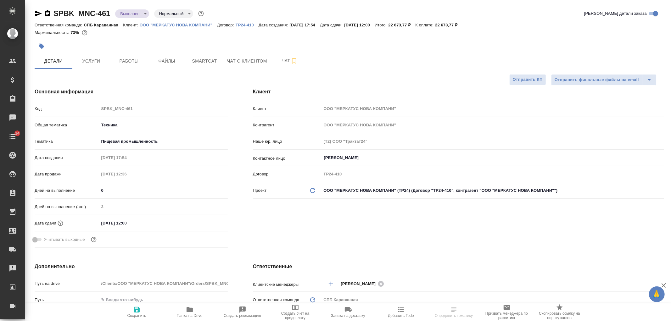
click at [131, 14] on body "🙏 .cls-1 fill:#fff; AWATERA [PERSON_NAME] Спецификации Заказы Чаты 14 Todo Прое…" at bounding box center [335, 160] width 671 height 321
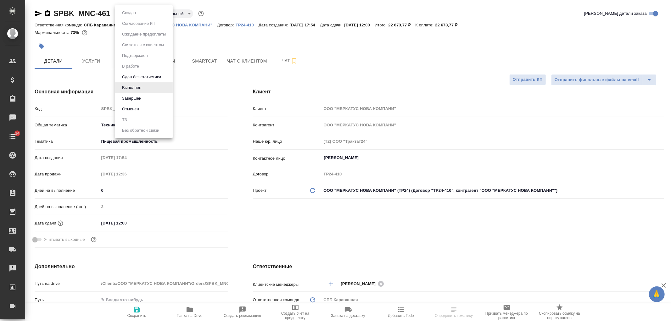
type textarea "x"
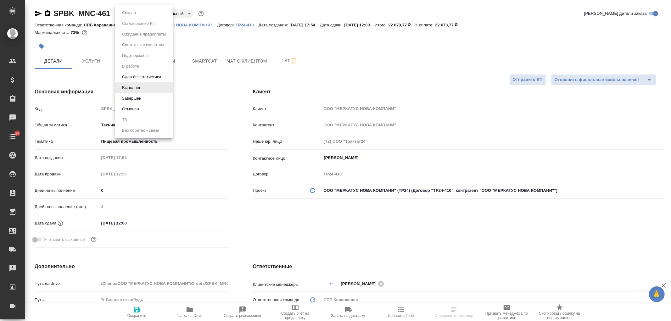
type textarea "x"
click at [153, 102] on li "Завершен" at bounding box center [144, 98] width 58 height 11
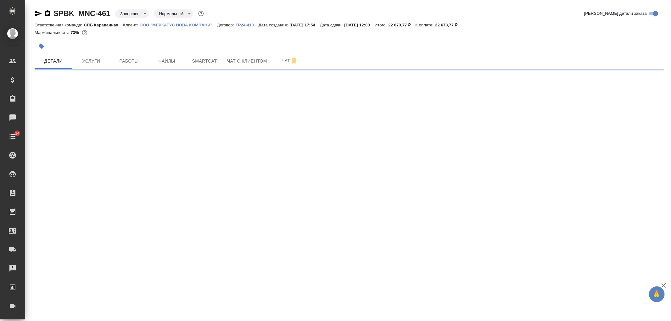
select select "RU"
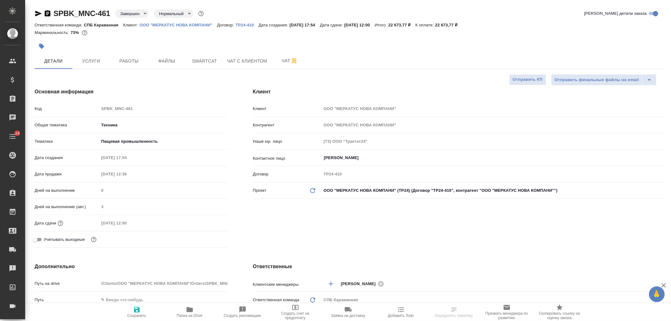
type textarea "x"
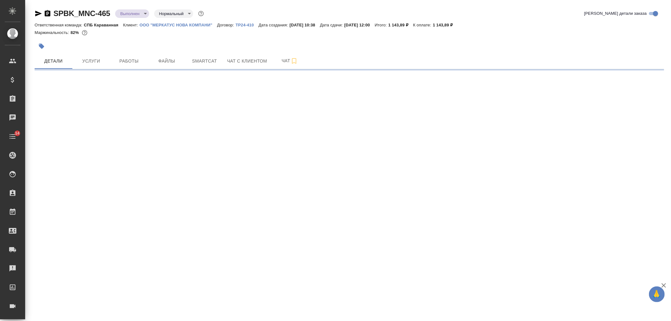
select select "RU"
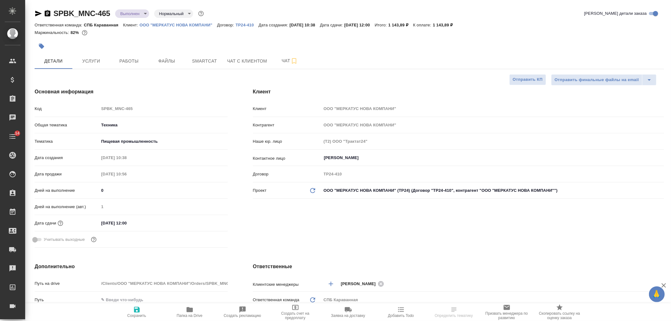
type textarea "x"
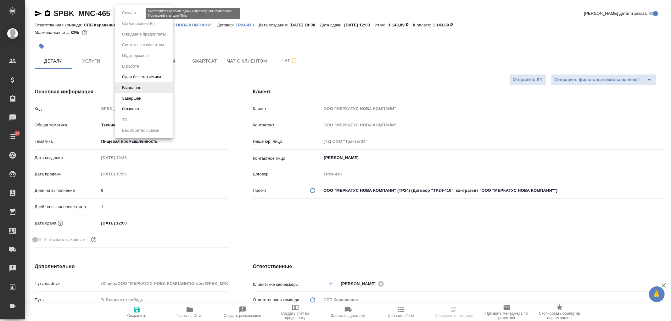
click at [125, 12] on body "🙏 .cls-1 fill:#fff; AWATERA [PERSON_NAME] Спецификации Заказы Чаты 14 Todo Прое…" at bounding box center [335, 160] width 671 height 321
type textarea "x"
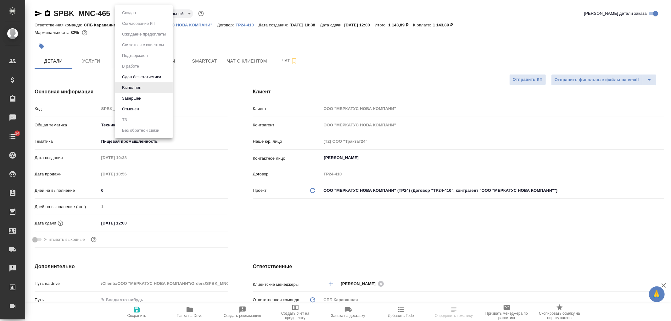
type textarea "x"
click at [147, 98] on li "Завершен" at bounding box center [144, 98] width 58 height 11
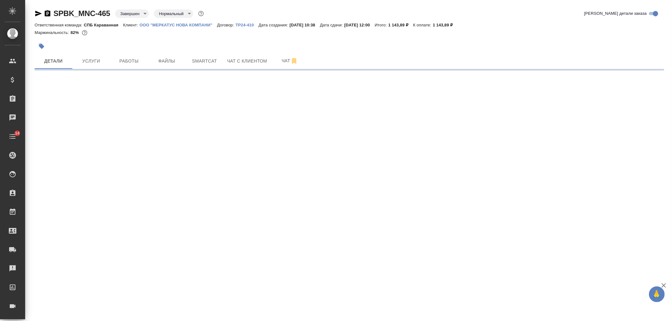
select select "RU"
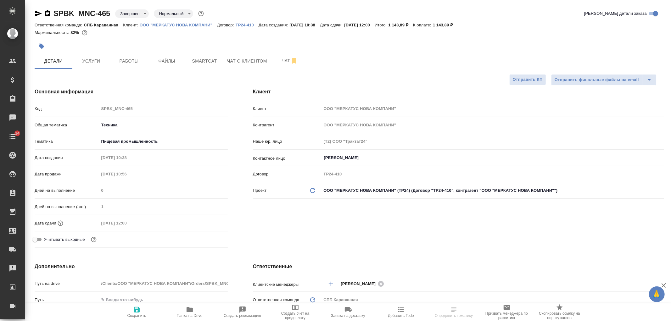
type textarea "x"
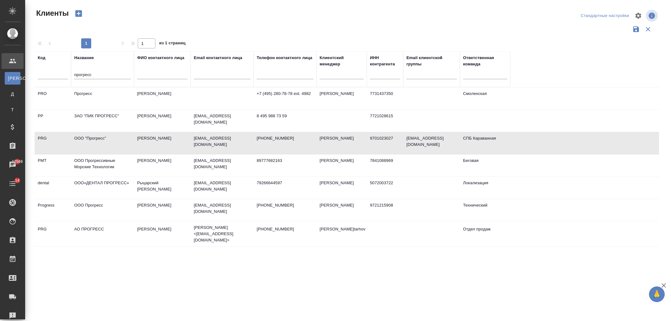
select select "RU"
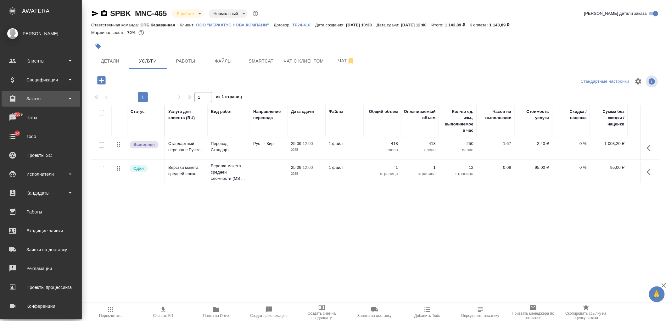
click at [46, 93] on div "Заказы" at bounding box center [41, 99] width 79 height 16
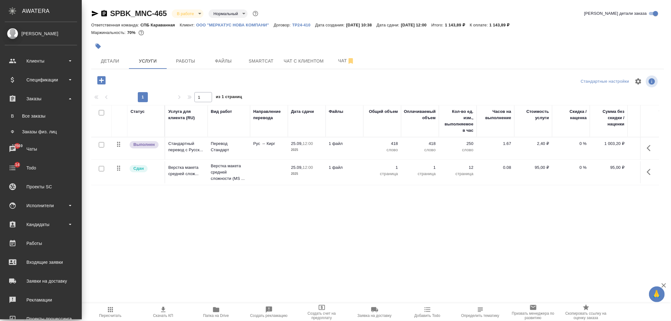
click at [51, 138] on link "Ф Заказы физ. лиц" at bounding box center [41, 131] width 72 height 13
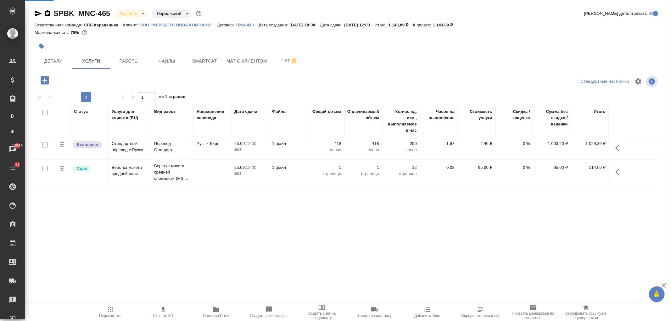
click at [49, 131] on div "SPBK_MNC-465 В работе inProgress Нормальный normal Кратко детали заказа Ответст…" at bounding box center [349, 128] width 636 height 256
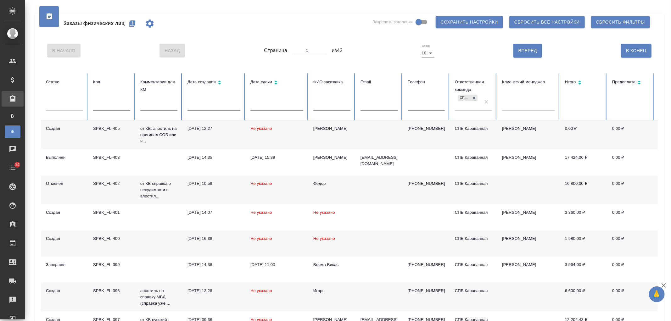
drag, startPoint x: 670, startPoint y: 55, endPoint x: 644, endPoint y: 99, distance: 51.3
click at [670, 55] on div "Заказы физических лиц Закрепить заголовки Сохранить настройки Сбросить все наст…" at bounding box center [347, 213] width 645 height 426
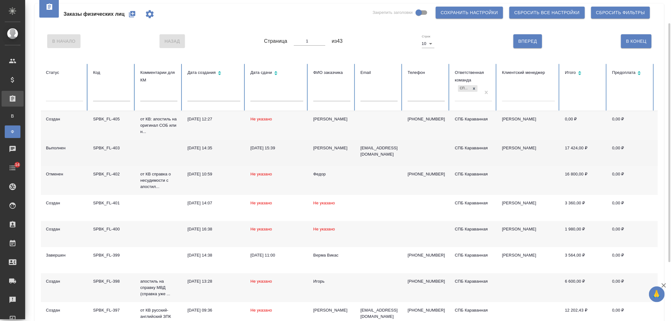
scroll to position [28, 0]
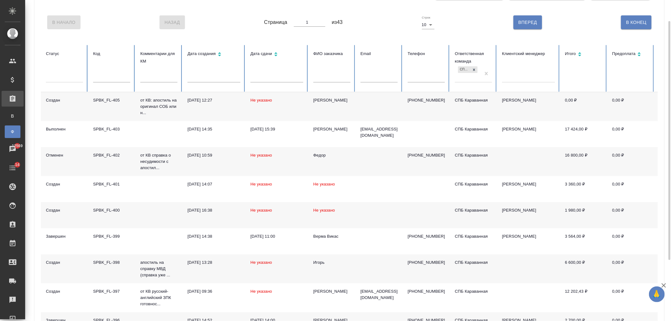
click at [338, 86] on div at bounding box center [331, 80] width 37 height 13
click at [335, 82] on div at bounding box center [331, 80] width 37 height 13
click at [329, 78] on input "text" at bounding box center [331, 78] width 37 height 9
type input "гузаля"
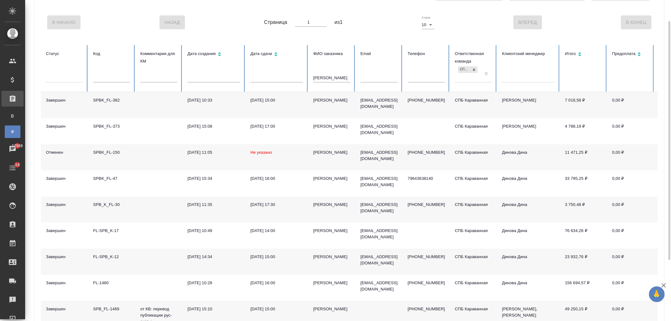
click at [329, 108] on td "[PERSON_NAME]" at bounding box center [331, 105] width 47 height 26
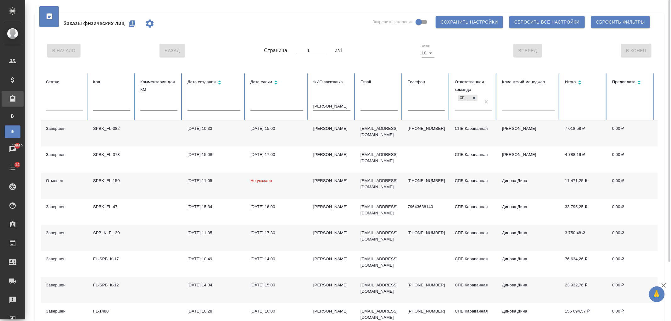
click at [129, 25] on icon "button" at bounding box center [132, 24] width 8 height 8
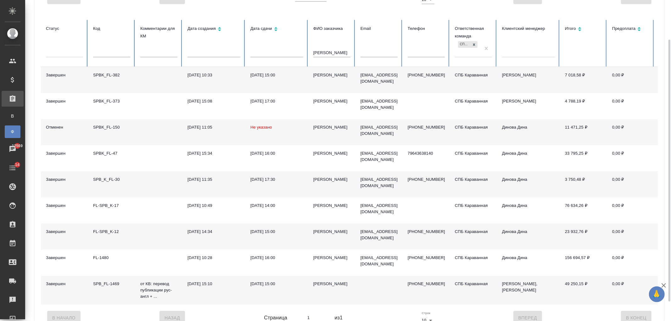
scroll to position [51, 0]
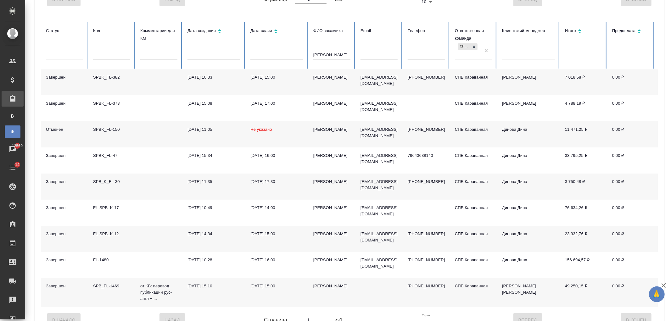
click at [330, 86] on td "Гузаля Фасхиева" at bounding box center [331, 82] width 47 height 26
click at [330, 86] on td "[PERSON_NAME]" at bounding box center [331, 82] width 47 height 26
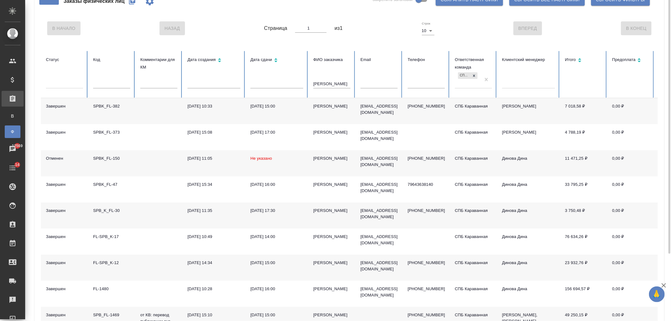
scroll to position [0, 0]
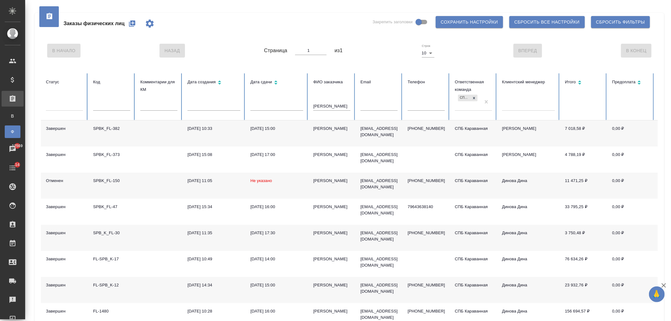
click at [281, 135] on td "[DATE] 15:00" at bounding box center [276, 133] width 63 height 26
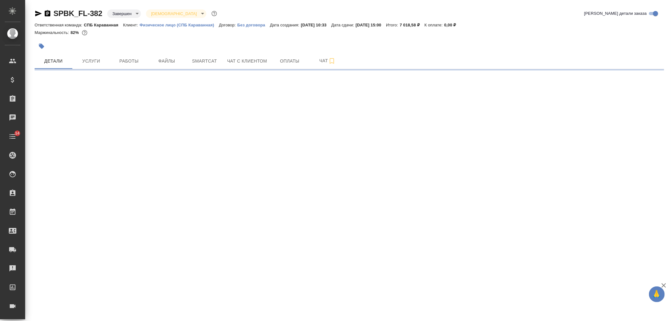
select select "RU"
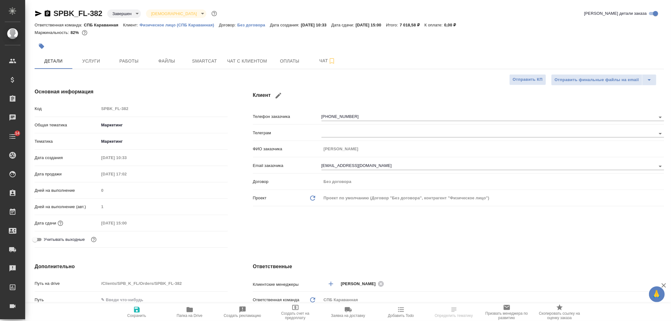
type textarea "x"
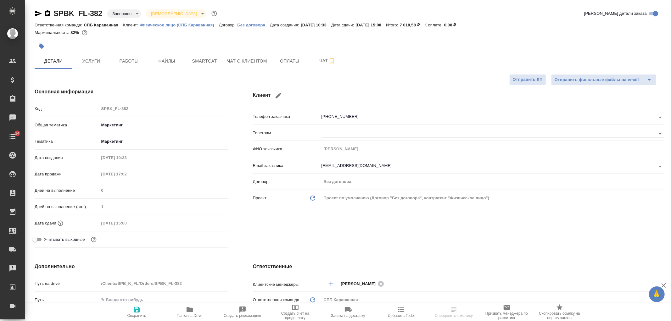
type textarea "x"
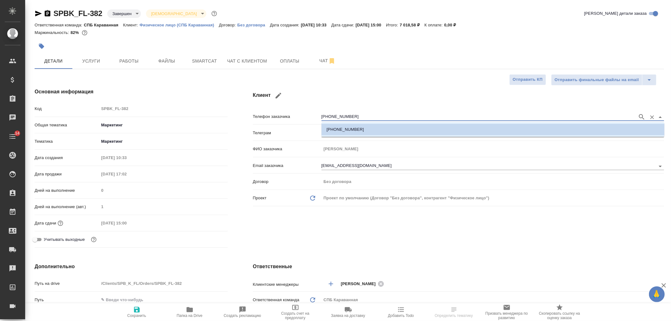
drag, startPoint x: 350, startPoint y: 116, endPoint x: 290, endPoint y: 114, distance: 59.1
click at [290, 114] on div "Телефон заказчика +79643638140" at bounding box center [458, 116] width 411 height 11
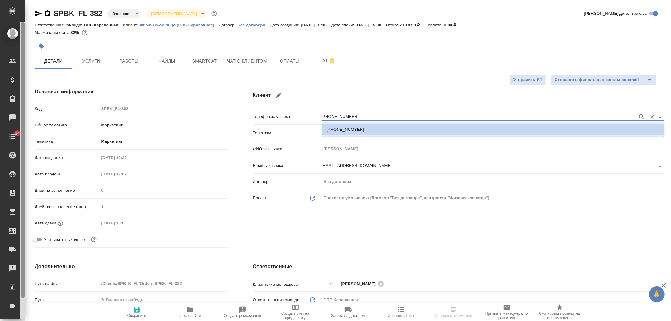
type textarea "x"
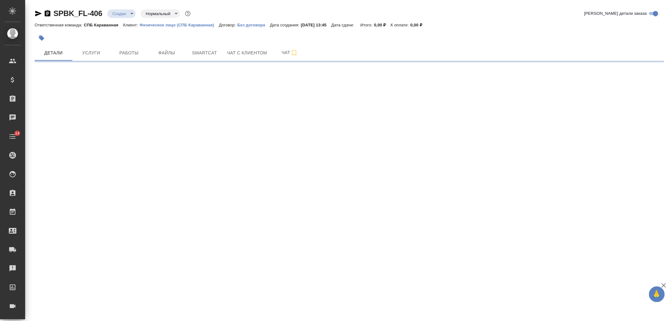
select select "RU"
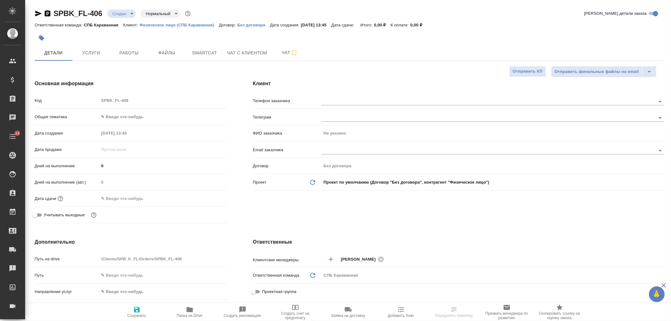
type textarea "x"
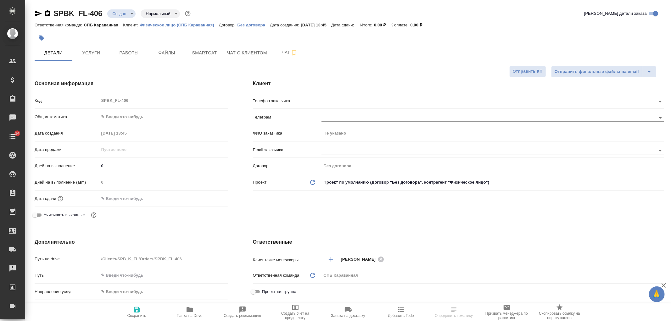
type textarea "x"
click at [327, 96] on div at bounding box center [492, 101] width 342 height 12
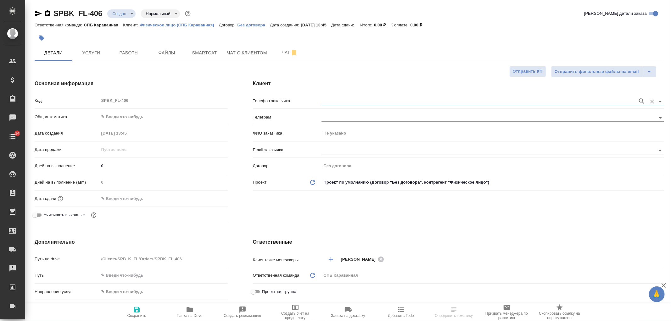
click at [334, 101] on input "text" at bounding box center [477, 101] width 313 height 8
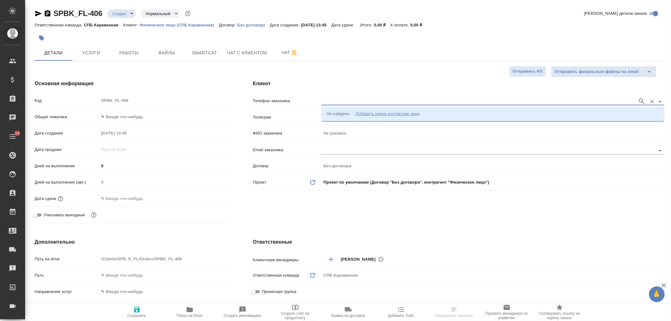
paste input "[PHONE_NUMBER]"
type input "[PHONE_NUMBER]"
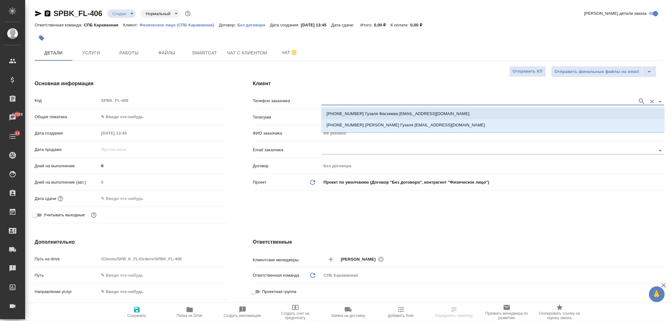
click at [357, 115] on p "[PHONE_NUMBER] Гузаля Фасхиева [EMAIL_ADDRESS][DOMAIN_NAME]" at bounding box center [397, 114] width 143 height 6
type input "[PHONE_NUMBER] Гузаля Фасхиева [EMAIL_ADDRESS][DOMAIN_NAME]"
type input "[PERSON_NAME]"
type textarea "x"
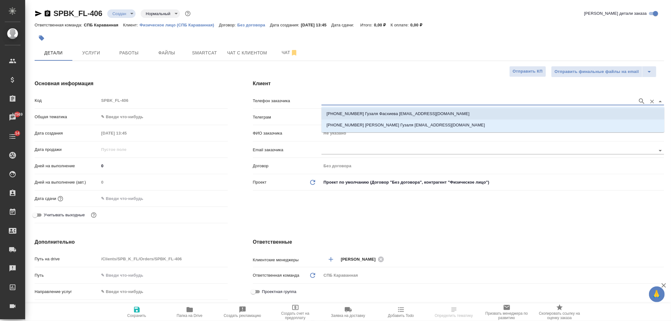
type textarea "x"
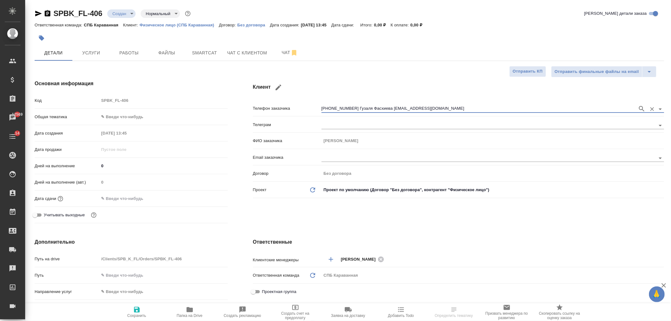
click at [132, 315] on span "Сохранить" at bounding box center [136, 315] width 19 height 4
type textarea "x"
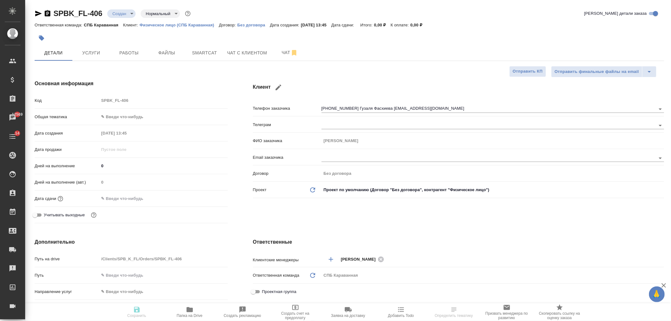
type textarea "x"
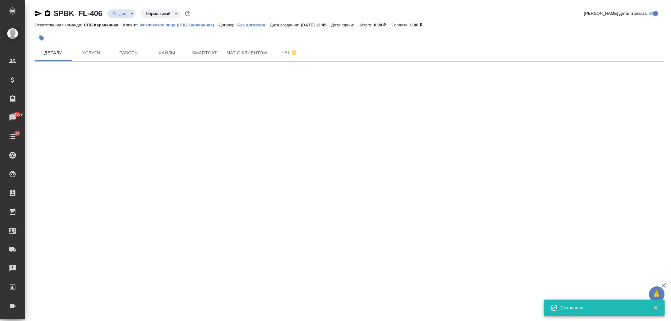
select select "RU"
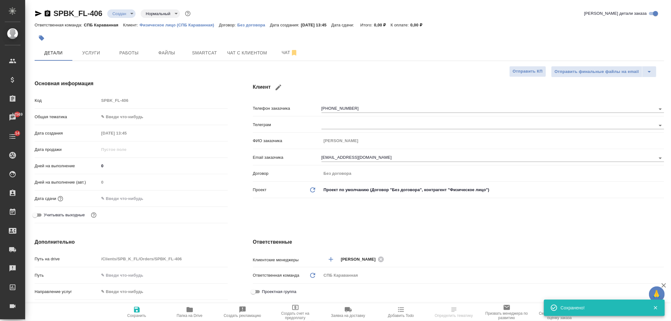
type textarea "x"
click at [115, 116] on body "🙏 .cls-1 fill:#fff; AWATERA [PERSON_NAME] Спецификации Заказы 12569 Чаты 14 Tod…" at bounding box center [335, 160] width 671 height 321
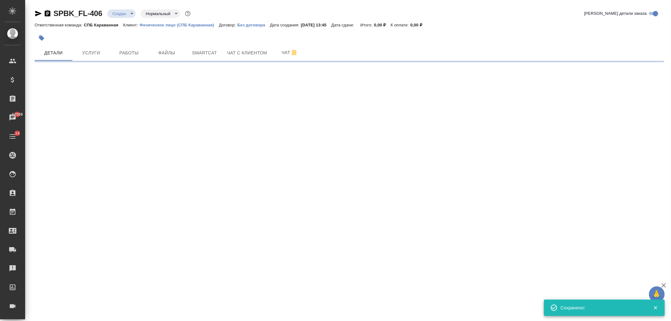
select select "RU"
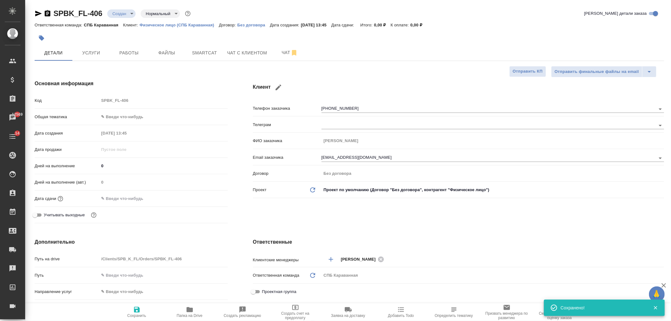
type textarea "x"
click at [290, 218] on div "Клиент Телефон заказчика [PHONE_NUMBER] Телеграм ФИО заказчика [PERSON_NAME] Em…" at bounding box center [458, 152] width 436 height 171
click at [167, 50] on span "Файлы" at bounding box center [167, 53] width 30 height 8
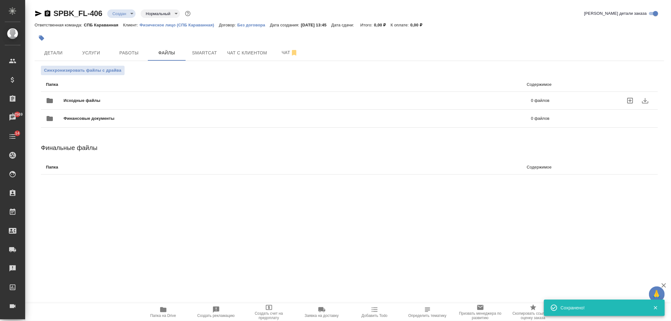
click at [168, 96] on div "Исходные файлы 0 файлов" at bounding box center [297, 100] width 503 height 15
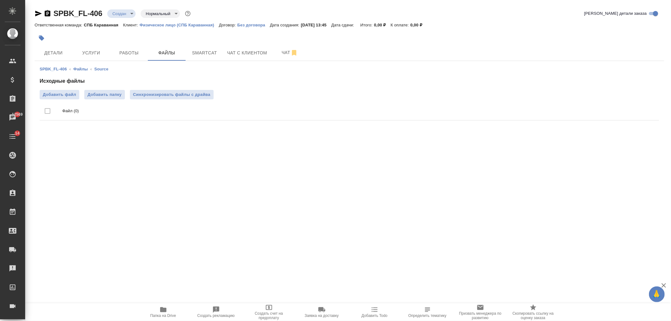
click at [118, 115] on div "Файл (0)" at bounding box center [357, 111] width 591 height 9
click at [63, 92] on span "Добавить файл" at bounding box center [59, 94] width 33 height 6
click at [0, 0] on input "Добавить файл" at bounding box center [0, 0] width 0 height 0
click at [87, 50] on span "Услуги" at bounding box center [91, 53] width 30 height 8
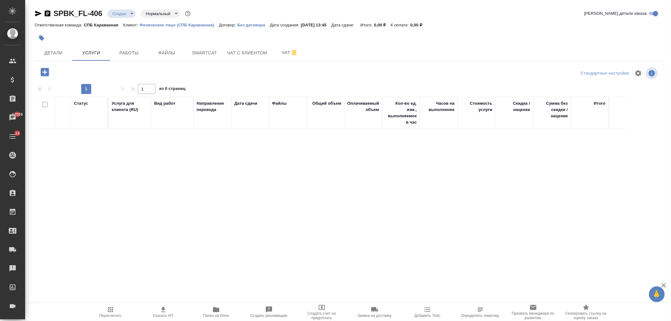
click at [41, 68] on icon "button" at bounding box center [44, 72] width 11 height 11
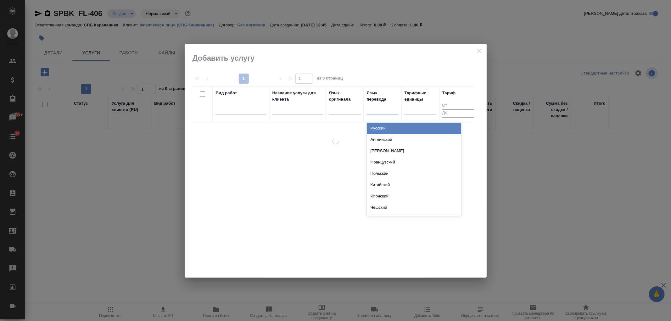
click at [388, 112] on div at bounding box center [382, 107] width 31 height 9
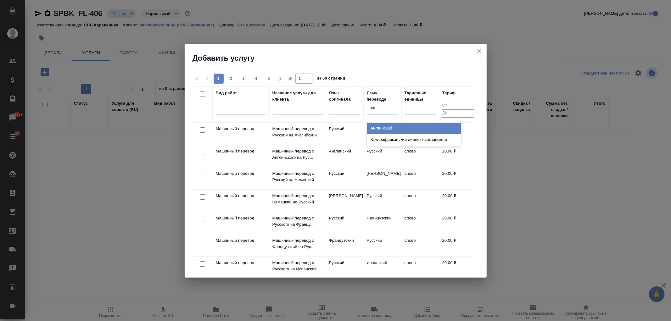
type input "англ"
click at [386, 123] on div "Английский" at bounding box center [414, 128] width 94 height 11
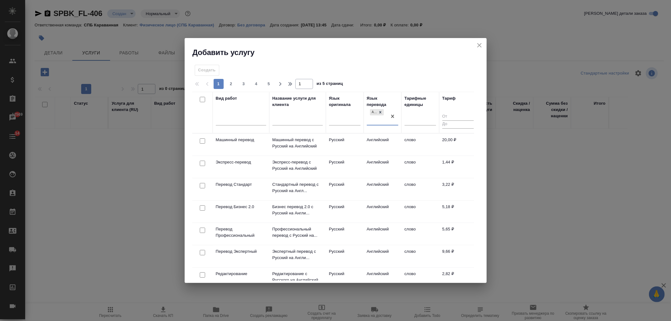
click at [203, 184] on input "checkbox" at bounding box center [202, 185] width 5 height 5
checkbox input "true"
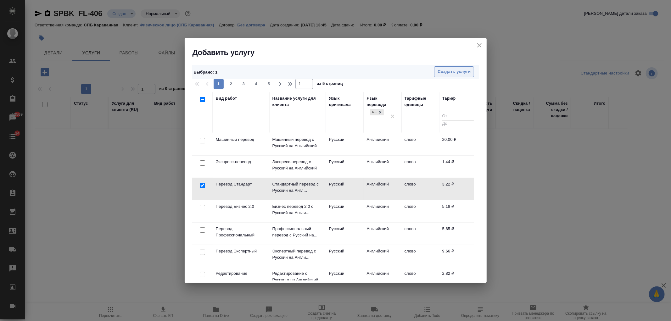
click at [458, 77] on button "Создать услуги" at bounding box center [454, 71] width 40 height 11
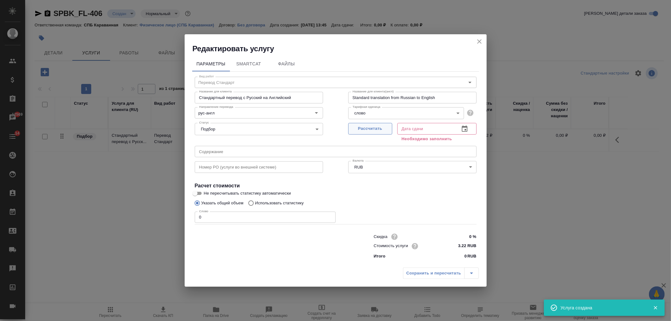
click at [372, 130] on span "Рассчитать" at bounding box center [369, 128] width 37 height 7
type input "[DATE] 13:45"
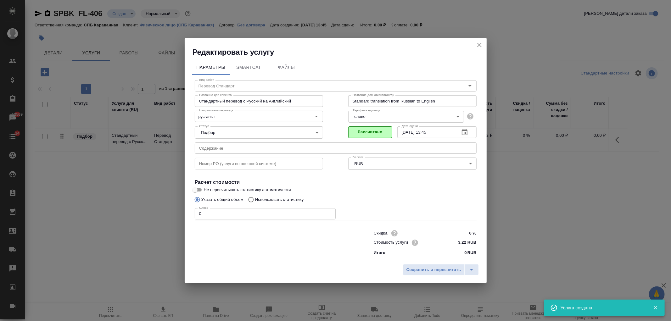
click at [285, 197] on p "Использовать статистику" at bounding box center [279, 199] width 49 height 6
click at [255, 197] on input "Использовать статистику" at bounding box center [250, 200] width 10 height 12
radio input "true"
radio input "false"
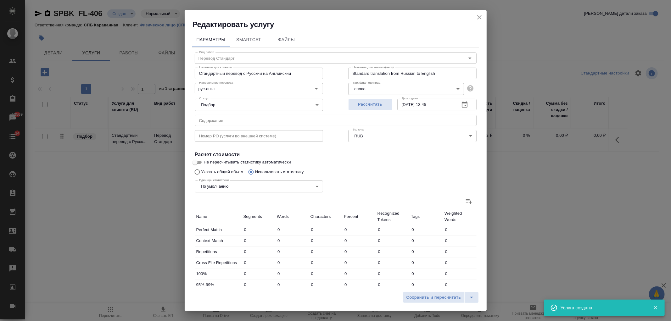
click at [435, 303] on div "Сохранить и пересчитать" at bounding box center [336, 300] width 302 height 22
click at [435, 299] on span "Сохранить и пересчитать" at bounding box center [433, 297] width 55 height 7
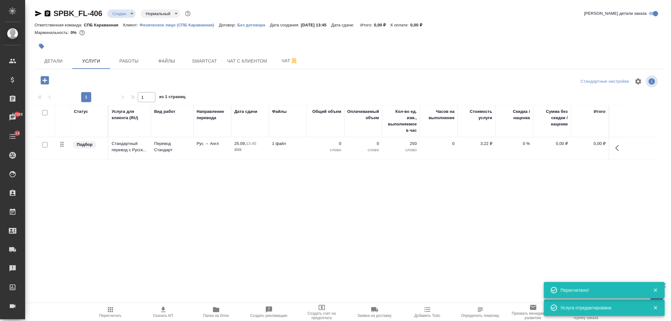
click at [226, 209] on div "Статус Услуга для клиента (RU) Вид работ Направление перевода Дата сдачи Файлы …" at bounding box center [347, 172] width 624 height 135
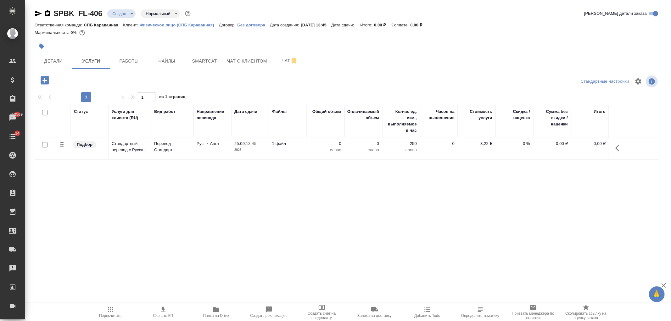
click at [46, 146] on input "checkbox" at bounding box center [44, 144] width 5 height 5
checkbox input "true"
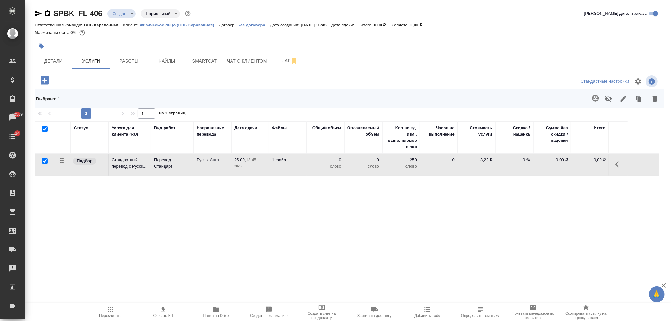
checkbox input "true"
click at [594, 99] on icon "button" at bounding box center [595, 98] width 7 height 7
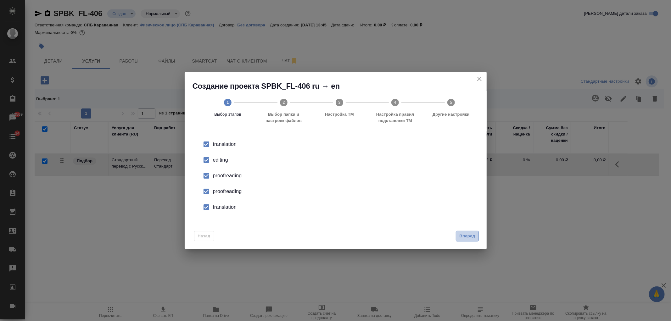
click at [464, 234] on span "Вперед" at bounding box center [467, 236] width 16 height 7
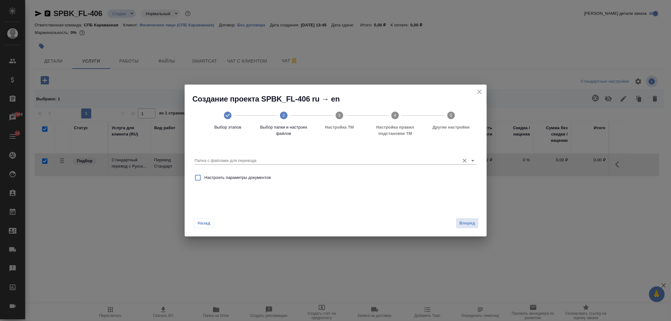
click at [404, 160] on input "Папка с файлами для перевода" at bounding box center [326, 161] width 262 height 8
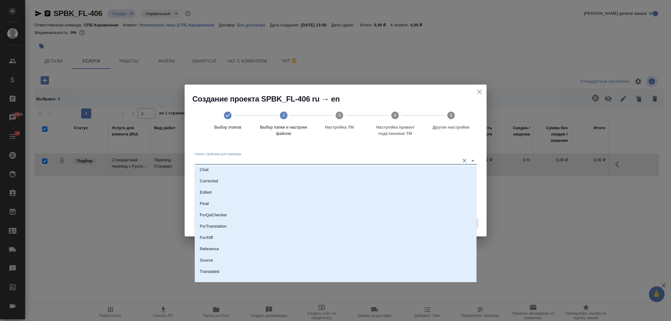
scroll to position [33, 0]
click at [219, 253] on li "Source" at bounding box center [336, 253] width 282 height 11
type input "Source"
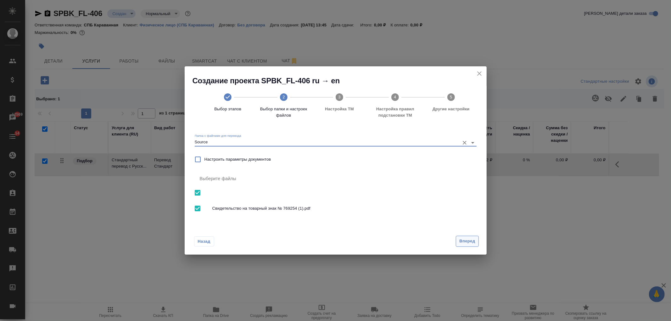
click at [476, 236] on button "Вперед" at bounding box center [467, 241] width 23 height 11
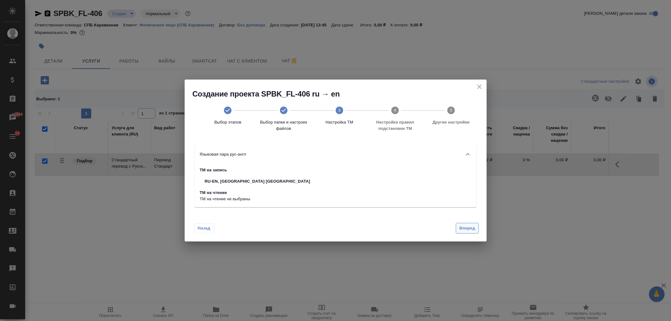
click at [467, 229] on span "Вперед" at bounding box center [467, 228] width 16 height 7
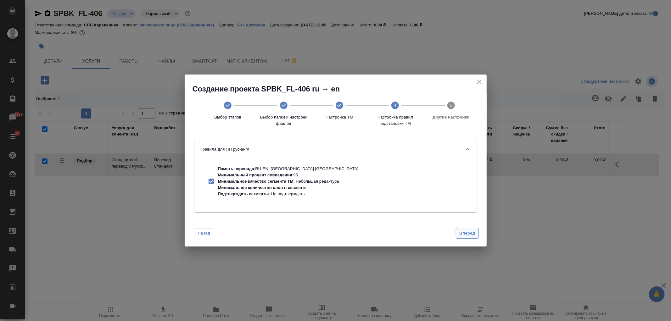
click at [467, 229] on button "Вперед" at bounding box center [467, 233] width 23 height 11
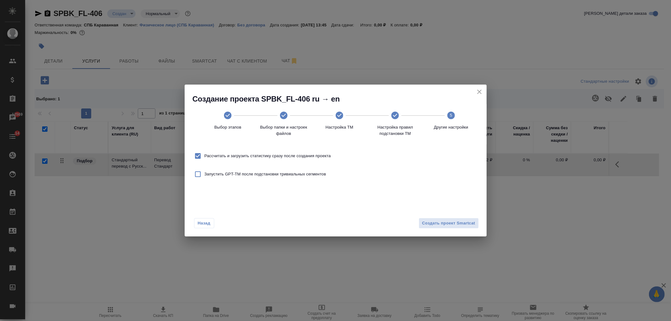
click at [282, 153] on span "Рассчитать и загрузить статистику сразу после создания проекта" at bounding box center [267, 156] width 126 height 6
click at [204, 153] on input "Рассчитать и загрузить статистику сразу после создания проекта" at bounding box center [197, 155] width 13 height 13
checkbox input "false"
click at [452, 226] on span "Создать проект Smartcat" at bounding box center [448, 223] width 53 height 7
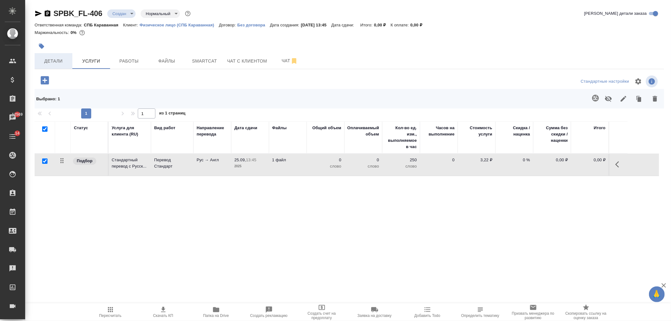
click at [54, 68] on button "Детали" at bounding box center [54, 61] width 38 height 16
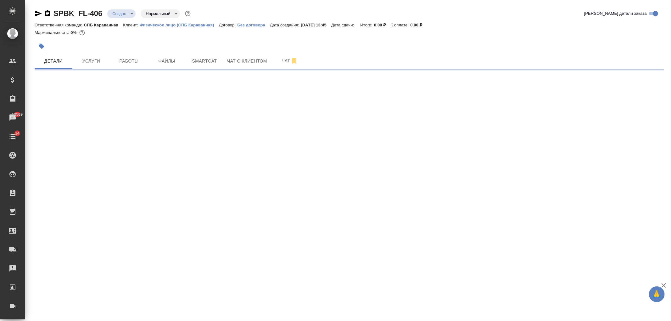
select select "RU"
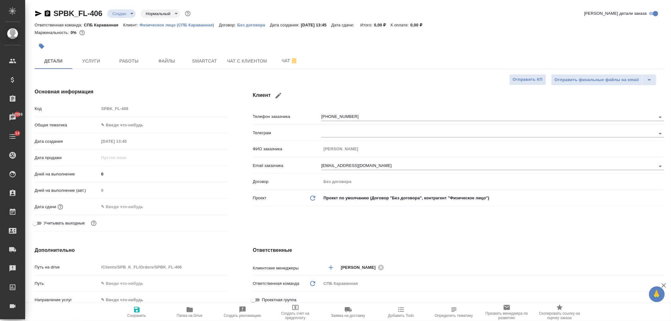
type textarea "x"
click at [128, 124] on body "🙏 .cls-1 fill:#fff; AWATERA [PERSON_NAME] Спецификации Заказы 12569 Чаты 14 Tod…" at bounding box center [335, 160] width 671 height 321
click at [139, 178] on li "Техника" at bounding box center [163, 175] width 129 height 10
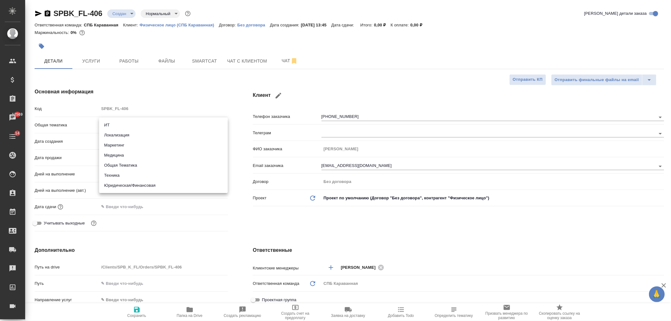
type input "tech"
type textarea "x"
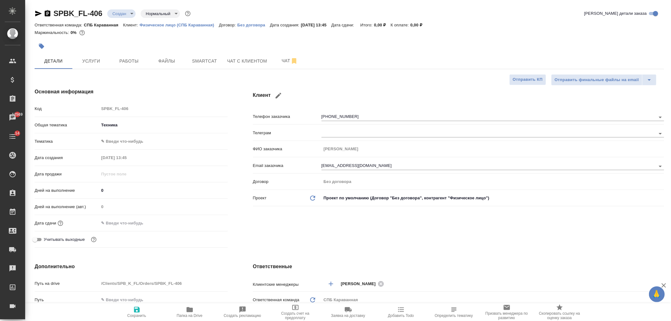
click at [119, 136] on body "🙏 .cls-1 fill:#fff; AWATERA [PERSON_NAME] Спецификации Заказы 12569 Чаты 14 Tod…" at bounding box center [335, 160] width 671 height 321
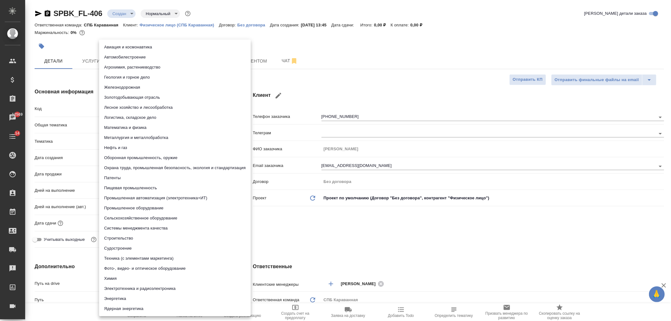
click at [133, 185] on li "Пищевая промышленность" at bounding box center [175, 188] width 152 height 10
type textarea "x"
type input "5a8b8b956a9677013d343d8f"
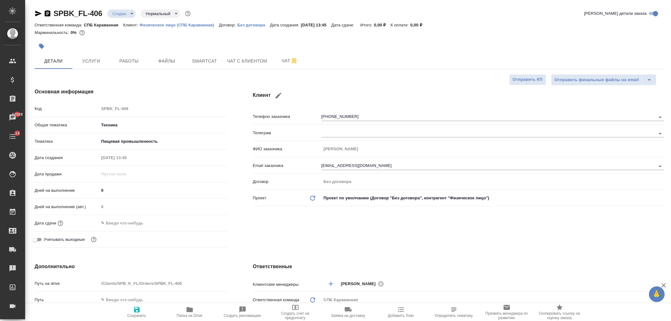
click at [138, 307] on icon "button" at bounding box center [137, 310] width 6 height 6
type textarea "x"
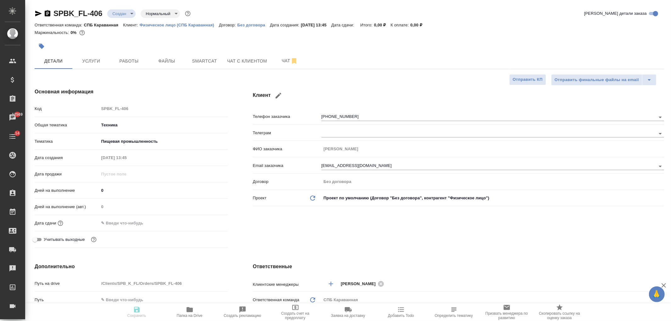
type textarea "x"
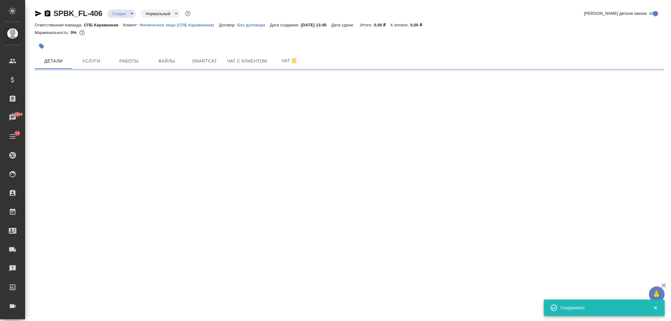
select select "RU"
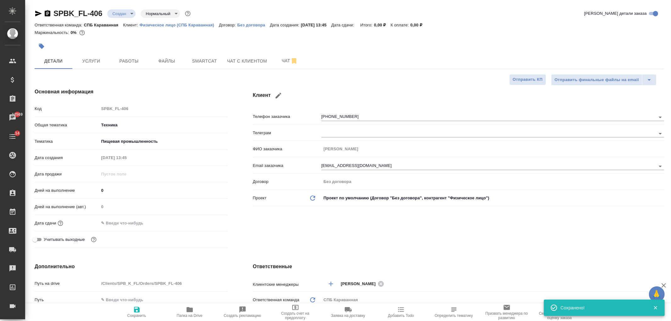
type textarea "x"
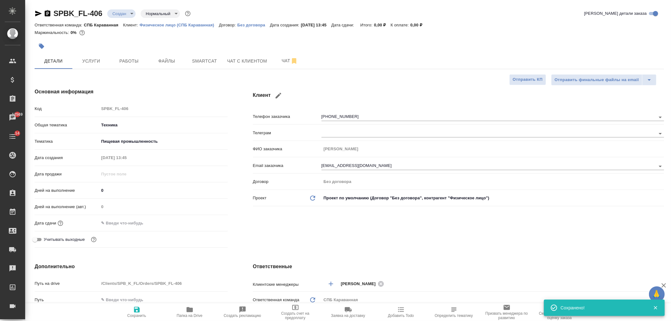
type textarea "x"
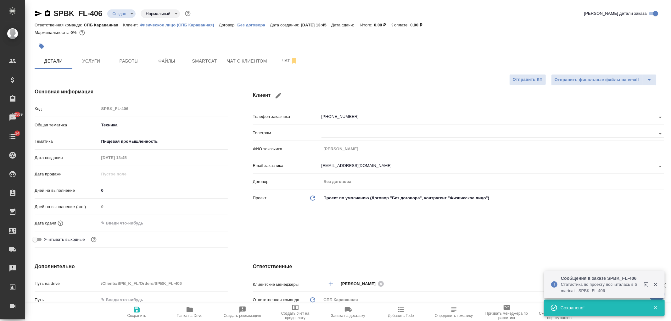
click at [360, 233] on div "Клиент Телефон заказчика [PHONE_NUMBER] Телеграм ФИО заказчика [PERSON_NAME] Em…" at bounding box center [458, 168] width 436 height 187
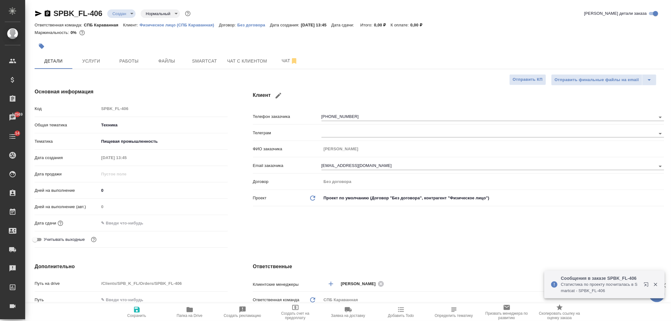
scroll to position [9, 0]
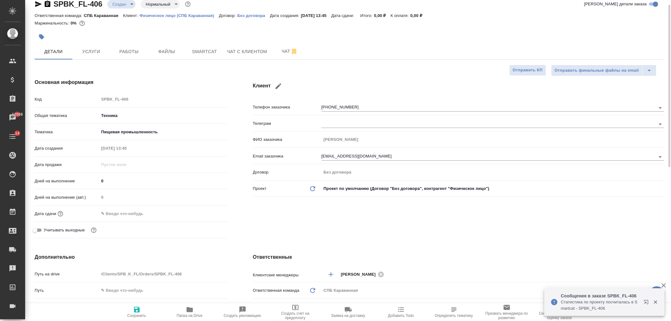
type textarea "x"
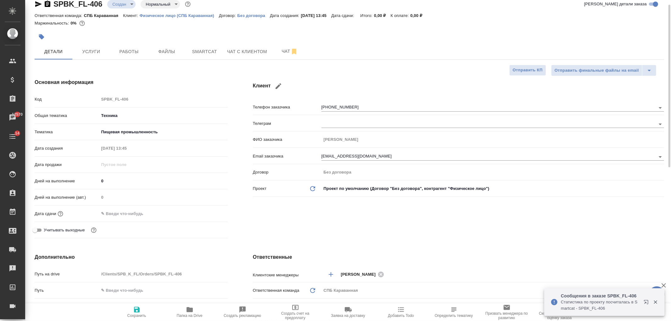
type textarea "x"
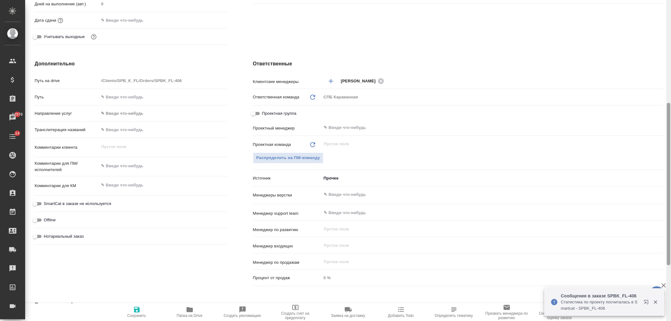
scroll to position [0, 0]
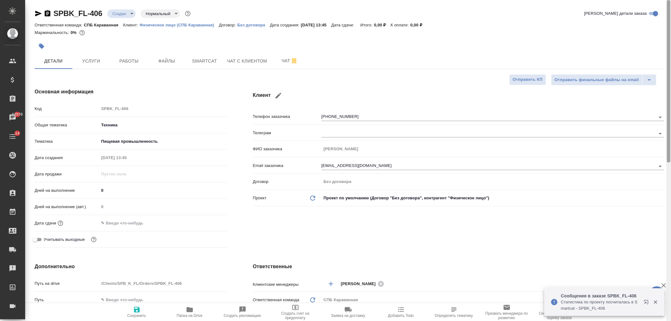
drag, startPoint x: 668, startPoint y: 54, endPoint x: 667, endPoint y: -28, distance: 81.4
click at [667, 0] on html "🙏 .cls-1 fill:#fff; AWATERA [PERSON_NAME] Спецификации Заказы 12570 Чаты 14 Tod…" at bounding box center [335, 160] width 671 height 321
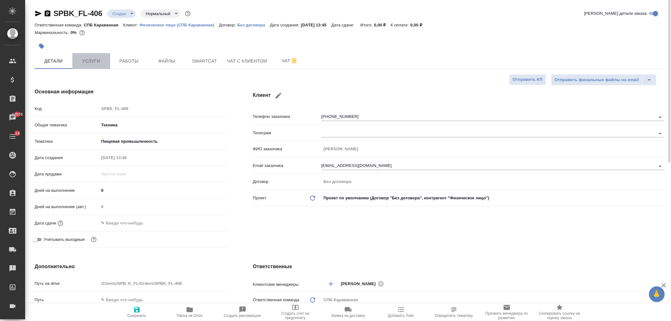
click at [95, 64] on span "Услуги" at bounding box center [91, 61] width 30 height 8
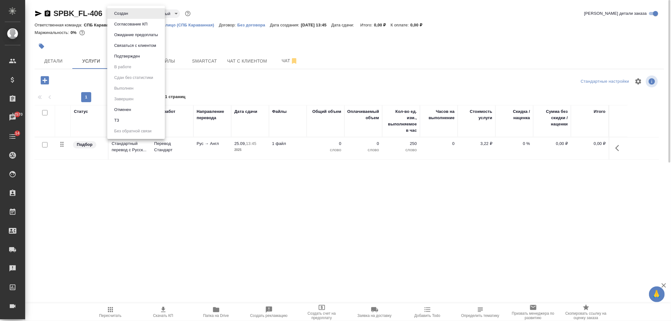
click at [127, 13] on body "🙏 .cls-1 fill:#fff; AWATERA [PERSON_NAME] Спецификации Заказы 12570 Чаты 14 Tod…" at bounding box center [335, 160] width 671 height 321
click at [137, 119] on li "ТЗ" at bounding box center [136, 120] width 58 height 11
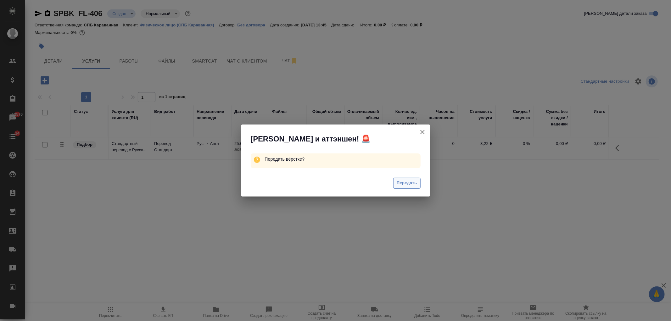
click at [414, 184] on span "Передать" at bounding box center [406, 183] width 20 height 7
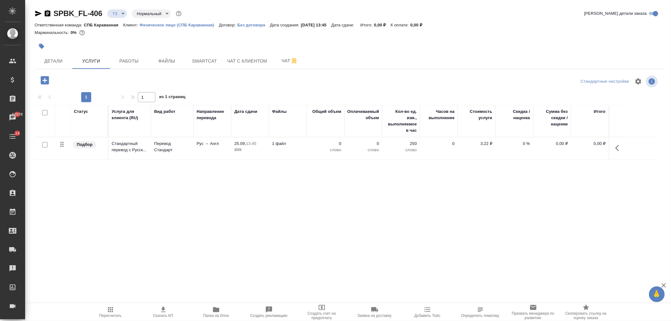
click at [203, 145] on p "Рус → Англ" at bounding box center [211, 144] width 31 height 6
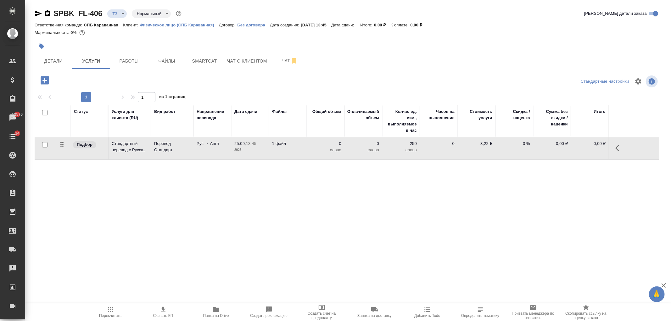
click at [203, 145] on p "Рус → Англ" at bounding box center [211, 144] width 31 height 6
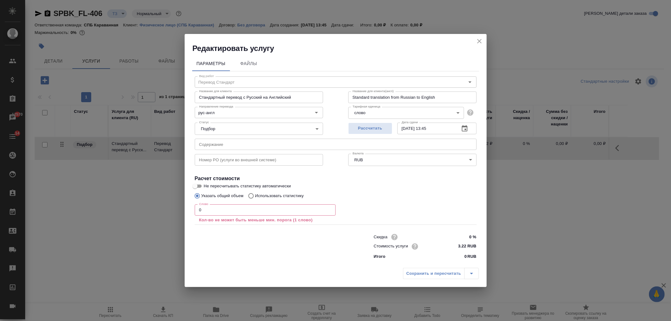
click at [279, 195] on p "Использовать статистику" at bounding box center [279, 196] width 49 height 6
click at [255, 195] on input "Использовать статистику" at bounding box center [250, 196] width 10 height 12
radio input "true"
radio input "false"
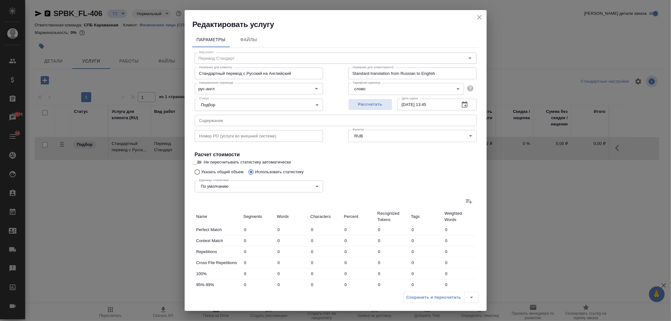
click at [465, 202] on icon at bounding box center [469, 201] width 8 height 8
click at [0, 0] on input "file" at bounding box center [0, 0] width 0 height 0
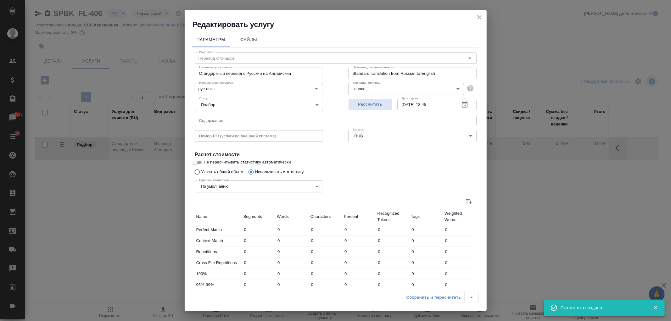
type input "4"
type input "23"
type input "220"
type input "7"
type input "35"
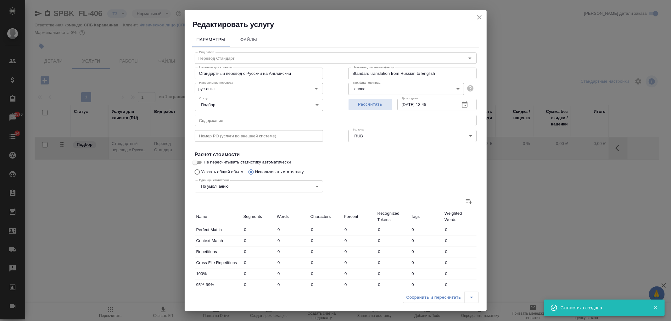
type input "272"
type input "4"
type input "25"
type input "197"
type input "3"
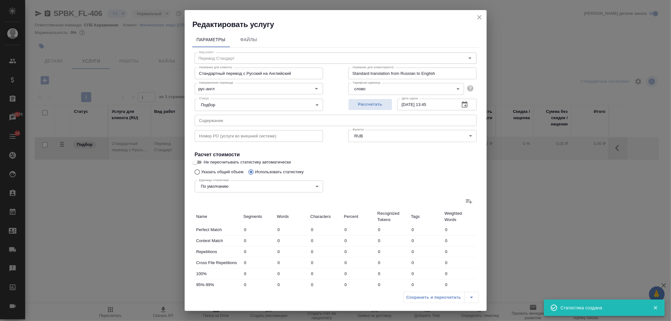
type input "27"
type input "198"
type input "23"
type input "2169"
type input "18489"
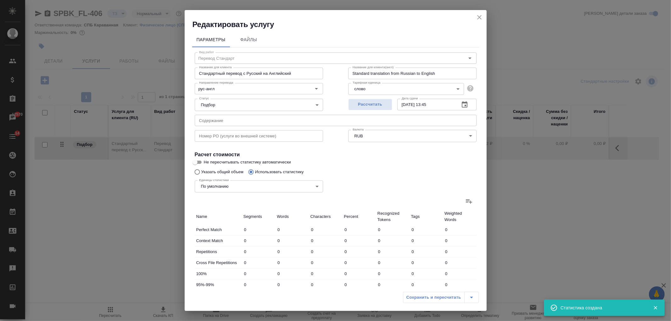
type input "41"
type input "2279"
type input "19376"
type input "41"
type input "2279"
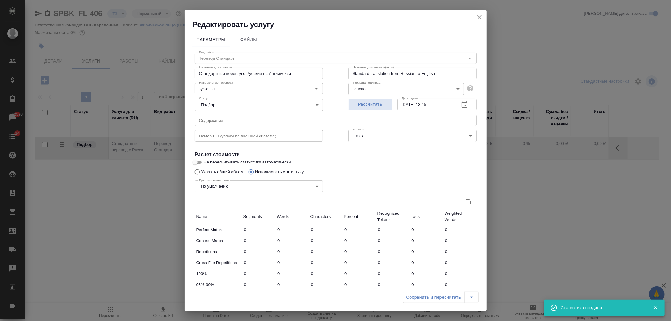
type input "19376"
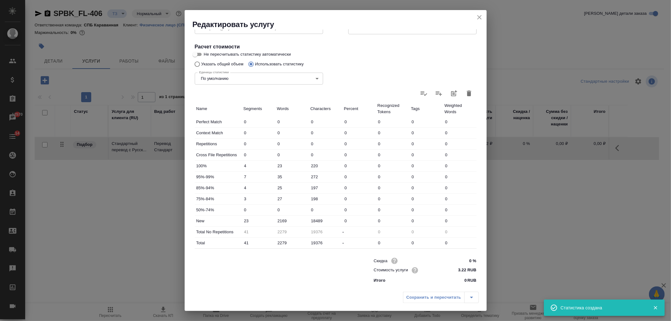
click at [482, 19] on icon "close" at bounding box center [479, 18] width 8 height 8
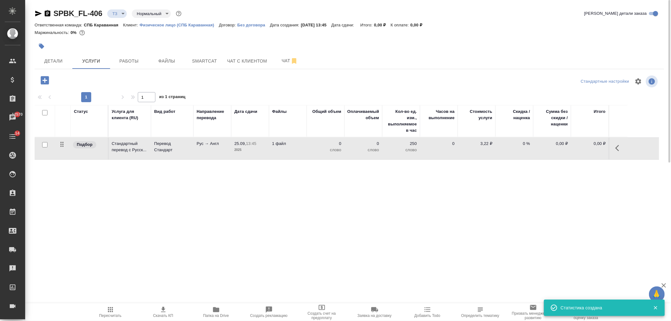
click at [114, 315] on span "Пересчитать" at bounding box center [110, 315] width 22 height 4
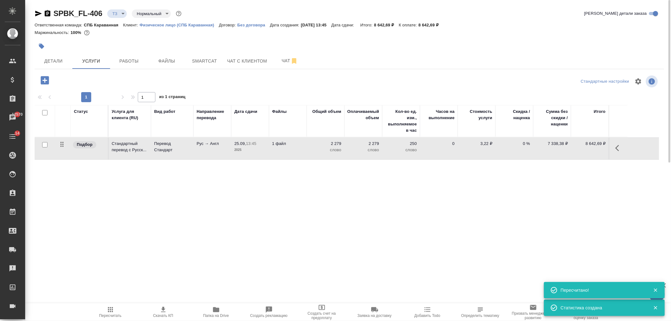
click at [245, 152] on p "2025" at bounding box center [249, 150] width 31 height 6
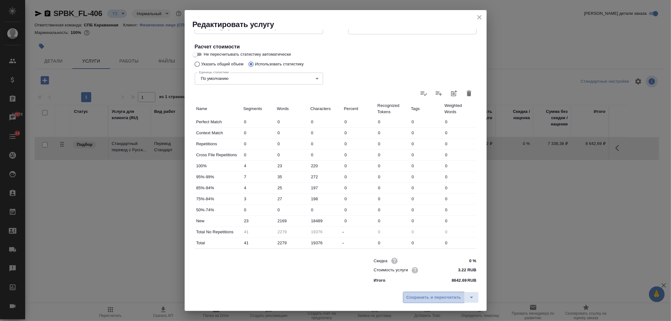
click at [421, 298] on span "Сохранить и пересчитать" at bounding box center [433, 297] width 55 height 7
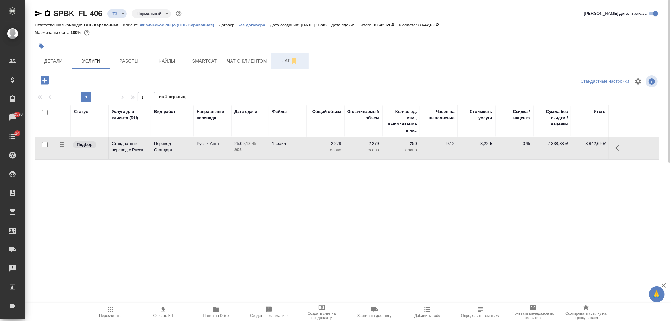
click at [283, 59] on span "Чат" at bounding box center [289, 61] width 30 height 8
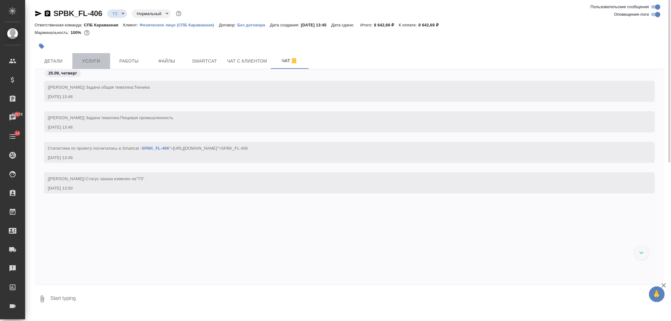
click at [83, 65] on button "Услуги" at bounding box center [91, 61] width 38 height 16
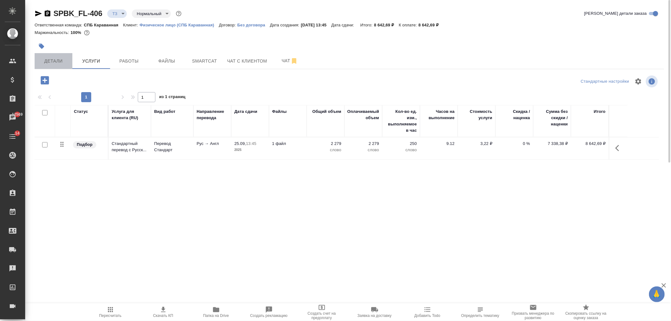
click at [56, 63] on span "Детали" at bounding box center [53, 61] width 30 height 8
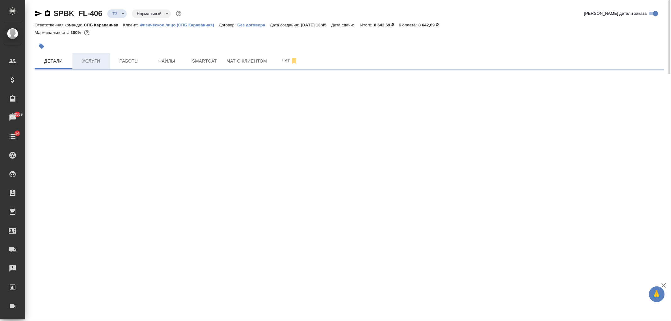
select select "RU"
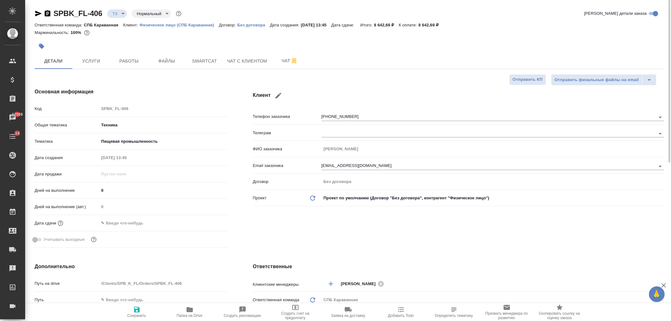
type textarea "x"
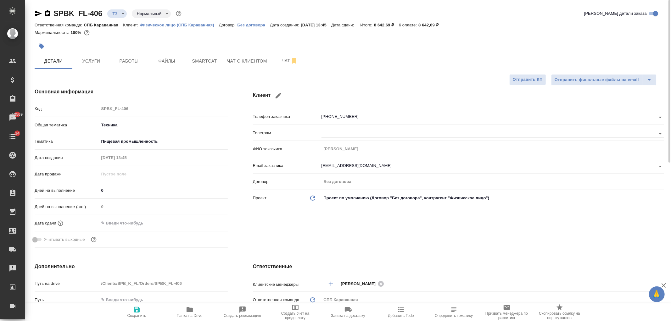
type textarea "x"
click at [271, 60] on button "Чат" at bounding box center [290, 61] width 38 height 16
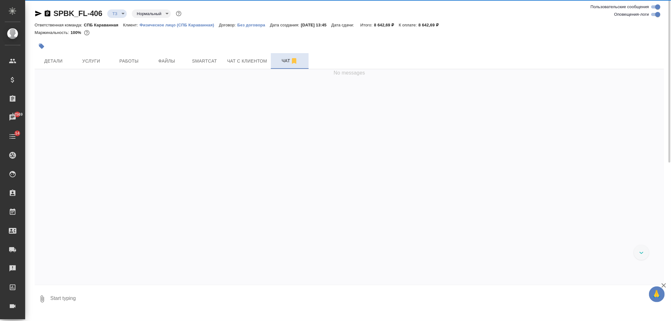
scroll to position [8, 0]
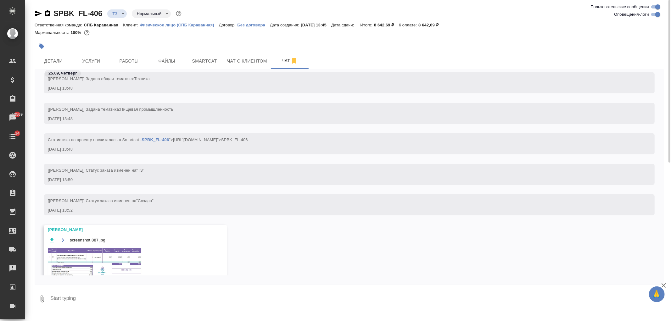
click at [99, 257] on img at bounding box center [95, 262] width 94 height 31
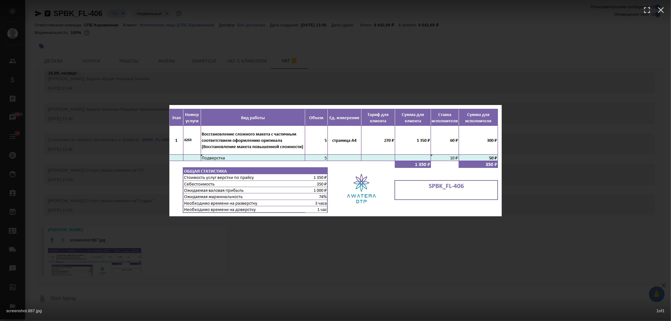
click at [354, 246] on div "screenshot.887.jpg 1 of 1" at bounding box center [335, 160] width 671 height 321
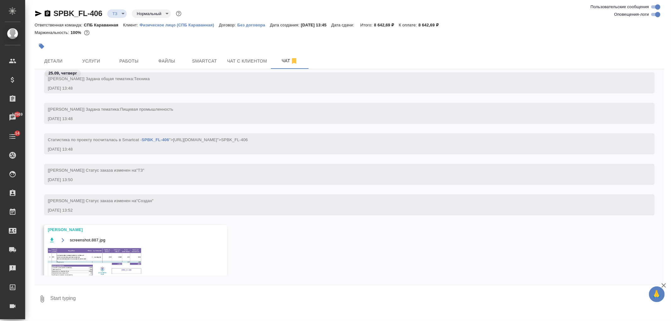
click at [98, 57] on span "Услуги" at bounding box center [91, 61] width 30 height 8
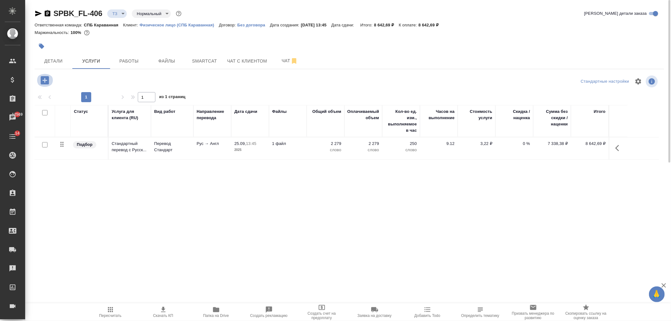
click at [45, 78] on icon "button" at bounding box center [45, 80] width 8 height 8
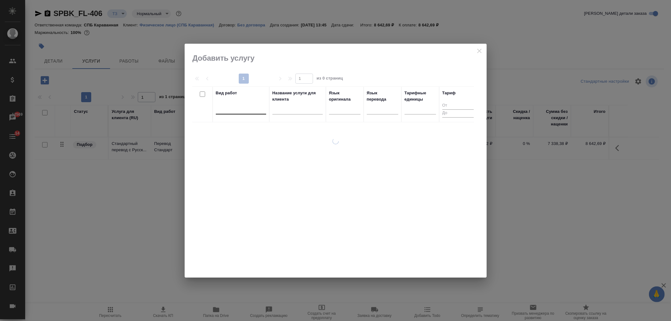
click at [229, 105] on div at bounding box center [241, 107] width 50 height 9
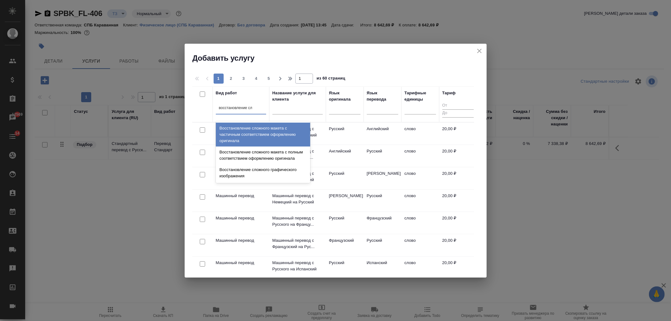
type input "восстановление сло"
click at [256, 125] on div "Восстановление сложного макета с частичным соответствием оформлению оригинала" at bounding box center [263, 135] width 94 height 24
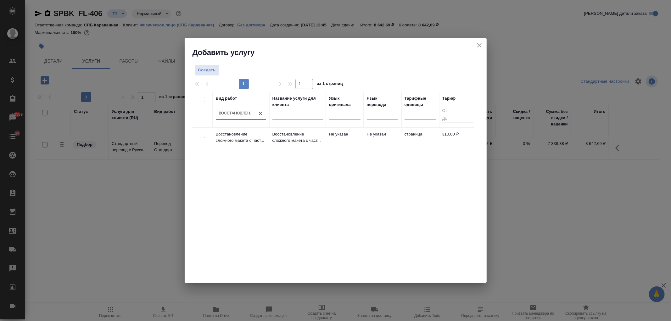
click at [203, 135] on input "checkbox" at bounding box center [202, 135] width 5 height 5
checkbox input "true"
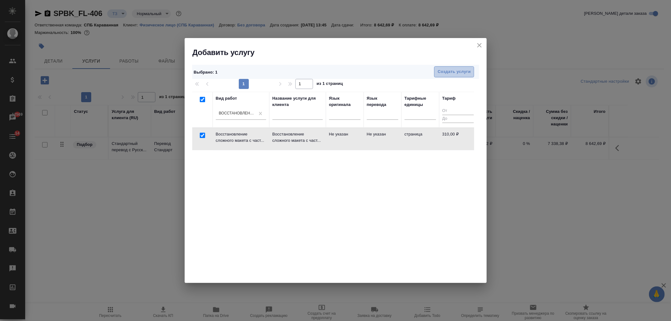
click at [447, 68] on span "Создать услуги" at bounding box center [453, 71] width 33 height 7
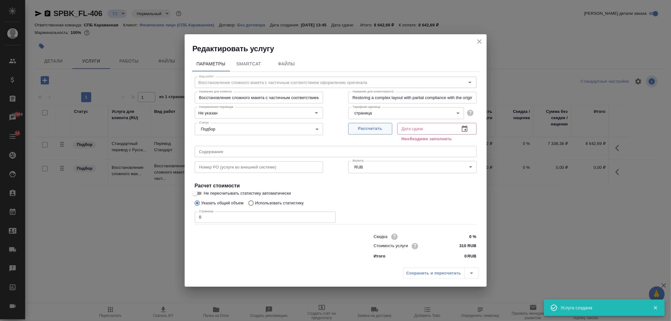
click at [364, 126] on span "Рассчитать" at bounding box center [369, 128] width 37 height 7
type input "25.09.2025 13:53"
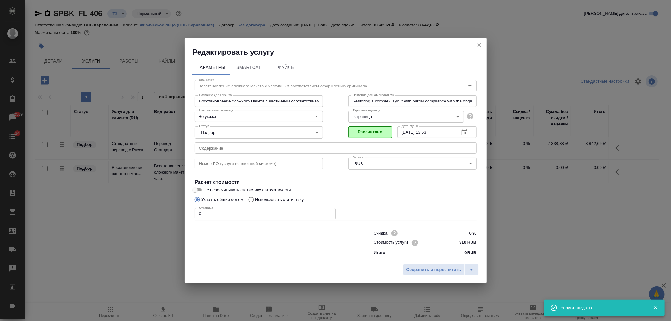
click at [240, 214] on input "0" at bounding box center [265, 213] width 141 height 11
type input "5"
click at [432, 270] on span "Сохранить и пересчитать" at bounding box center [433, 269] width 55 height 7
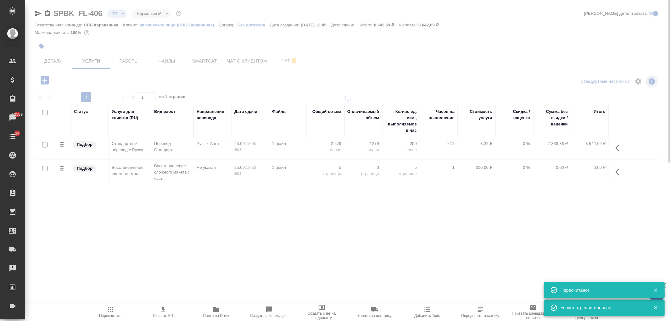
type input "new"
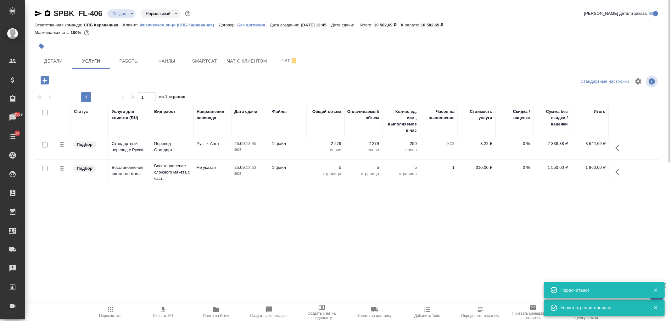
click at [282, 60] on span "Чат" at bounding box center [289, 61] width 30 height 8
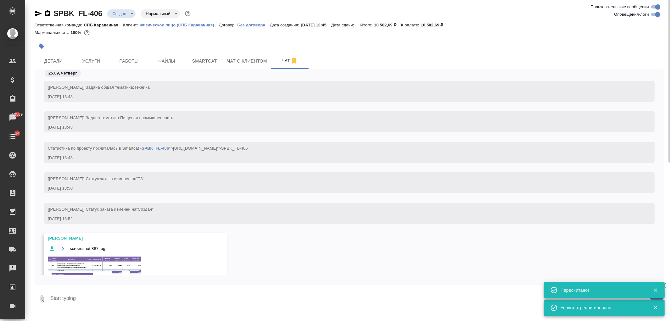
scroll to position [40, 0]
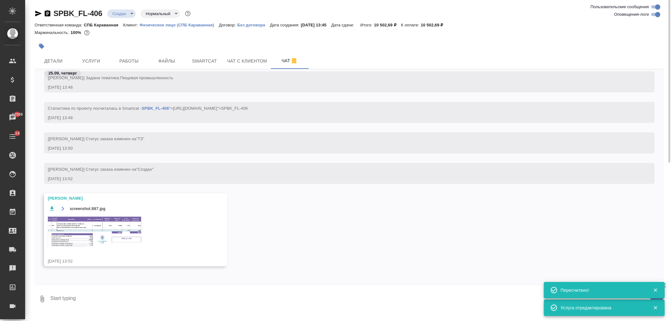
click at [81, 241] on img at bounding box center [95, 231] width 94 height 31
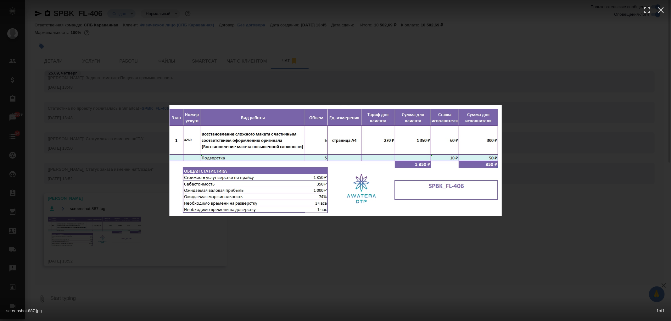
click at [81, 241] on div "screenshot.887.jpg 1 of 1" at bounding box center [335, 160] width 671 height 321
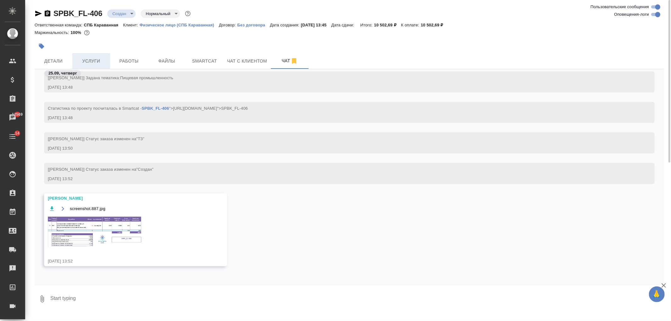
click at [96, 59] on span "Услуги" at bounding box center [91, 61] width 30 height 8
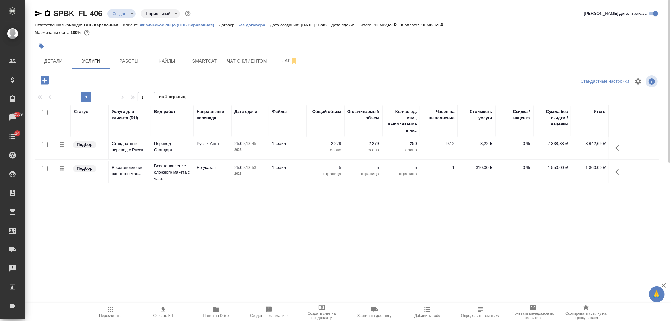
click at [621, 171] on icon "button" at bounding box center [619, 172] width 8 height 8
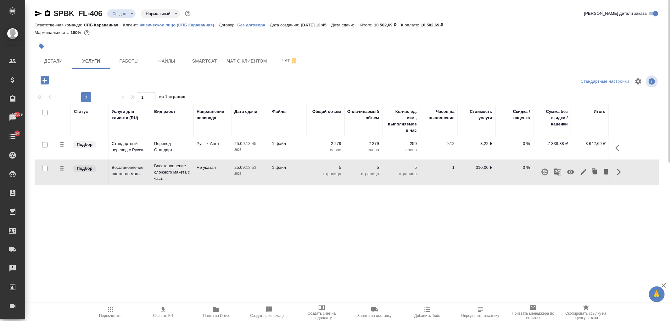
click at [584, 173] on icon "button" at bounding box center [583, 172] width 8 height 8
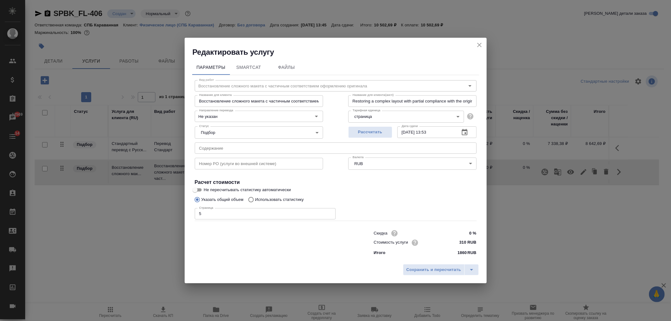
click at [463, 233] on input "0 %" at bounding box center [464, 233] width 24 height 9
type input "60 %"
click at [419, 268] on span "Сохранить и пересчитать" at bounding box center [433, 270] width 55 height 7
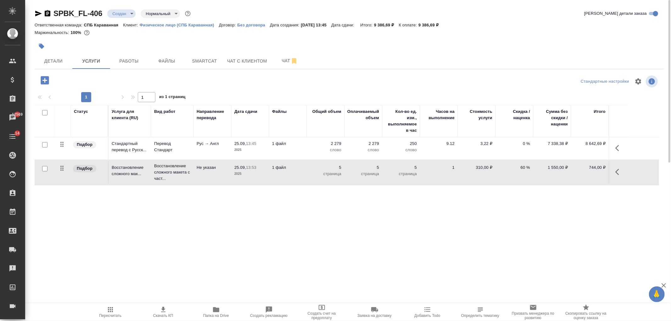
click at [616, 170] on icon "button" at bounding box center [619, 172] width 8 height 8
click at [538, 233] on div "Статус Услуга для клиента (RU) Вид работ Направление перевода Дата сдачи Файлы …" at bounding box center [347, 172] width 624 height 135
click at [620, 171] on icon "button" at bounding box center [619, 172] width 8 height 8
click at [584, 174] on icon "button" at bounding box center [583, 172] width 8 height 8
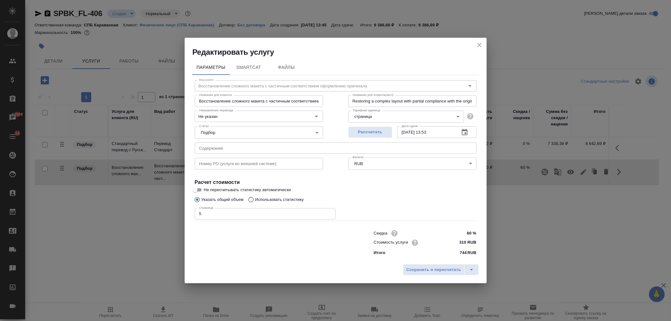
click at [480, 49] on button "close" at bounding box center [478, 44] width 9 height 9
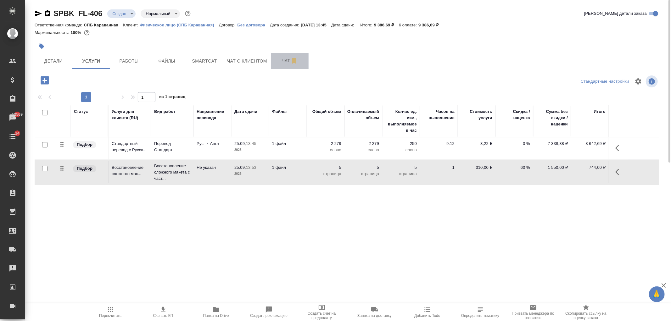
click at [273, 66] on button "Чат" at bounding box center [290, 61] width 38 height 16
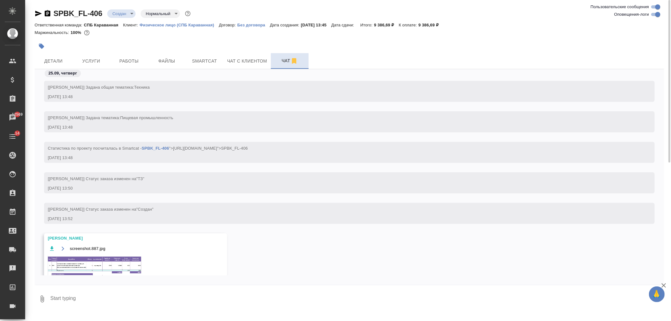
scroll to position [40, 0]
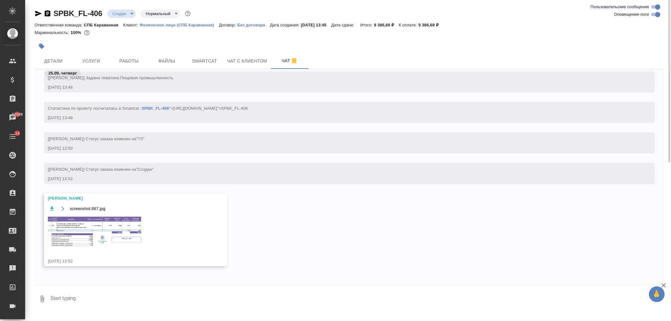
click at [130, 231] on img at bounding box center [95, 231] width 94 height 31
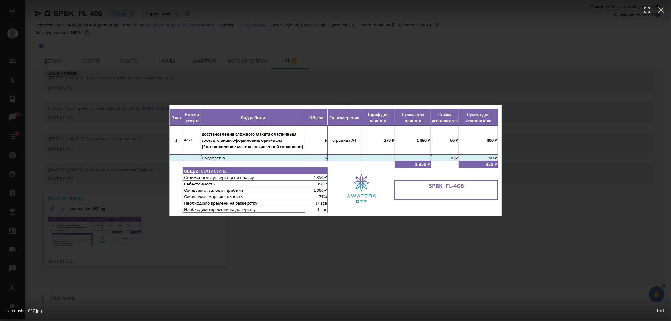
click at [115, 237] on div "screenshot.887.jpg 1 of 1" at bounding box center [335, 160] width 671 height 321
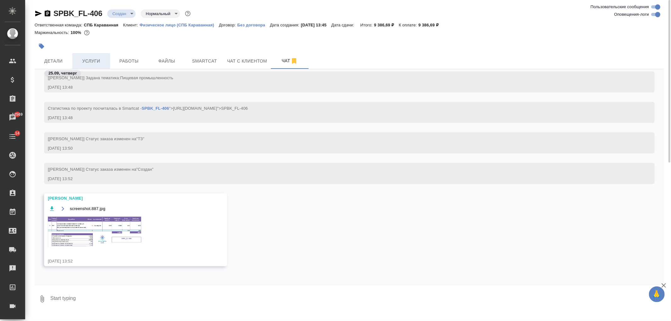
click at [96, 60] on span "Услуги" at bounding box center [91, 61] width 30 height 8
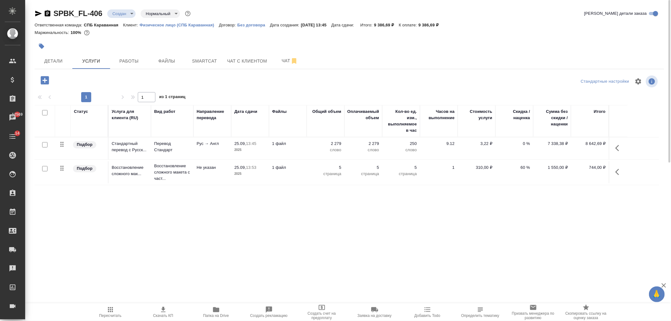
click at [617, 172] on icon "button" at bounding box center [619, 172] width 8 height 8
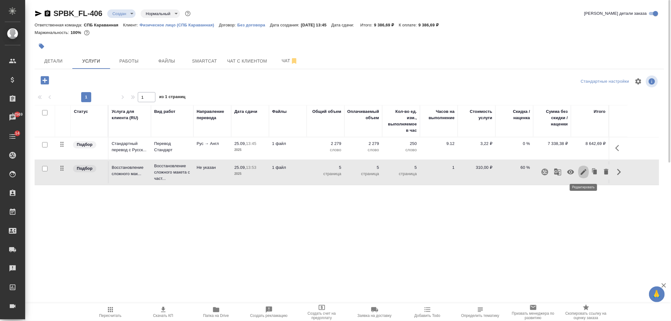
click at [581, 171] on icon "button" at bounding box center [583, 172] width 8 height 8
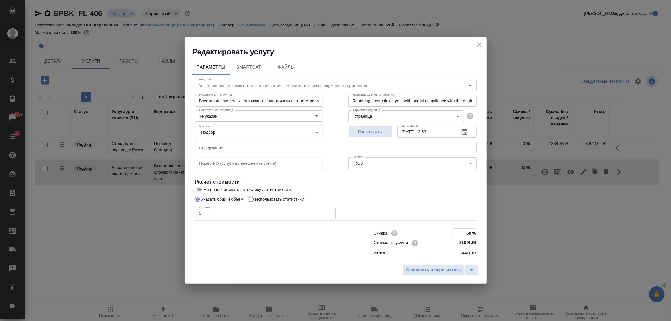
click at [471, 231] on input "60 %" at bounding box center [464, 233] width 23 height 9
click at [469, 231] on input "60 %" at bounding box center [464, 233] width 23 height 9
type input "50 %"
click at [434, 273] on span "Сохранить и пересчитать" at bounding box center [433, 270] width 55 height 7
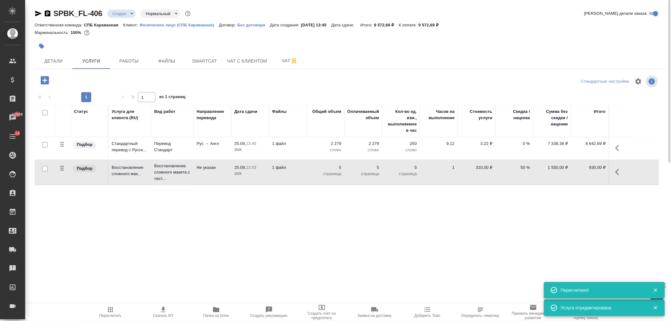
click at [200, 246] on div "SPBK_FL-406 Создан new Нормальный normal Кратко детали заказа Ответственная ком…" at bounding box center [349, 128] width 636 height 256
click at [39, 78] on button "button" at bounding box center [44, 80] width 17 height 13
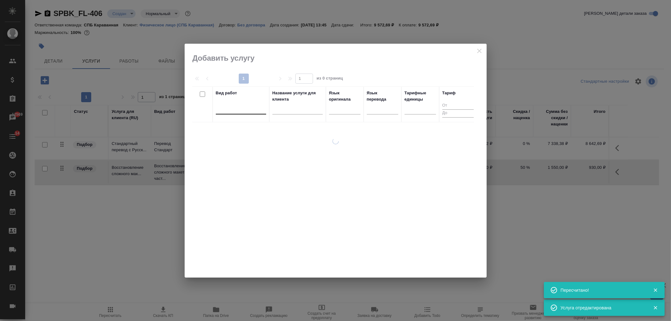
click at [247, 112] on div at bounding box center [241, 107] width 50 height 9
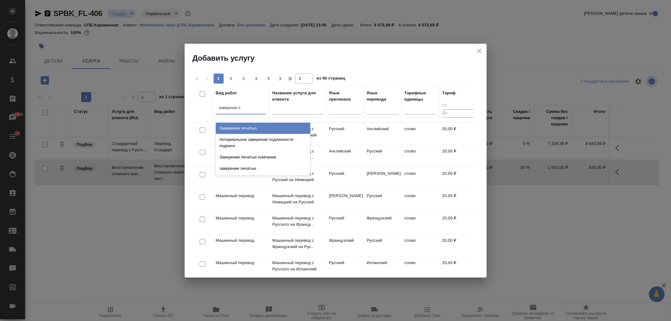
type input "заверение пе"
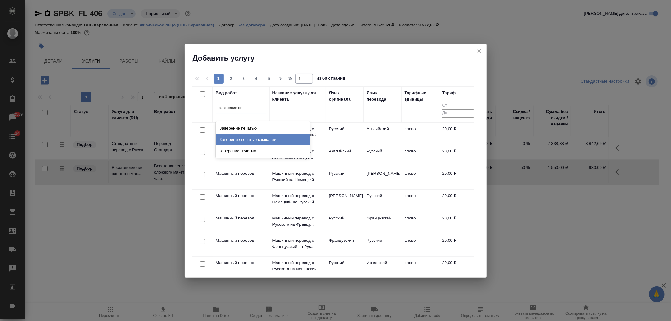
click at [258, 143] on div "Заверение печатью компании" at bounding box center [263, 139] width 94 height 11
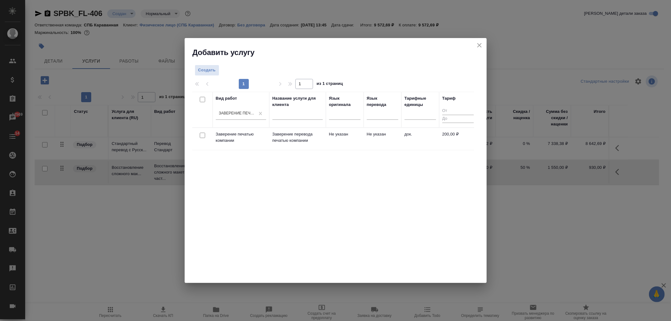
click at [199, 136] on div at bounding box center [202, 135] width 14 height 9
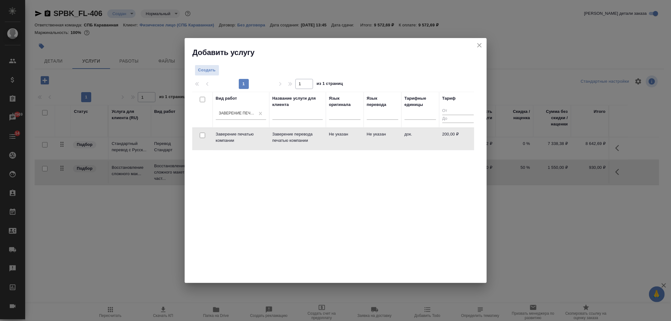
click at [202, 137] on input "checkbox" at bounding box center [202, 135] width 5 height 5
checkbox input "true"
click at [449, 75] on button "Создать услуги" at bounding box center [454, 71] width 40 height 11
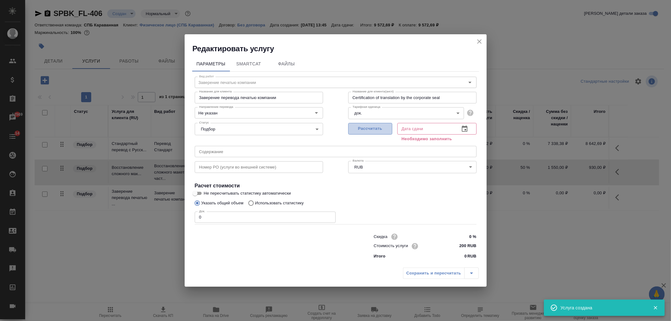
click at [362, 131] on span "Рассчитать" at bounding box center [369, 128] width 37 height 7
type input "25.09.2025 13:54"
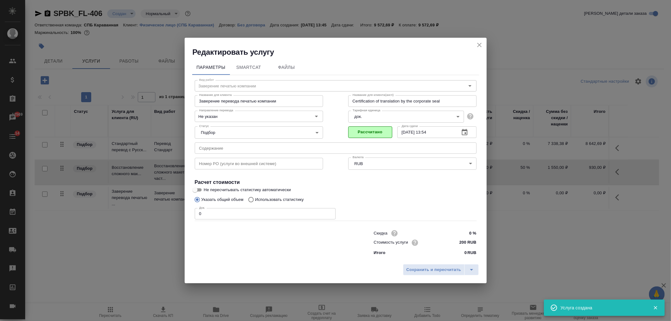
click at [207, 214] on input "0" at bounding box center [265, 213] width 141 height 11
type input "1"
click at [441, 275] on div "Сохранить и пересчитать" at bounding box center [336, 272] width 302 height 22
drag, startPoint x: 439, startPoint y: 270, endPoint x: 431, endPoint y: 270, distance: 7.9
click at [439, 269] on span "Сохранить и пересчитать" at bounding box center [433, 269] width 55 height 7
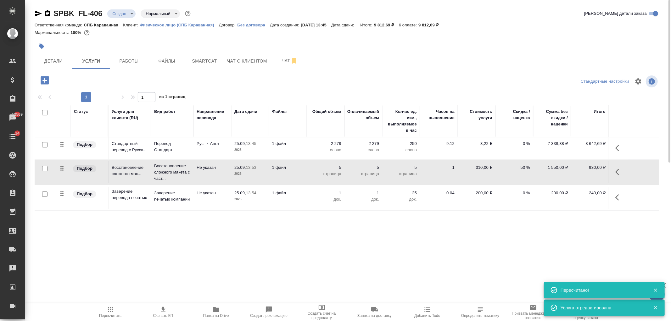
click at [618, 174] on icon "button" at bounding box center [617, 172] width 4 height 6
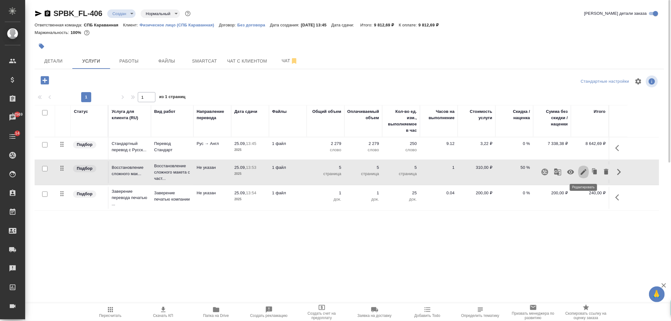
click at [583, 171] on icon "button" at bounding box center [583, 172] width 6 height 6
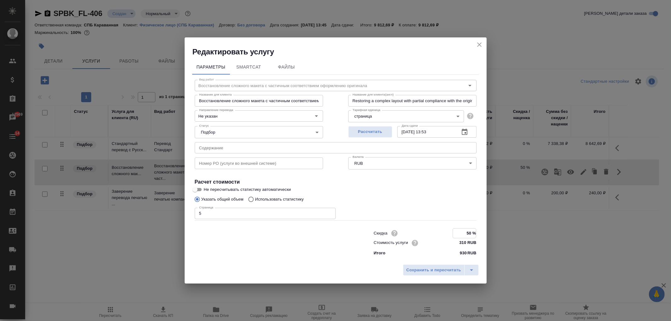
click at [472, 232] on input "50 %" at bounding box center [464, 233] width 23 height 9
type input "5 %"
type input "60 %"
click at [439, 268] on span "Сохранить и пересчитать" at bounding box center [433, 270] width 55 height 7
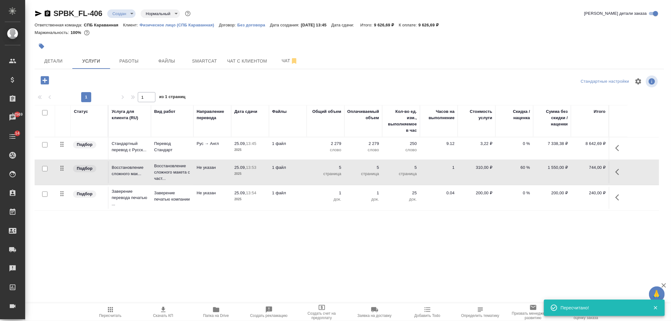
click at [439, 268] on div ".cls-1 fill:#fff; AWATERA Ivanova Arina Клиенты Спецификации Заказы 12569 Чаты …" at bounding box center [335, 160] width 671 height 321
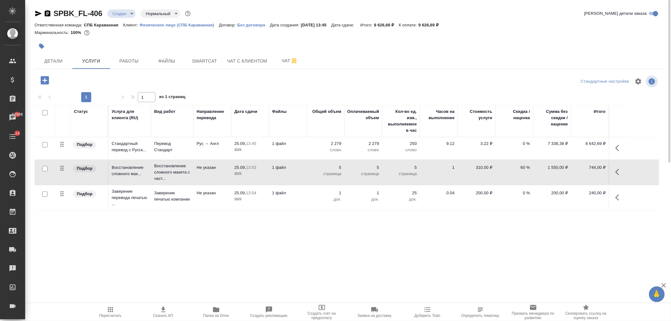
click at [274, 197] on td "1 файл" at bounding box center [288, 198] width 38 height 22
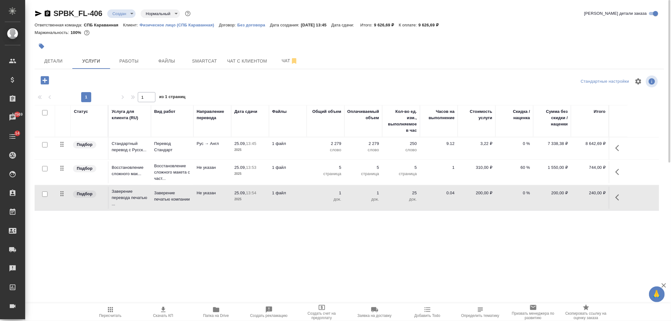
click at [314, 158] on td "2 279 слово" at bounding box center [326, 148] width 38 height 22
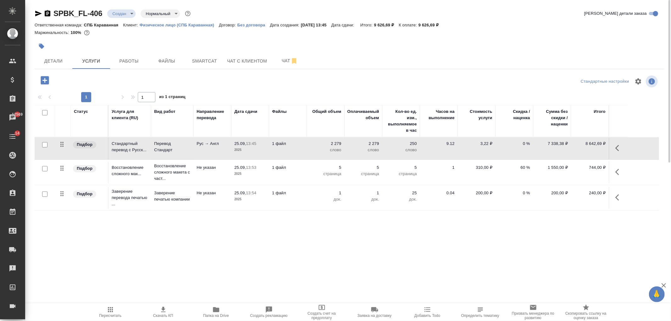
click at [314, 167] on p "5" at bounding box center [325, 167] width 31 height 6
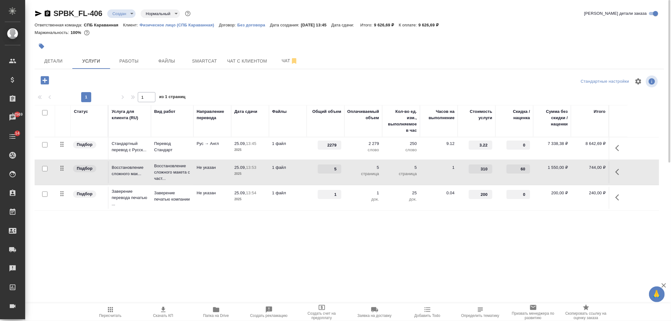
click at [319, 263] on div ".cls-1 fill:#fff; AWATERA Ivanova Arina Клиенты Спецификации Заказы 12569 Чаты …" at bounding box center [335, 160] width 671 height 321
click at [226, 237] on div "Статус Услуга для клиента (RU) Вид работ Направление перевода Дата сдачи Файлы …" at bounding box center [347, 172] width 624 height 135
click at [272, 208] on td "1 файл" at bounding box center [288, 198] width 38 height 22
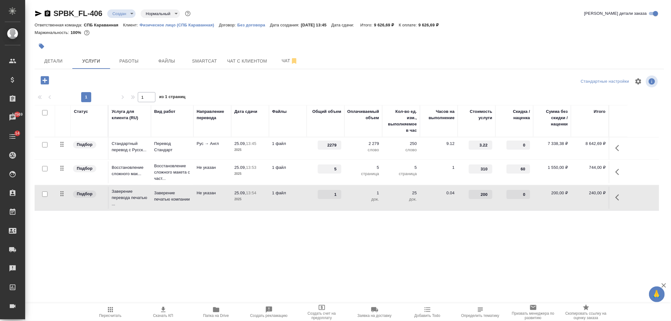
click at [165, 307] on icon "button" at bounding box center [163, 310] width 8 height 8
click at [62, 63] on span "Детали" at bounding box center [53, 61] width 30 height 8
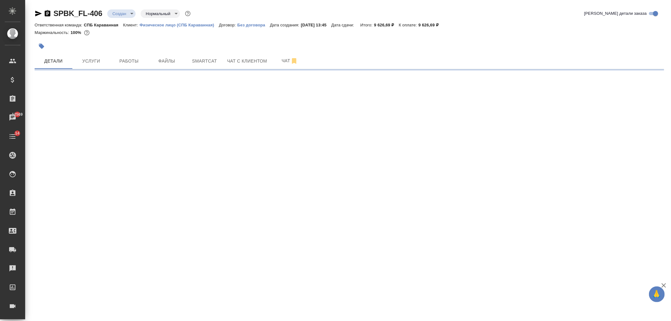
select select "RU"
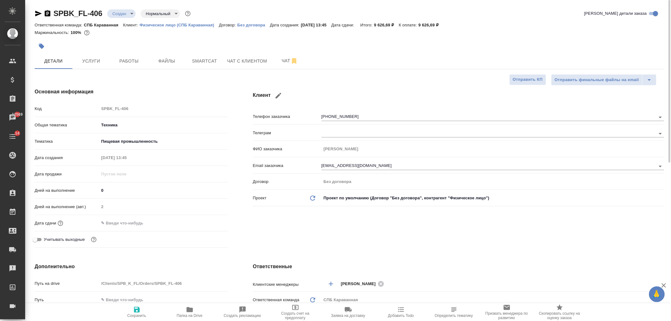
type textarea "x"
click at [124, 221] on input "text" at bounding box center [126, 222] width 55 height 9
click at [213, 221] on div at bounding box center [217, 223] width 22 height 8
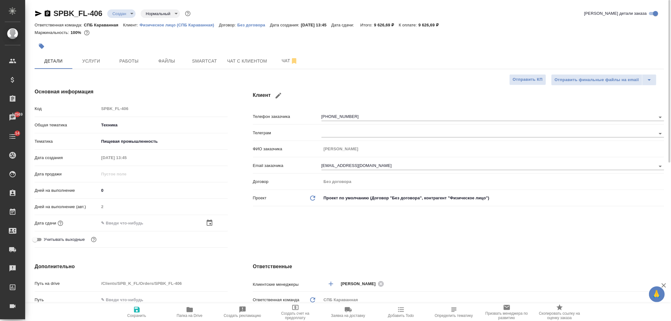
click at [208, 224] on icon "button" at bounding box center [210, 223] width 8 height 8
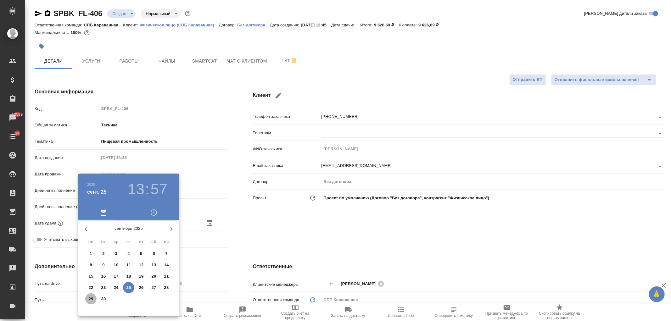
click at [91, 300] on p "29" at bounding box center [91, 299] width 5 height 6
type input "29.09.2025 13:57"
type textarea "x"
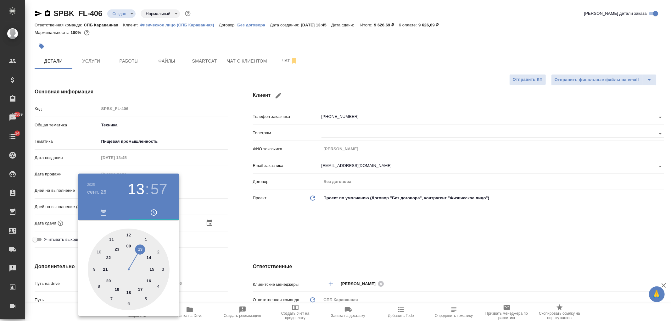
click at [148, 281] on div at bounding box center [129, 270] width 82 height 82
type input "29.09.2025 16:57"
type textarea "x"
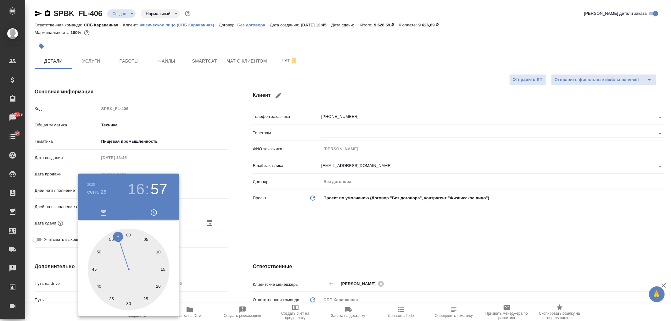
click at [127, 236] on div at bounding box center [129, 270] width 82 height 82
type input "29.09.2025 16:00"
type textarea "x"
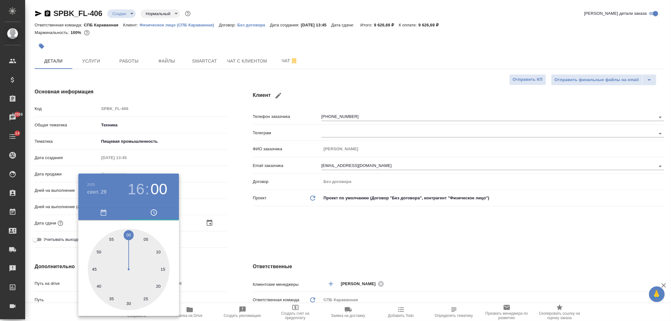
click at [255, 230] on div at bounding box center [335, 160] width 671 height 321
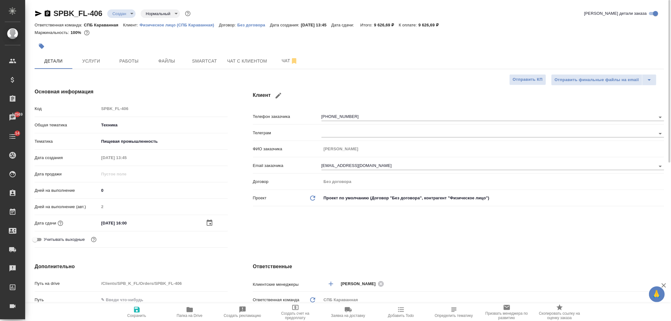
click at [138, 311] on icon "button" at bounding box center [137, 310] width 6 height 6
type textarea "x"
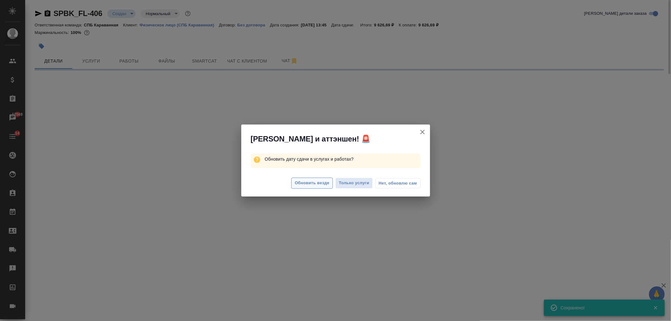
select select "RU"
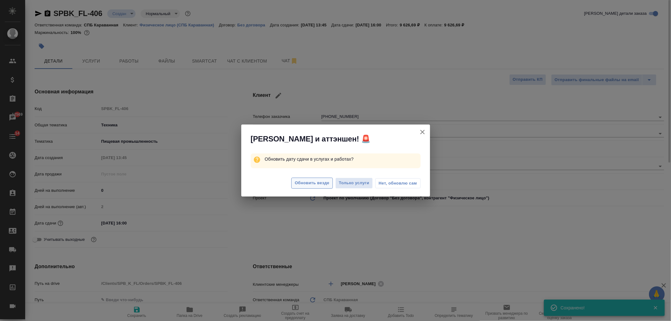
type textarea "x"
click at [310, 179] on button "Обновить везде" at bounding box center [311, 183] width 41 height 11
type textarea "x"
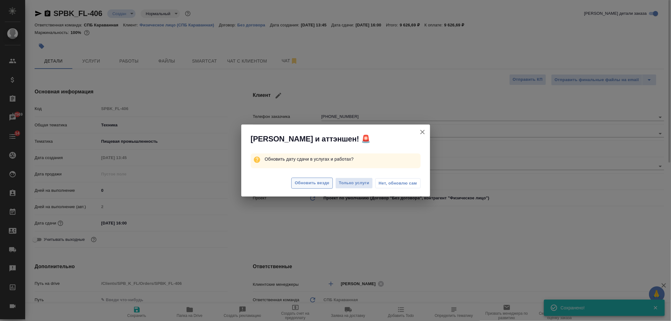
type textarea "x"
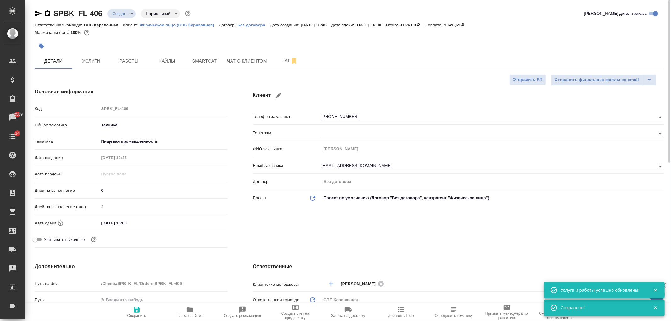
type textarea "x"
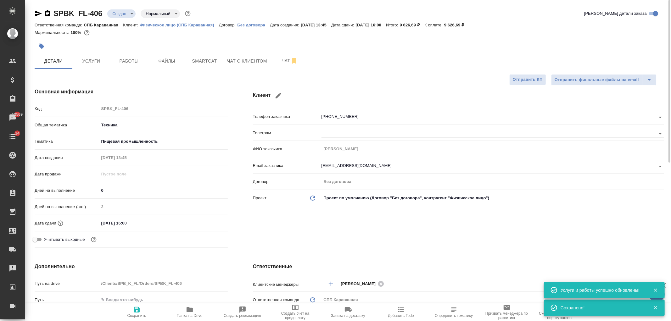
type textarea "x"
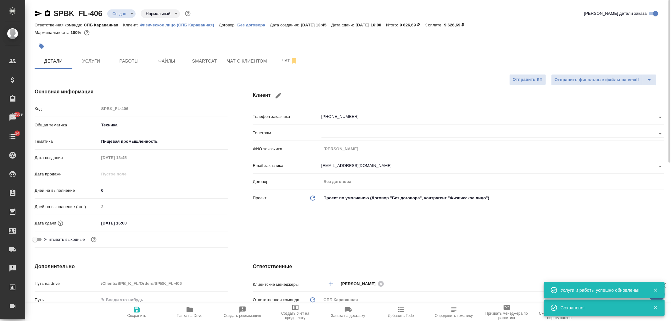
type textarea "x"
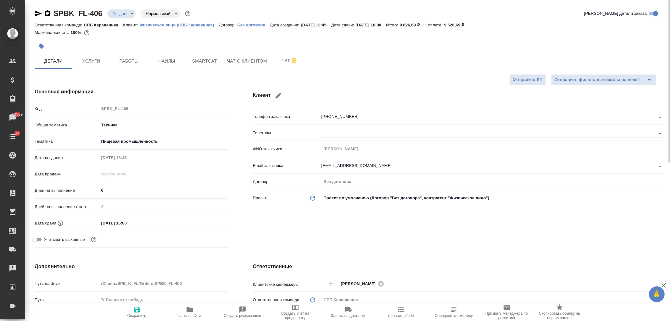
click at [321, 246] on div "Клиент Телефон заказчика +79643638140 Телеграм ФИО заказчика Гузаля Фасхиева Em…" at bounding box center [458, 168] width 436 height 187
type textarea "x"
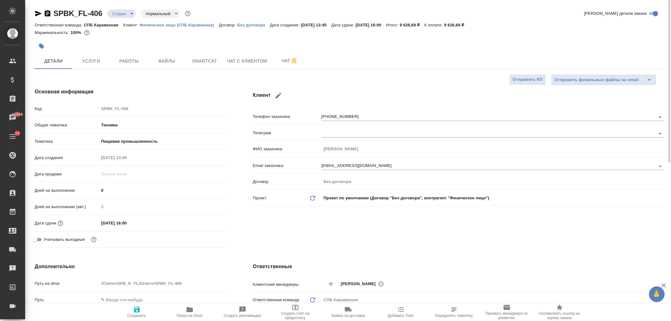
type textarea "x"
drag, startPoint x: 415, startPoint y: 23, endPoint x: 437, endPoint y: 23, distance: 22.0
click at [437, 23] on div "Ответственная команда: СПБ Караванная Клиент: Физическое лицо (СПБ Караванная) …" at bounding box center [349, 25] width 629 height 8
copy p "9 626,69 ₽"
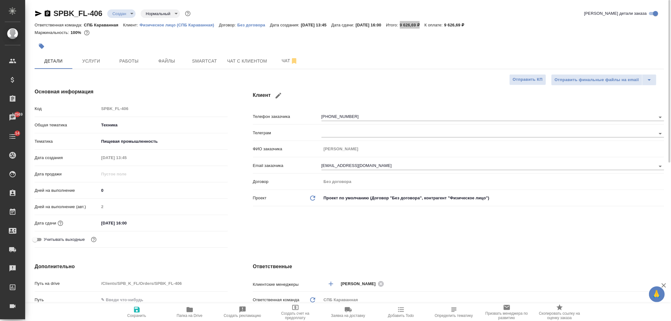
type textarea "x"
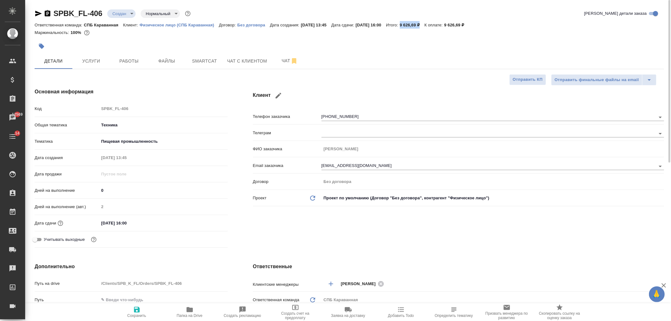
type textarea "x"
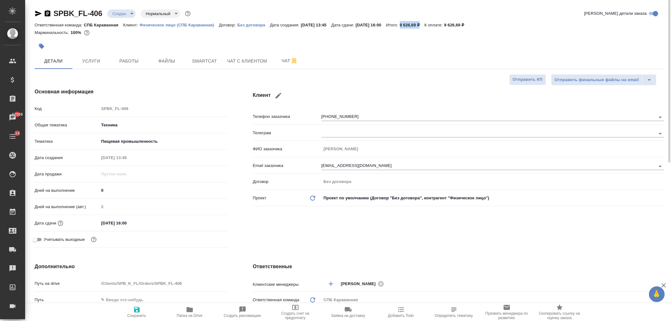
type textarea "x"
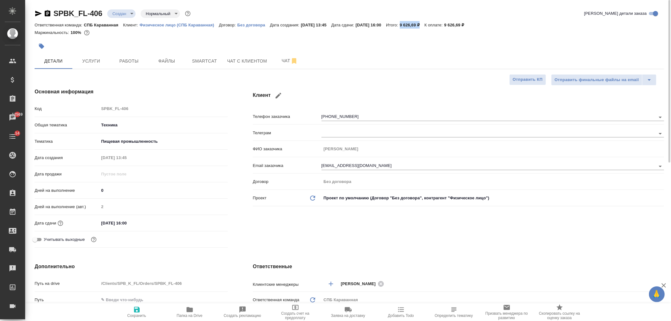
type textarea "x"
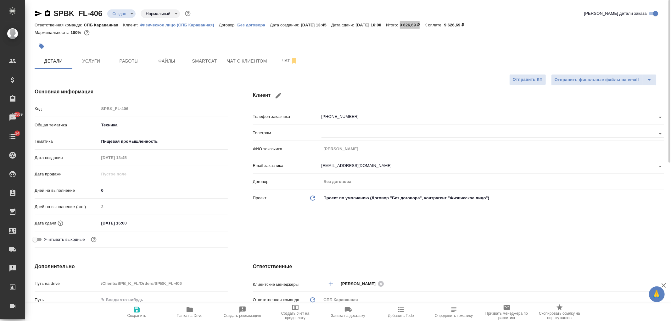
type textarea "x"
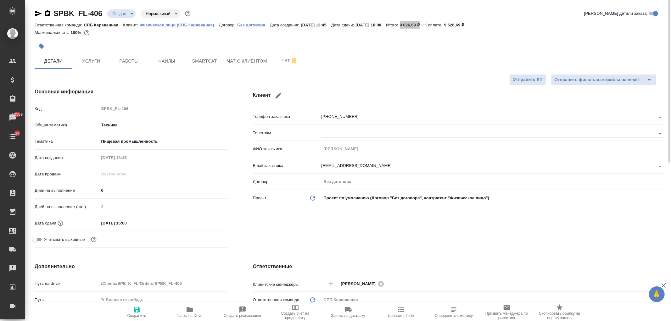
type textarea "x"
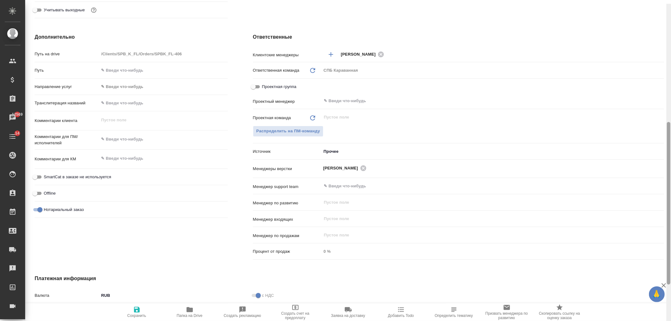
scroll to position [233, 0]
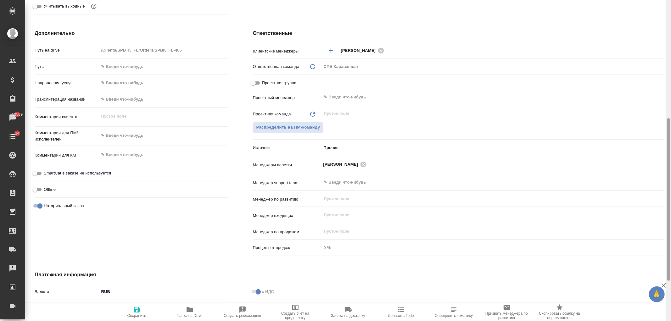
drag, startPoint x: 670, startPoint y: 49, endPoint x: 670, endPoint y: 167, distance: 118.5
click at [670, 167] on div at bounding box center [667, 199] width 3 height 163
click at [296, 130] on span "Распределить на ПМ-команду" at bounding box center [288, 127] width 64 height 7
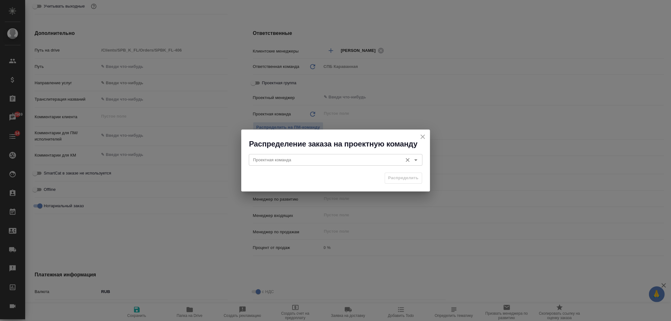
click at [269, 157] on input "Проектная команда" at bounding box center [325, 160] width 149 height 8
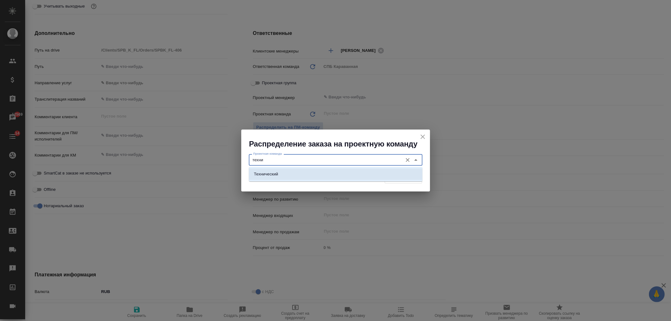
click at [282, 173] on li "Технический" at bounding box center [336, 174] width 174 height 11
type input "Технический"
click at [393, 176] on span "Распределить" at bounding box center [403, 177] width 30 height 7
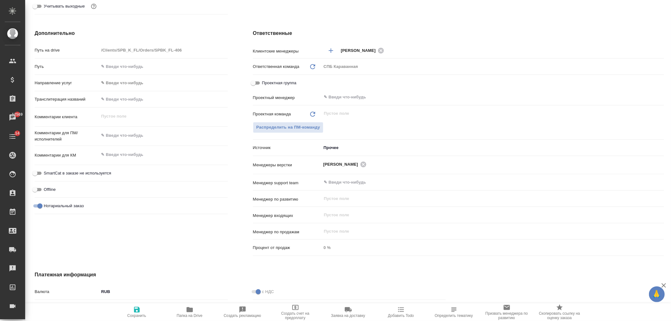
type textarea "x"
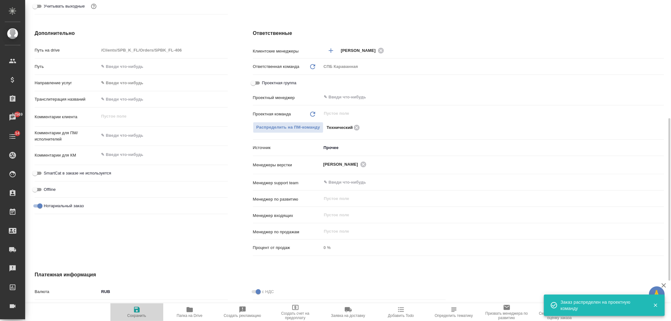
click at [138, 315] on span "Сохранить" at bounding box center [136, 315] width 19 height 4
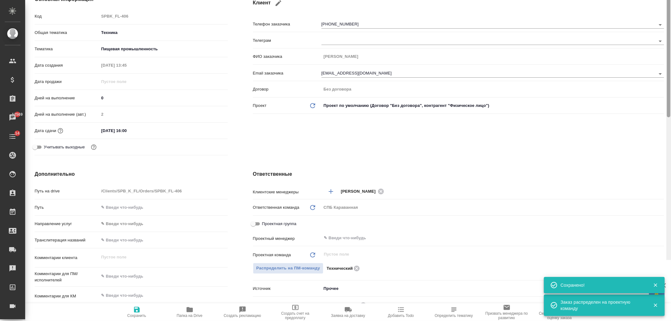
scroll to position [0, 0]
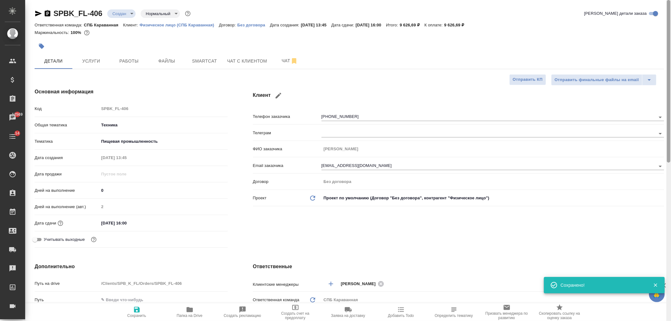
drag, startPoint x: 668, startPoint y: 233, endPoint x: 663, endPoint y: 90, distance: 143.4
click at [663, 90] on div "SPBK_FL-406 Создан new Нормальный normal Кратко детали заказа Ответственная ком…" at bounding box center [347, 160] width 645 height 321
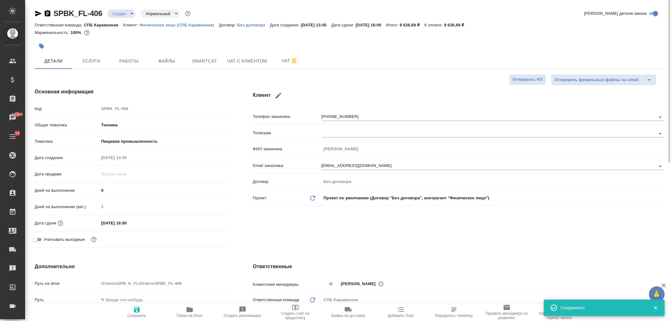
click at [318, 246] on div "Клиент Телефон заказчика +79643638140 Телеграм ФИО заказчика Гузаля Фасхиева Em…" at bounding box center [458, 168] width 436 height 187
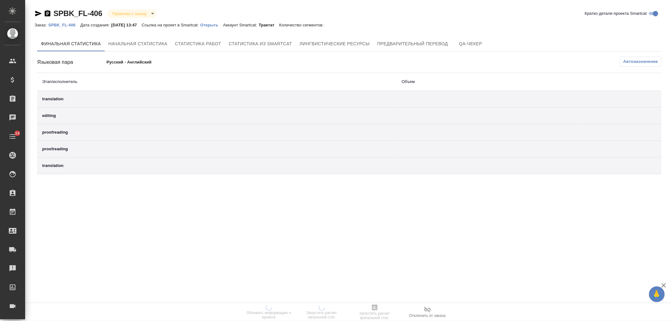
click at [221, 27] on div "Заказ: SPBK_FL-406 Дата создания: [DATE] 13:47 Ссылка на проект в Smartcat: Отк…" at bounding box center [182, 25] width 295 height 8
click at [222, 25] on p "Открыть" at bounding box center [211, 25] width 23 height 5
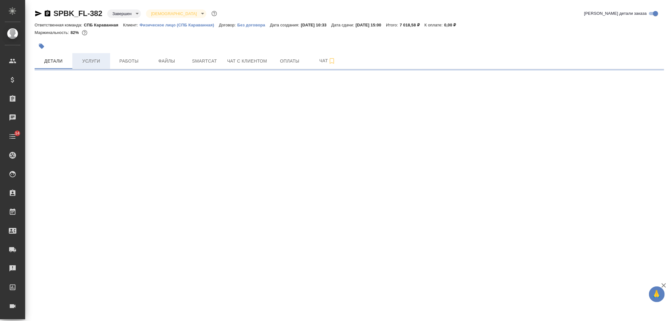
click at [102, 62] on span "Услуги" at bounding box center [91, 61] width 30 height 8
select select "RU"
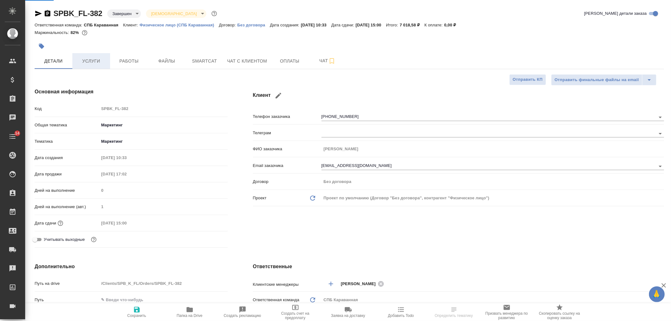
type textarea "x"
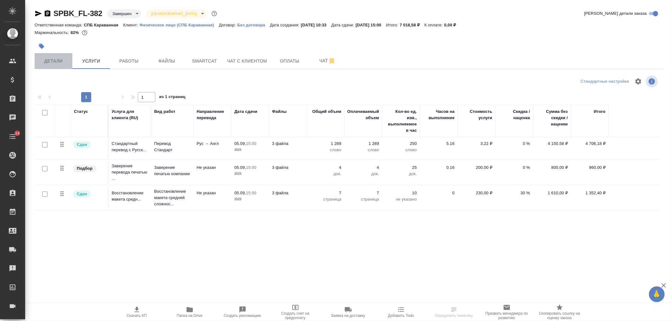
click at [53, 62] on span "Детали" at bounding box center [53, 61] width 30 height 8
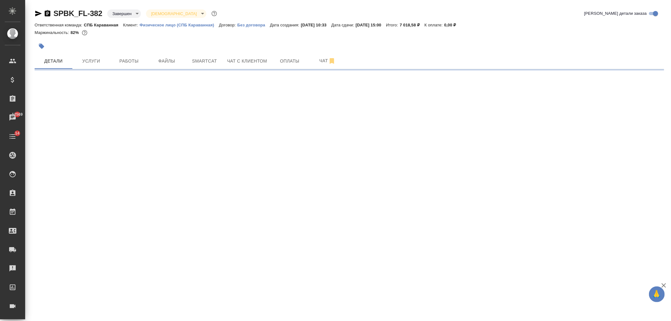
select select "RU"
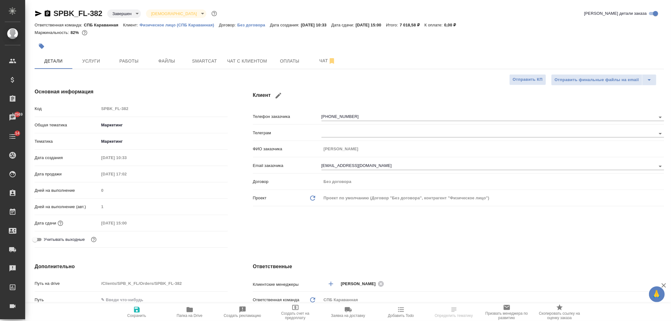
type textarea "x"
click at [91, 66] on button "Услуги" at bounding box center [91, 61] width 38 height 16
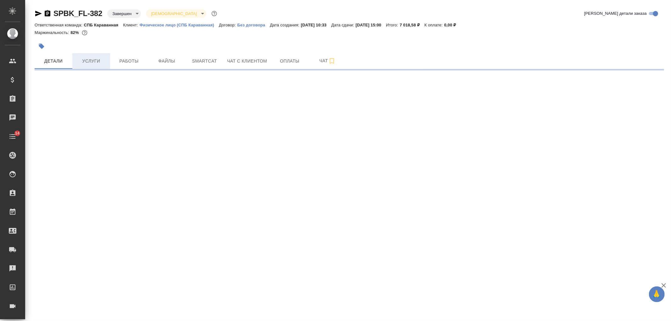
click at [93, 61] on span "Услуги" at bounding box center [91, 61] width 30 height 8
select select "RU"
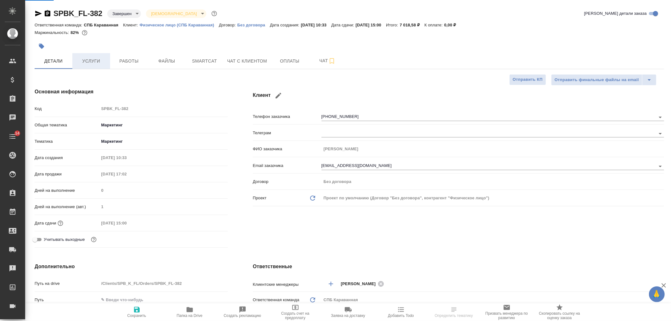
type textarea "x"
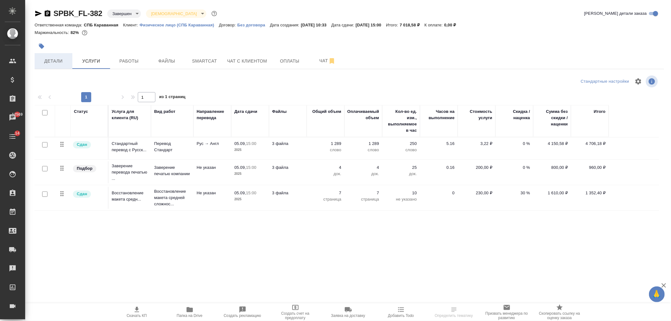
click at [55, 58] on span "Детали" at bounding box center [53, 61] width 30 height 8
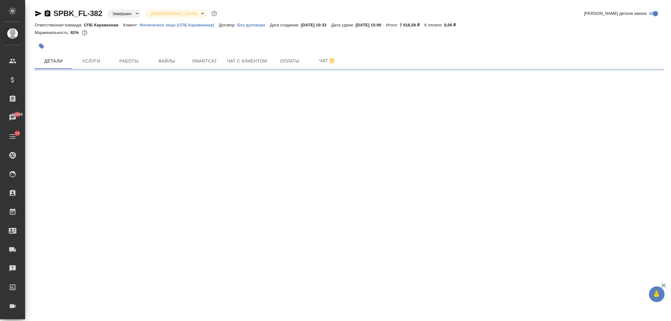
select select "RU"
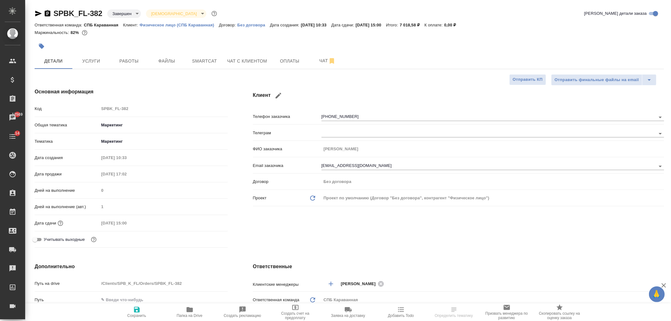
type textarea "x"
